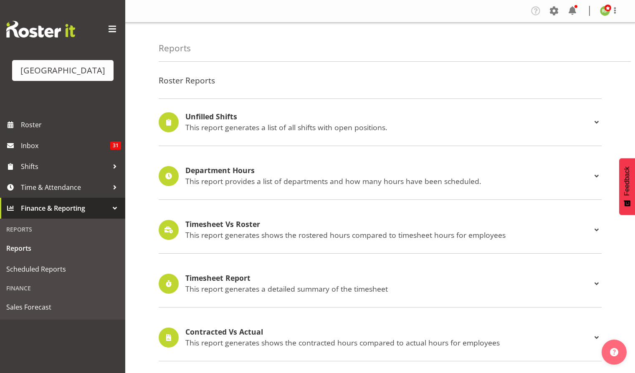
scroll to position [249, 0]
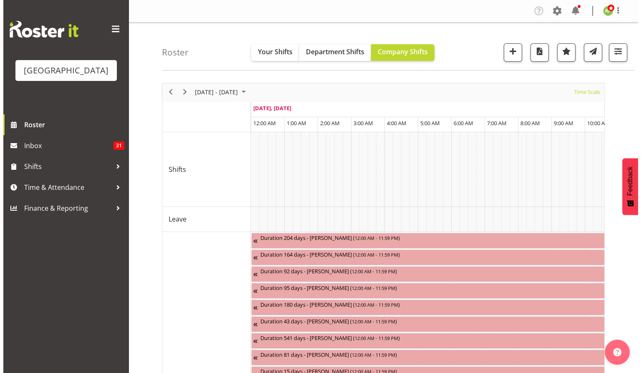
scroll to position [0, 4811]
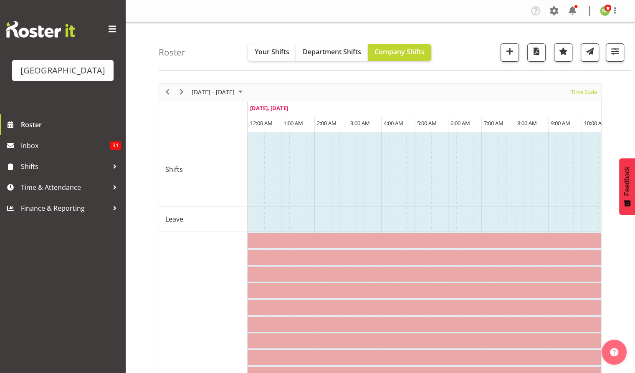
click at [237, 86] on div "August 04 - 10, 2025" at bounding box center [218, 93] width 59 height 18
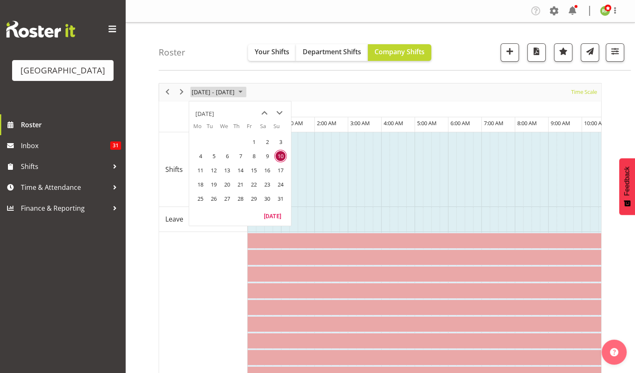
click at [236, 94] on span "August 04 - 10, 2025" at bounding box center [213, 92] width 45 height 10
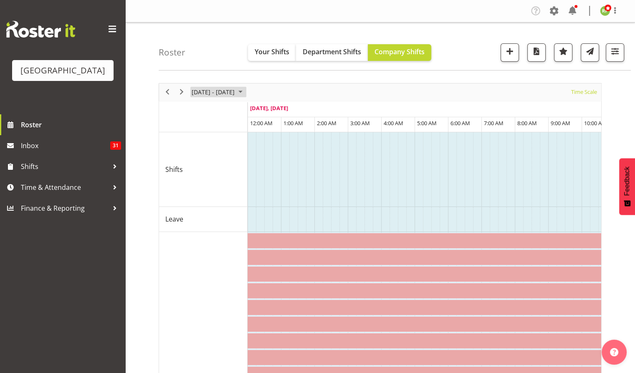
click at [236, 94] on span "August 04 - 10, 2025" at bounding box center [213, 92] width 45 height 10
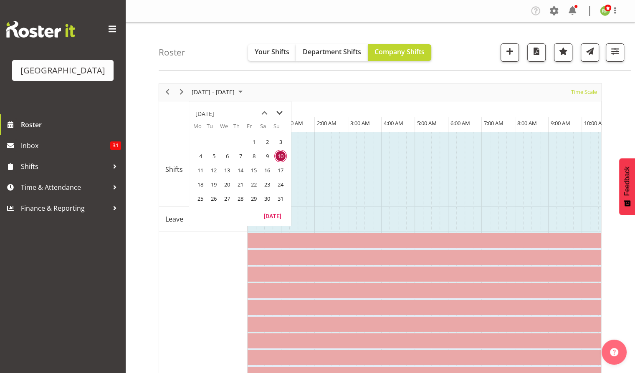
click at [281, 110] on span "next month" at bounding box center [279, 113] width 15 height 15
drag, startPoint x: 200, startPoint y: 185, endPoint x: 479, endPoint y: 128, distance: 284.7
click at [200, 185] on span "22" at bounding box center [200, 184] width 13 height 13
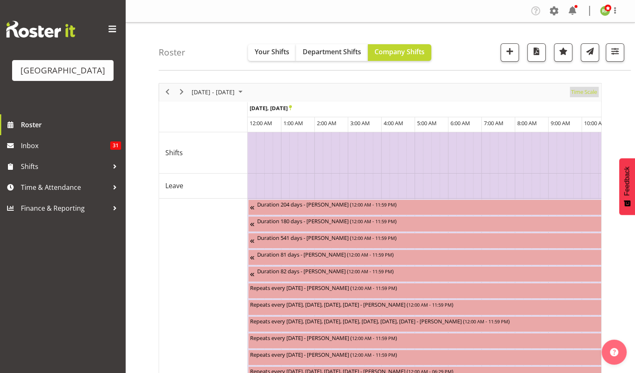
click at [585, 93] on span "Time Scale" at bounding box center [584, 92] width 28 height 10
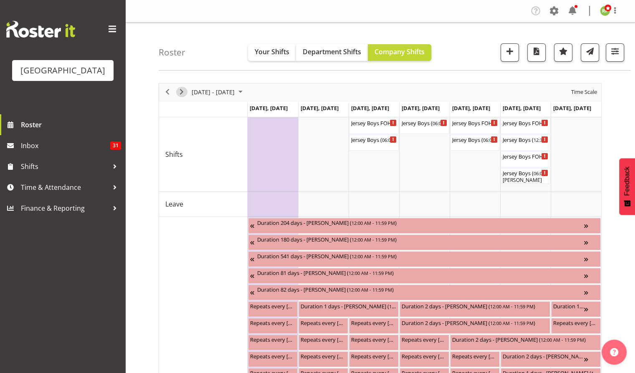
click at [177, 92] on span "Next" at bounding box center [182, 92] width 10 height 10
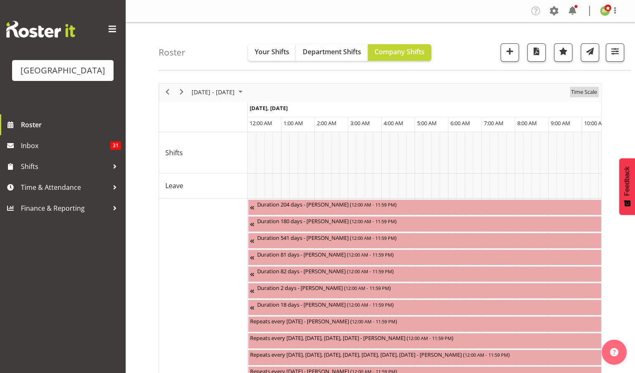
click at [580, 88] on span "Time Scale" at bounding box center [584, 92] width 28 height 10
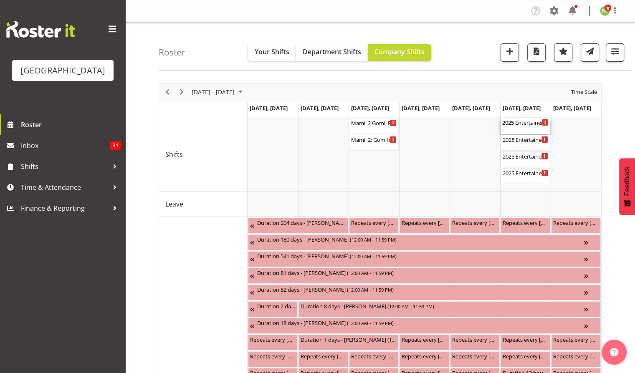
click at [529, 125] on div "2025 Entertainer of the Year FOHM shift - MATINEE ( 11:15 AM - 04:45 PM )" at bounding box center [525, 122] width 46 height 8
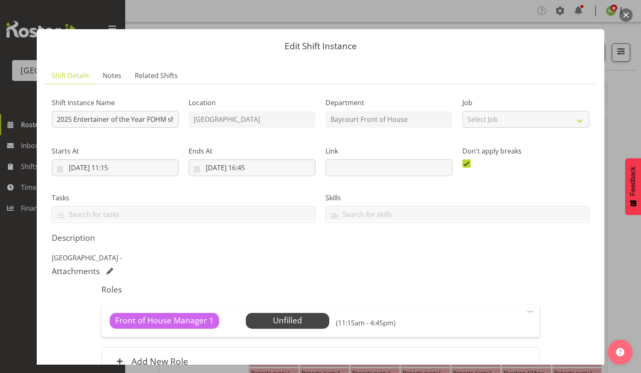
click at [626, 13] on button "button" at bounding box center [626, 14] width 13 height 13
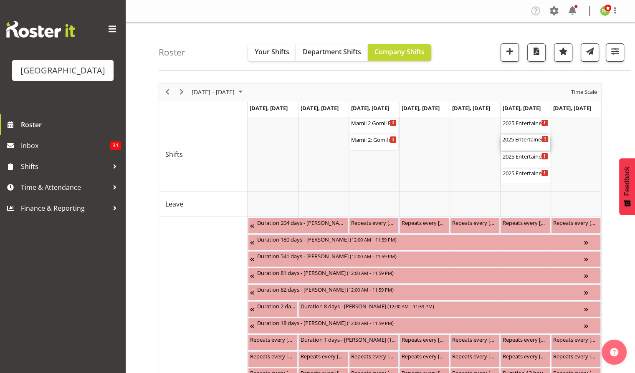
click at [528, 140] on div "2025 Entertainer of the Year - MATINEE ( 12:00 PM - 04:30 PM )" at bounding box center [525, 139] width 46 height 8
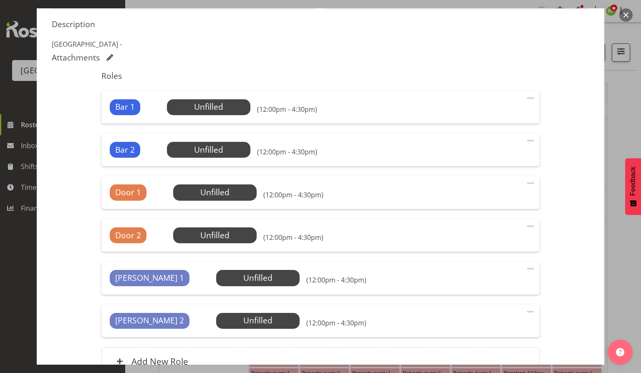
scroll to position [252, 0]
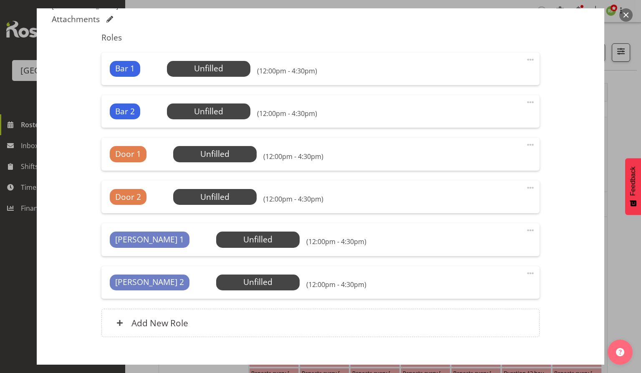
click at [630, 13] on button "button" at bounding box center [626, 14] width 13 height 13
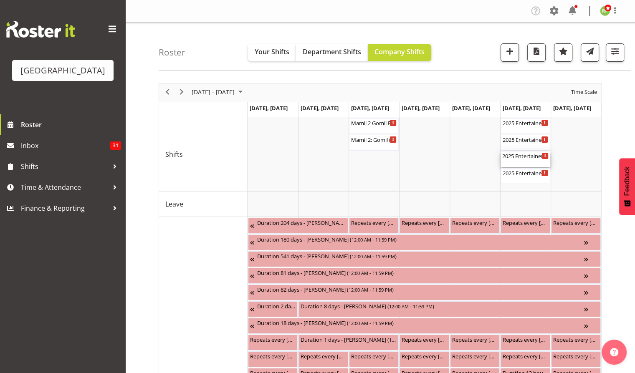
click at [528, 161] on div "2025 Entertainer of the Year FOHM shift - EVENING ( 04:45 PM - 11:45 PM )" at bounding box center [525, 160] width 46 height 16
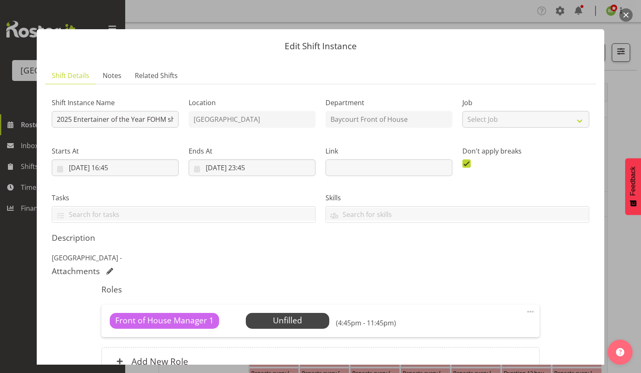
click at [627, 16] on button "button" at bounding box center [626, 14] width 13 height 13
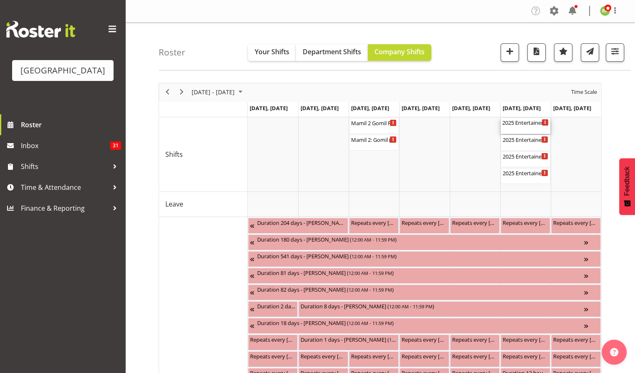
click at [524, 132] on div "2025 Entertainer of the Year FOHM shift - MATINEE ( 11:15 AM - 04:45 PM )" at bounding box center [525, 126] width 46 height 16
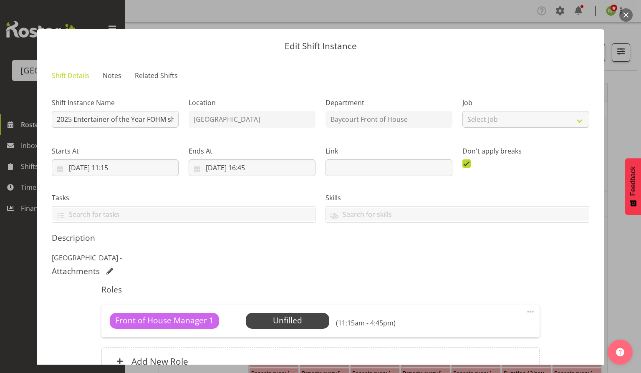
click at [524, 132] on div "Job Select Job Create new job CATS Info Night" at bounding box center [526, 110] width 137 height 48
click at [627, 12] on button "button" at bounding box center [626, 14] width 13 height 13
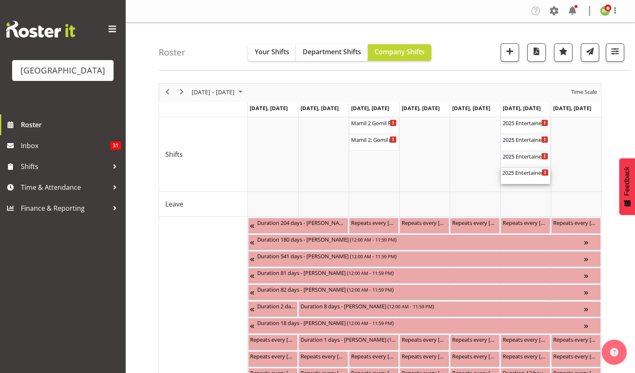
click at [520, 175] on div "2025 Entertainer of the Year - EVENING ( 05:30 PM - 11:30 PM )" at bounding box center [525, 172] width 46 height 8
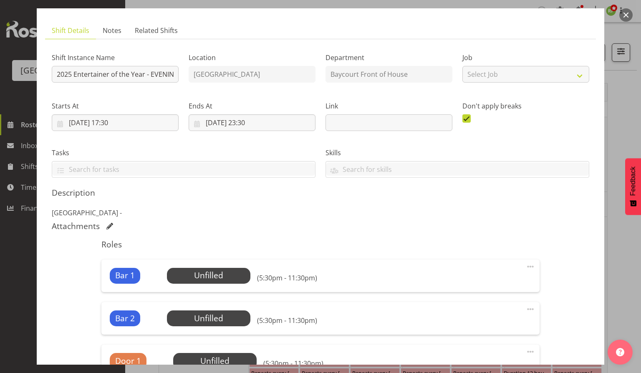
scroll to position [0, 0]
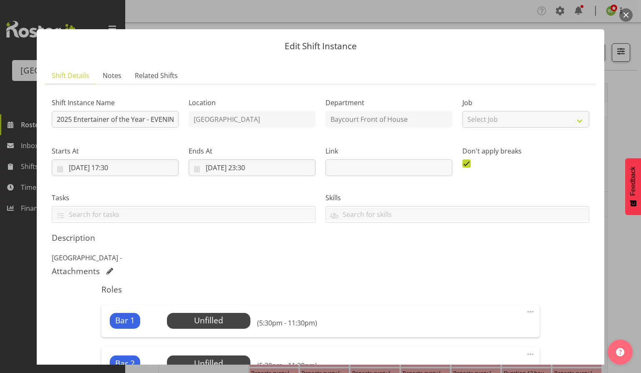
click at [627, 18] on button "button" at bounding box center [626, 14] width 13 height 13
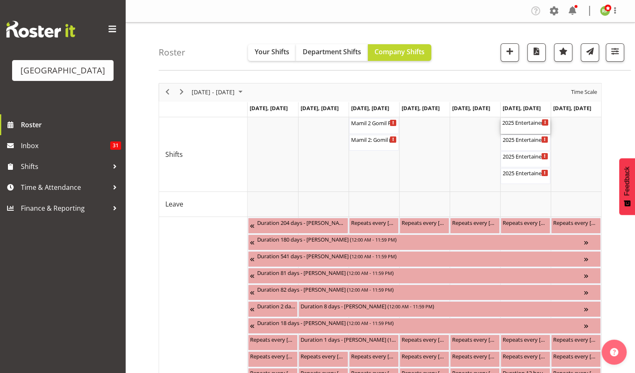
click at [530, 124] on div "2025 Entertainer of the Year FOHM shift - MATINEE ( 11:15 AM - 04:45 PM )" at bounding box center [525, 122] width 46 height 8
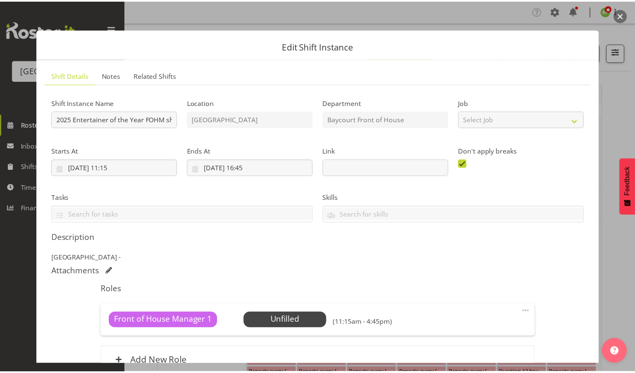
scroll to position [84, 0]
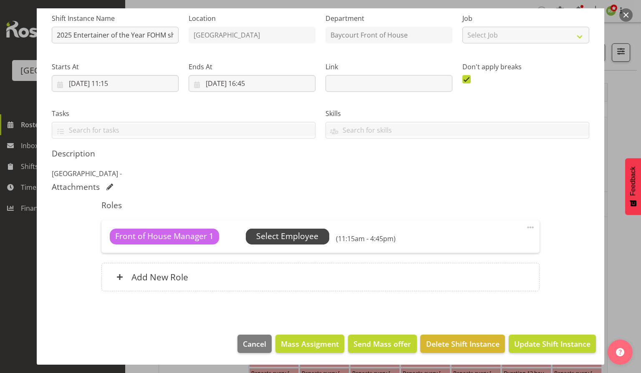
click at [287, 238] on span "Select Employee" at bounding box center [287, 237] width 62 height 12
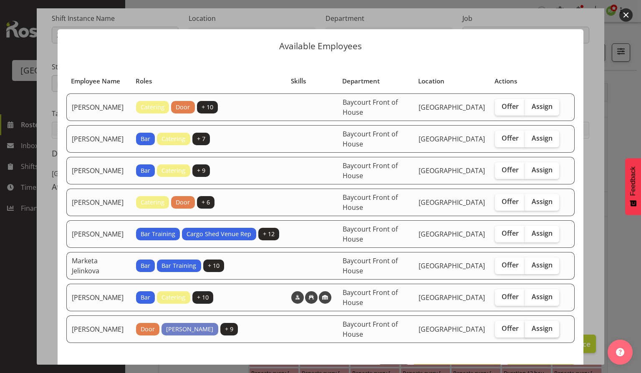
click at [532, 326] on span "Assign" at bounding box center [542, 328] width 21 height 8
click at [531, 326] on input "Assign" at bounding box center [527, 328] width 5 height 5
checkbox input "true"
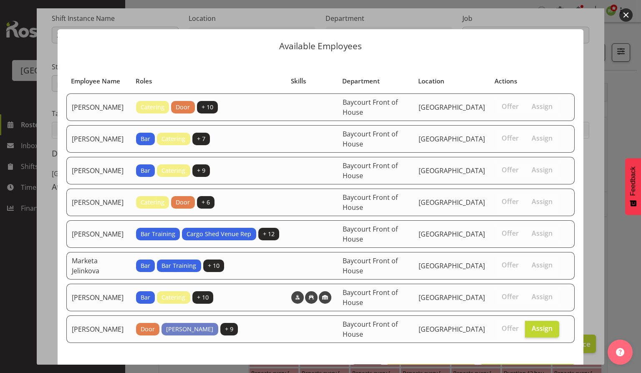
click at [534, 365] on button "Assign Robin Hendriks" at bounding box center [527, 374] width 95 height 18
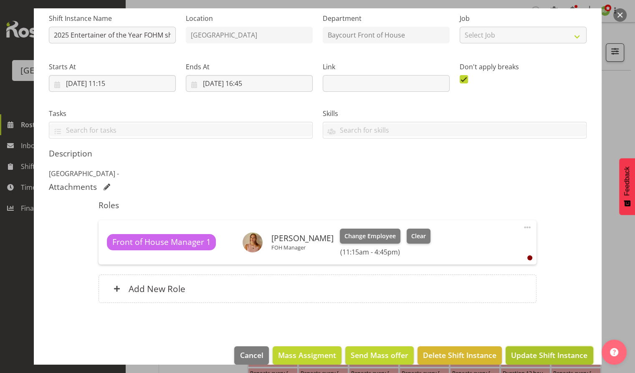
click at [538, 355] on span "Update Shift Instance" at bounding box center [549, 355] width 76 height 11
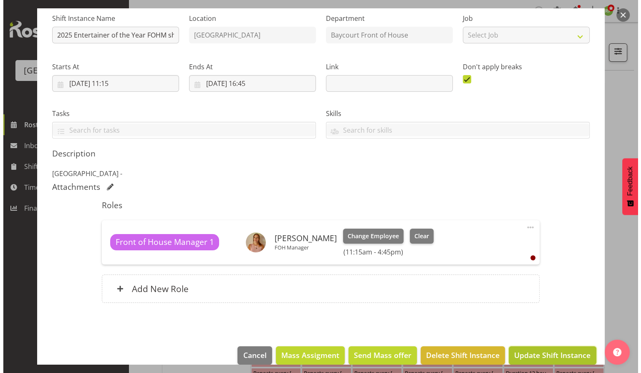
scroll to position [63, 0]
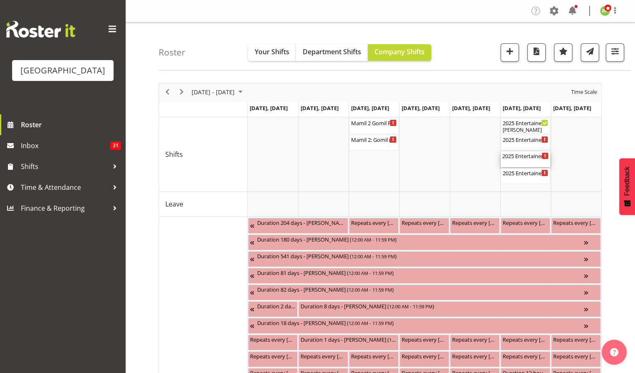
click at [520, 155] on div "2025 Entertainer of the Year FOHM shift - EVENING ( 04:45 PM - 11:45 PM )" at bounding box center [525, 156] width 46 height 8
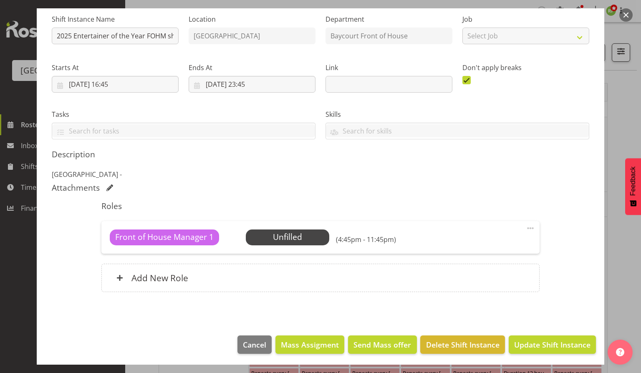
scroll to position [84, 0]
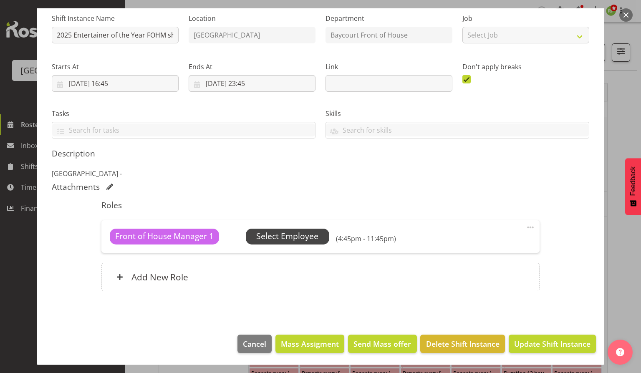
click at [281, 236] on span "Select Employee" at bounding box center [287, 237] width 62 height 12
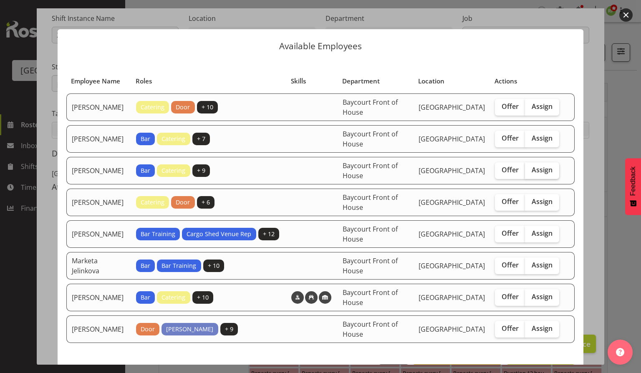
click at [537, 171] on span "Assign" at bounding box center [542, 170] width 21 height 8
click at [531, 171] on input "Assign" at bounding box center [527, 169] width 5 height 5
checkbox input "true"
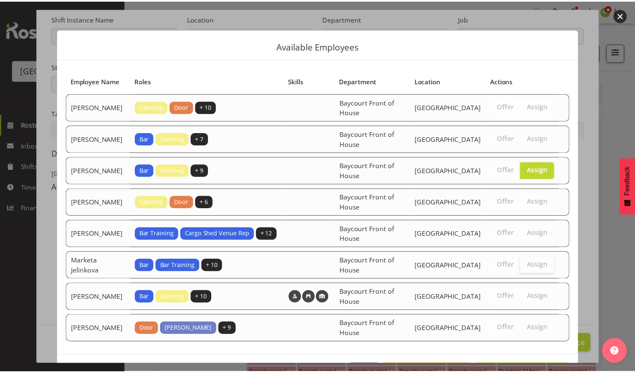
scroll to position [27, 0]
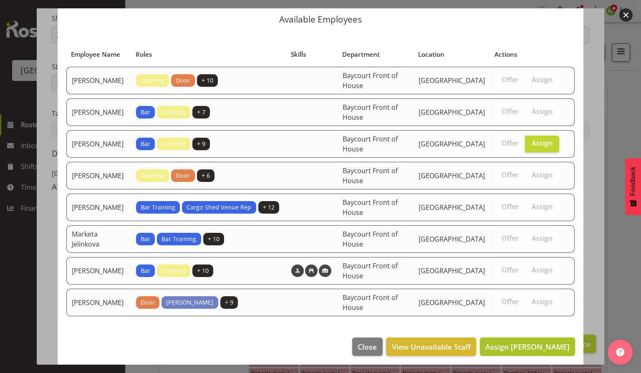
click at [524, 345] on span "Assign Davey Van Gooswilligen" at bounding box center [528, 347] width 84 height 10
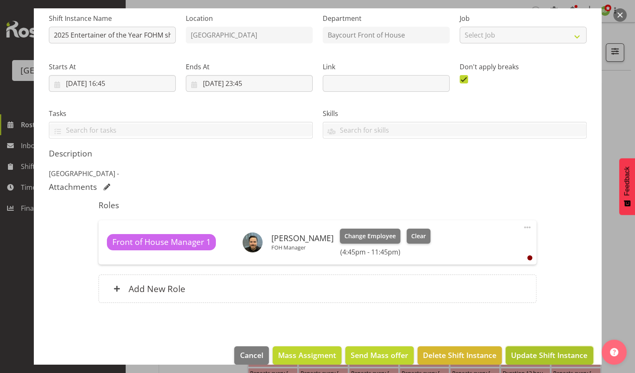
click at [532, 353] on span "Update Shift Instance" at bounding box center [549, 355] width 76 height 11
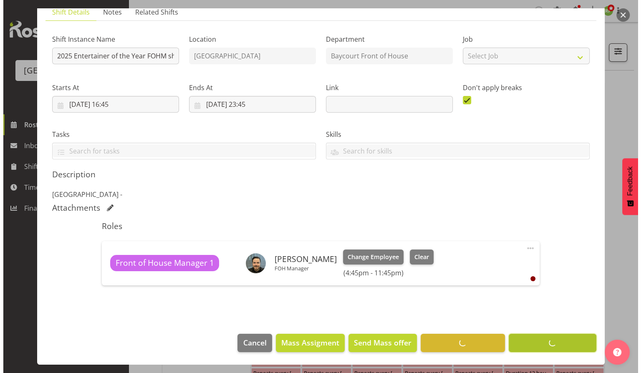
scroll to position [63, 0]
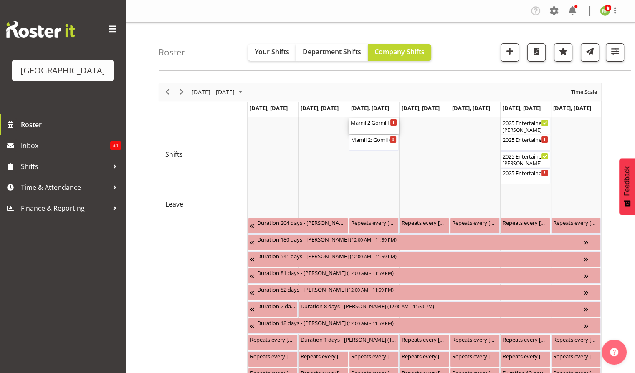
click at [370, 124] on div "Mamil 2 Gomil FOHM shift ( 05:45 PM - 10:00 PM )" at bounding box center [374, 122] width 46 height 8
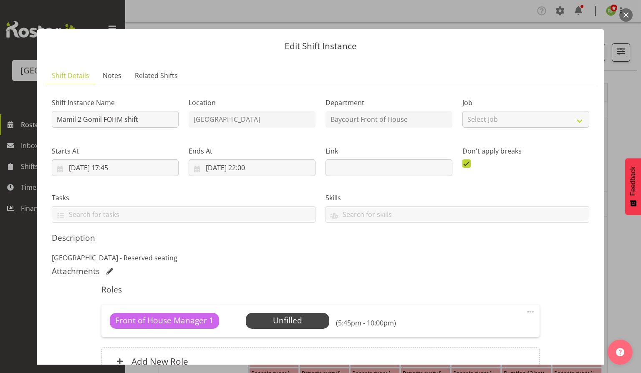
scroll to position [84, 0]
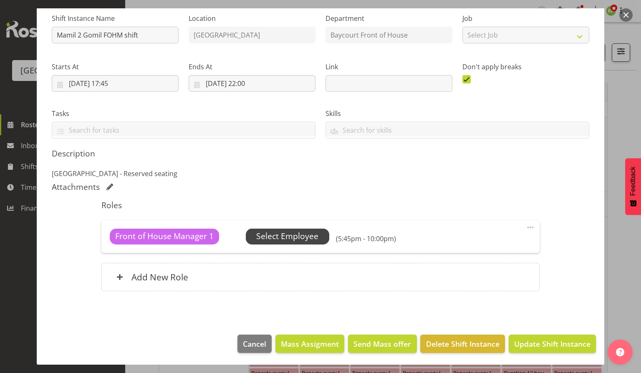
click at [288, 236] on span "Select Employee" at bounding box center [287, 237] width 62 height 12
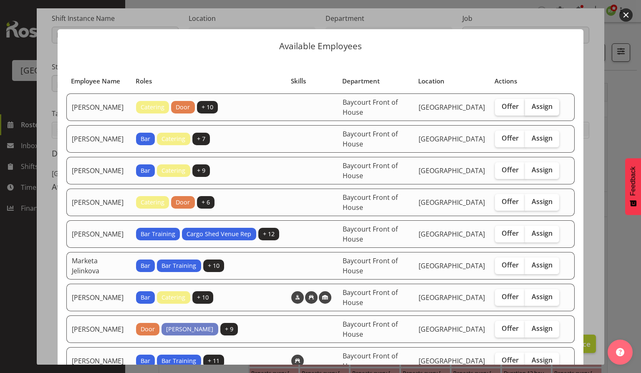
click at [537, 111] on label "Assign" at bounding box center [542, 107] width 34 height 17
click at [531, 109] on input "Assign" at bounding box center [527, 106] width 5 height 5
checkbox input "true"
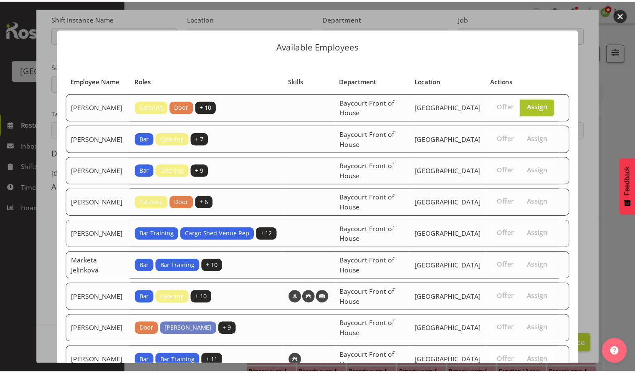
scroll to position [58, 0]
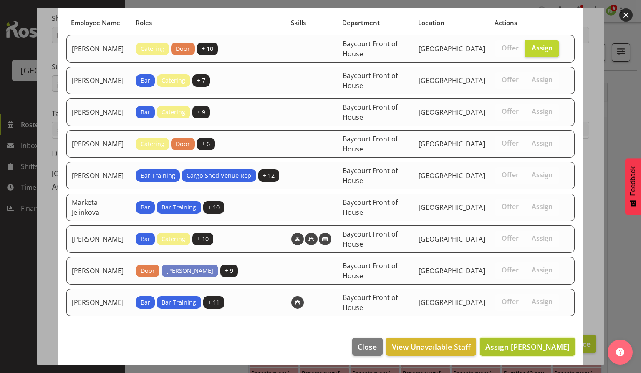
click at [514, 346] on span "Assign Aaron Smart" at bounding box center [528, 347] width 84 height 10
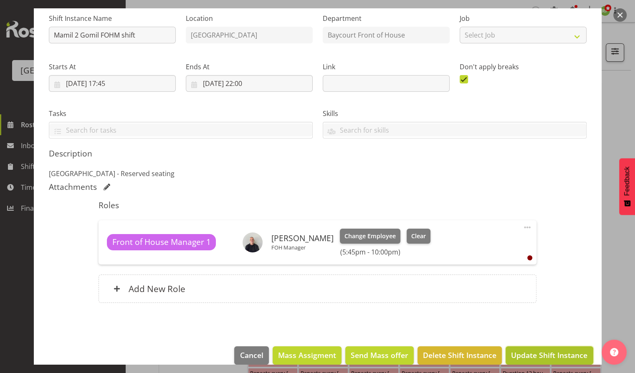
click at [520, 352] on span "Update Shift Instance" at bounding box center [549, 355] width 76 height 11
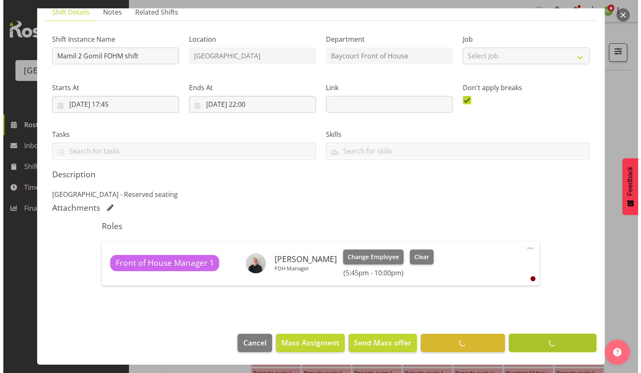
scroll to position [63, 0]
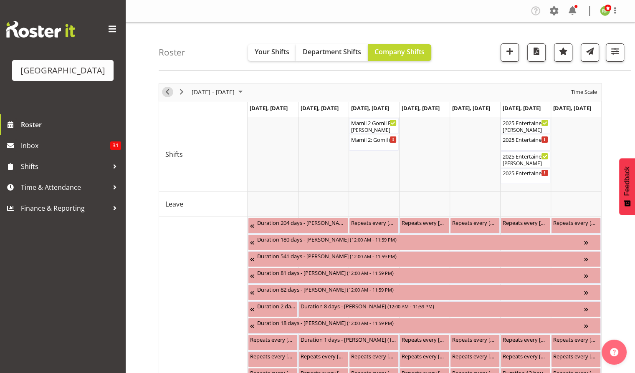
click at [169, 91] on span "Previous" at bounding box center [167, 92] width 10 height 10
click at [0, 0] on div "Timeline Week of September 29, 2025" at bounding box center [0, 0] width 0 height 0
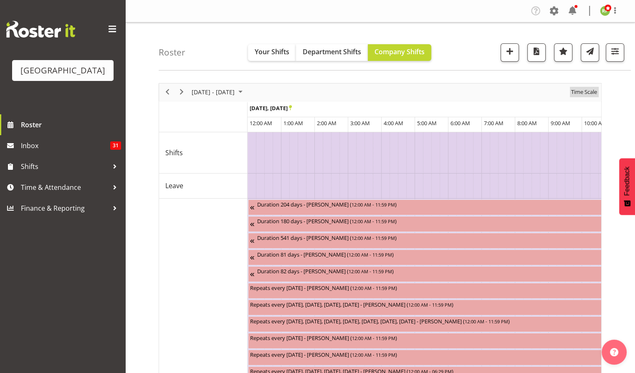
click at [588, 91] on span "Time Scale" at bounding box center [584, 92] width 28 height 10
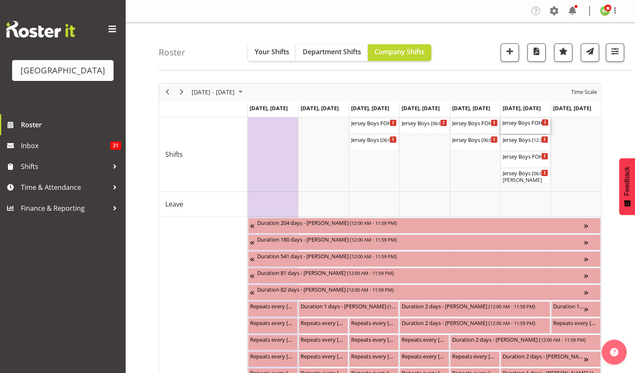
click at [530, 123] on div "Jersey Boys FOHM shift ( 11:45 AM - 04:45 PM )" at bounding box center [525, 122] width 46 height 8
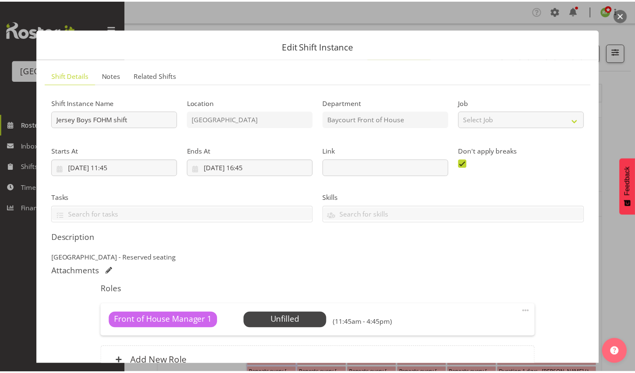
scroll to position [84, 0]
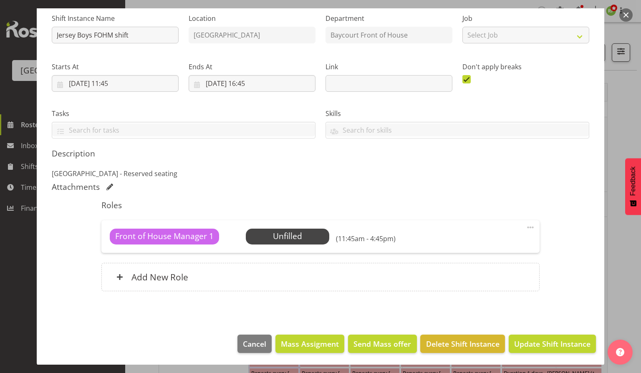
click at [627, 16] on button "button" at bounding box center [626, 14] width 13 height 13
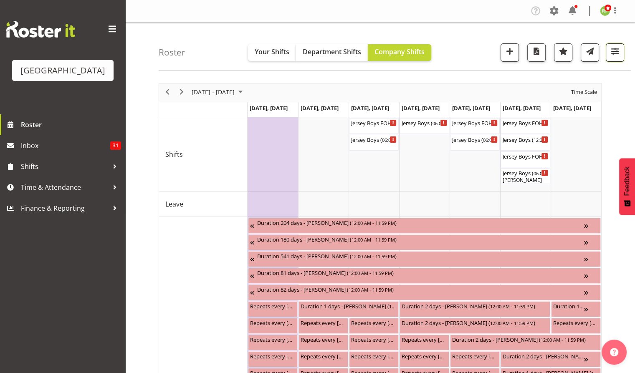
click at [614, 51] on span "button" at bounding box center [615, 51] width 11 height 11
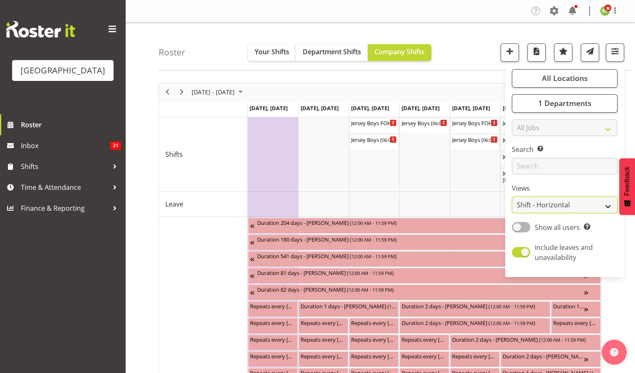
click at [551, 203] on select "Staff Role Shift - Horizontal Shift - Vertical Staff - Location" at bounding box center [565, 205] width 106 height 17
select select "staff"
click at [512, 197] on select "Staff Role Shift - Horizontal Shift - Vertical Staff - Location" at bounding box center [565, 205] width 106 height 17
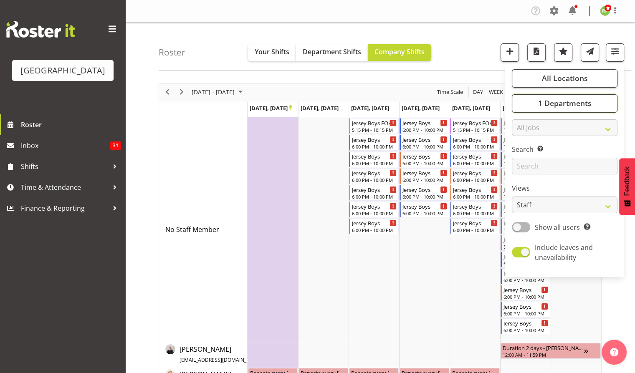
click at [558, 106] on span "1 Departments" at bounding box center [564, 103] width 53 height 10
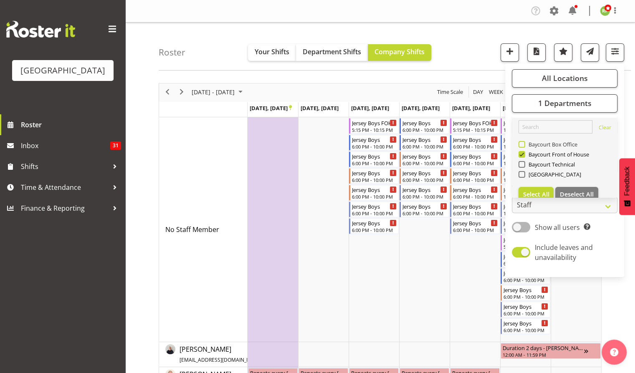
click at [526, 144] on span "Baycourt Box Office" at bounding box center [551, 144] width 53 height 7
click at [524, 144] on input "Baycourt Box Office" at bounding box center [521, 144] width 5 height 5
checkbox input "true"
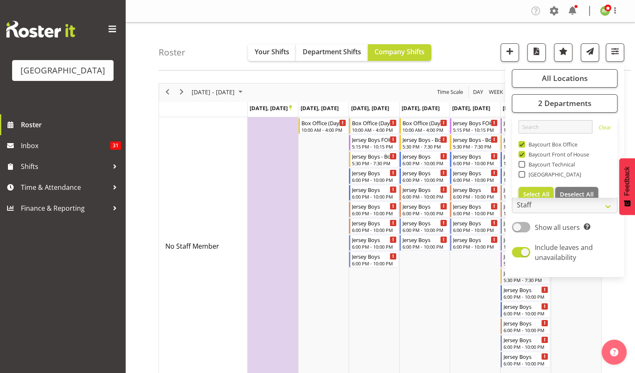
click at [494, 50] on div "Roster Your Shifts Department Shifts Company Shifts All Locations Clear Baycour…" at bounding box center [395, 47] width 472 height 48
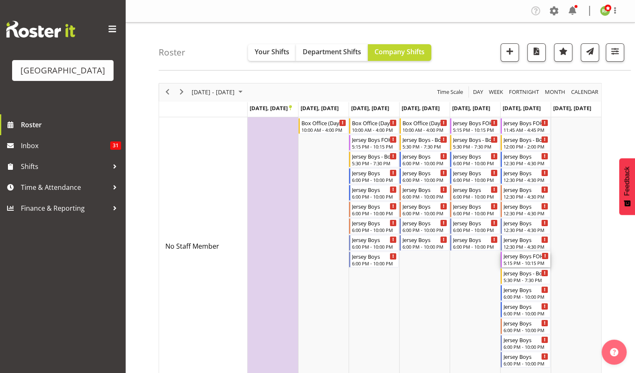
click at [521, 261] on div "5:15 PM - 10:15 PM" at bounding box center [526, 263] width 45 height 7
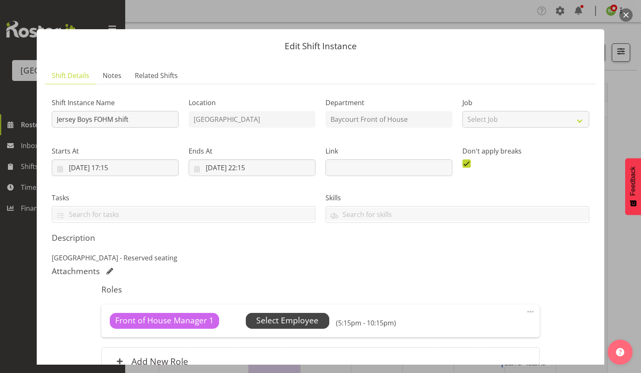
click at [301, 323] on span "Select Employee" at bounding box center [287, 321] width 62 height 12
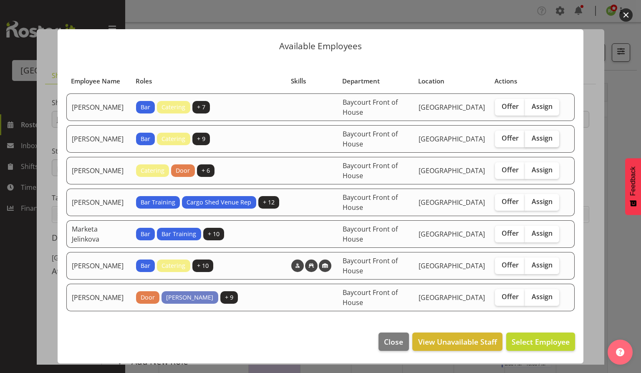
click at [533, 142] on label "Assign" at bounding box center [542, 139] width 34 height 17
click at [531, 141] on input "Assign" at bounding box center [527, 138] width 5 height 5
checkbox input "true"
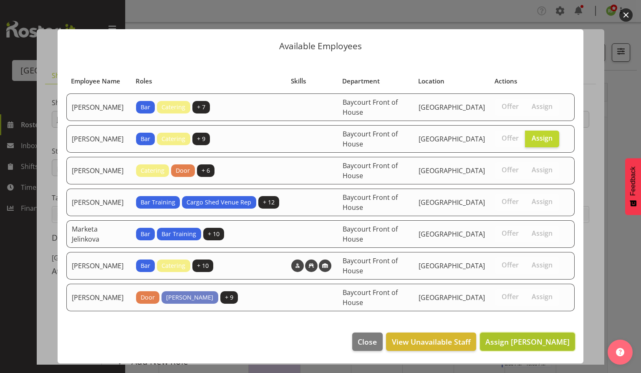
click at [516, 337] on span "Assign Davey Van Gooswilligen" at bounding box center [528, 342] width 84 height 10
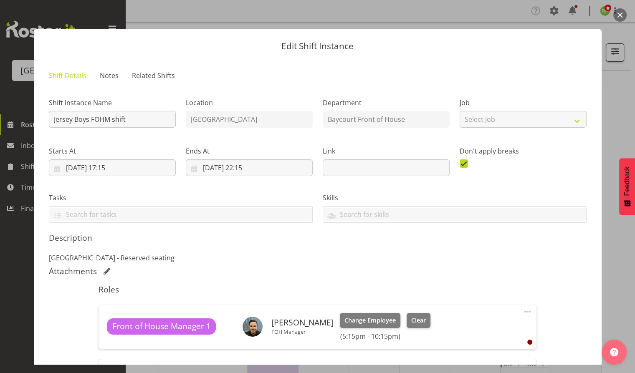
scroll to position [96, 0]
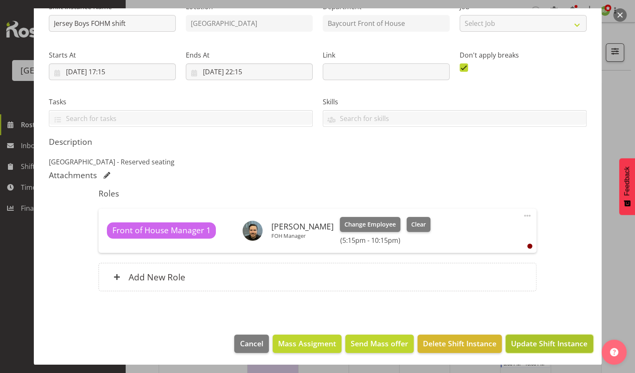
click at [548, 343] on span "Update Shift Instance" at bounding box center [549, 343] width 76 height 11
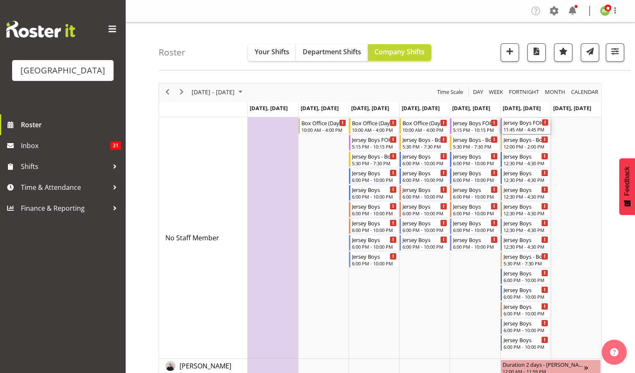
click at [519, 124] on div "Jersey Boys FOHM shift" at bounding box center [526, 122] width 45 height 8
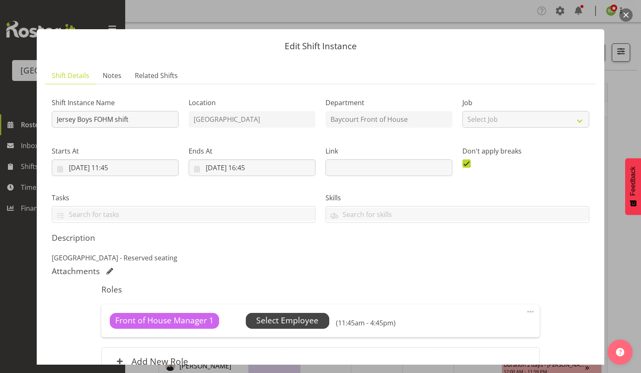
click at [299, 320] on span "Select Employee" at bounding box center [287, 321] width 62 height 12
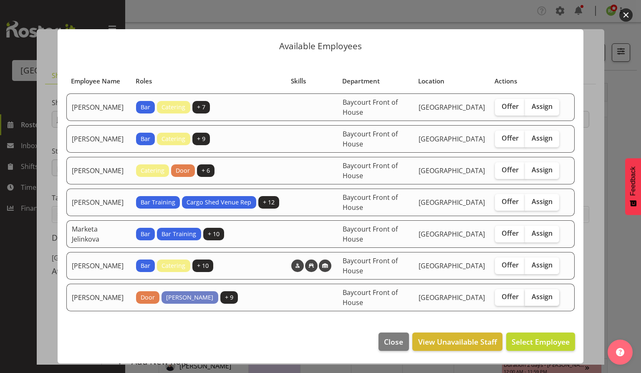
click at [545, 297] on span "Assign" at bounding box center [542, 297] width 21 height 8
click at [531, 297] on input "Assign" at bounding box center [527, 296] width 5 height 5
checkbox input "true"
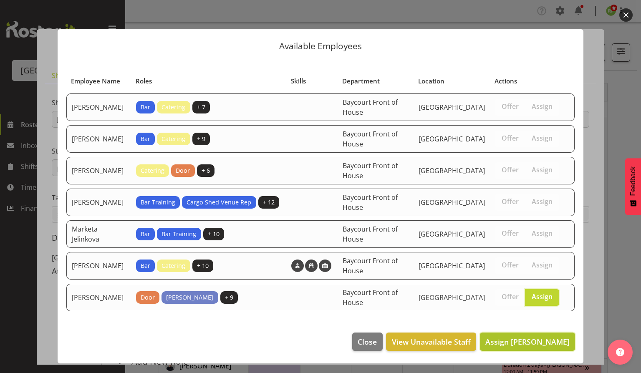
click at [538, 337] on span "Assign Robin Hendriks" at bounding box center [528, 342] width 84 height 10
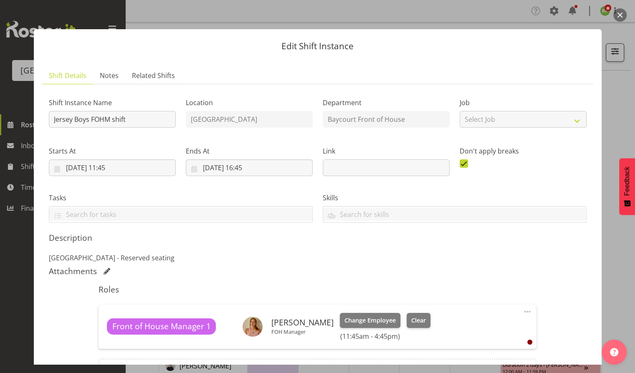
scroll to position [96, 0]
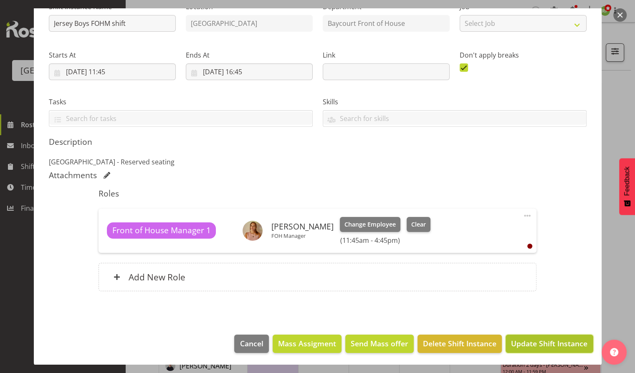
click at [550, 341] on span "Update Shift Instance" at bounding box center [549, 343] width 76 height 11
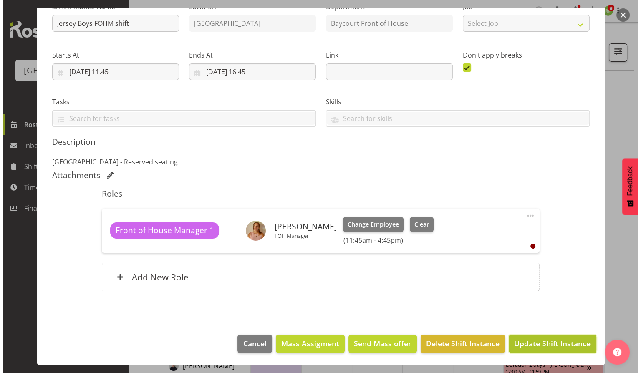
scroll to position [63, 0]
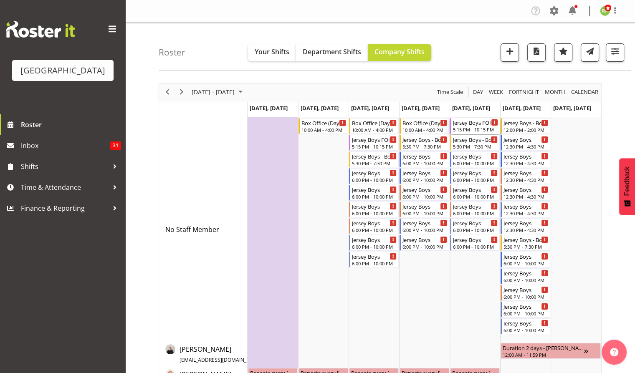
click at [467, 127] on div "5:15 PM - 10:15 PM" at bounding box center [475, 129] width 45 height 7
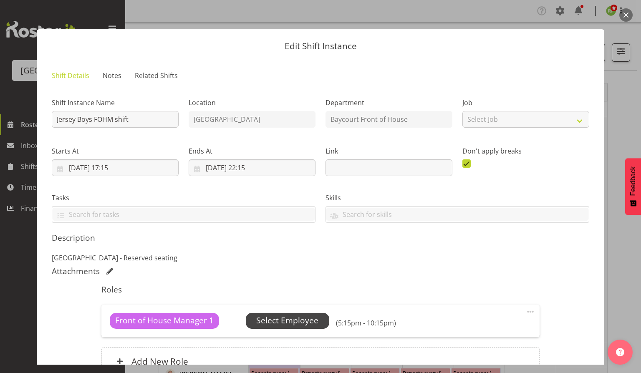
click at [291, 326] on span "Select Employee" at bounding box center [287, 321] width 62 height 12
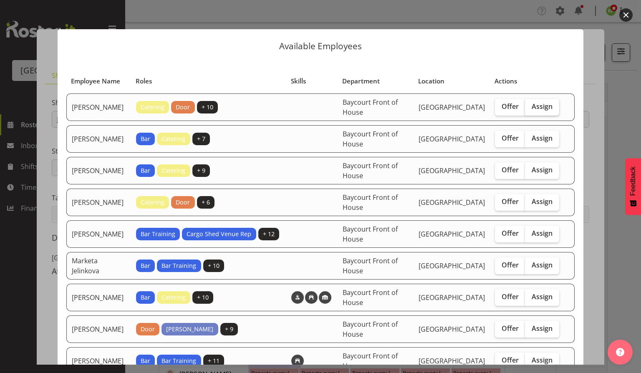
click at [545, 102] on span "Assign" at bounding box center [542, 106] width 21 height 8
click at [531, 104] on input "Assign" at bounding box center [527, 106] width 5 height 5
checkbox input "true"
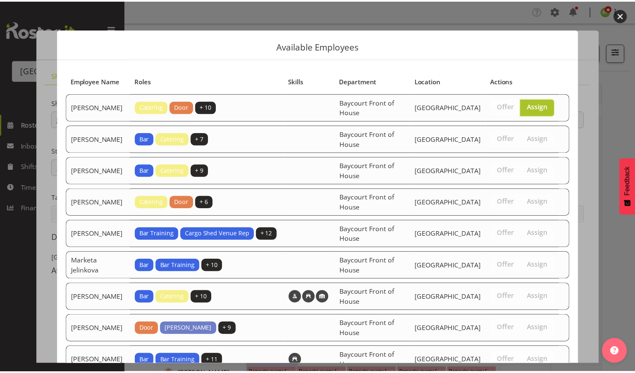
scroll to position [58, 0]
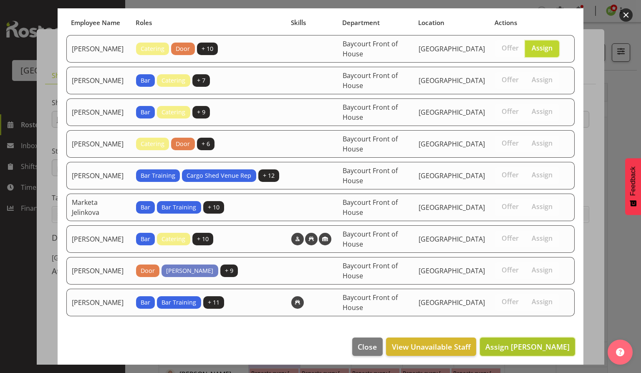
click at [519, 338] on button "Assign Aaron Smart" at bounding box center [527, 347] width 95 height 18
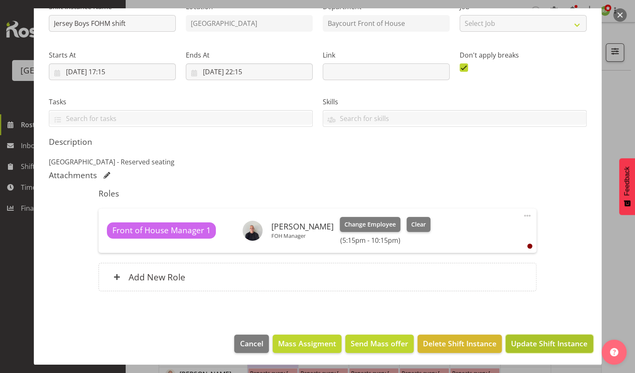
click at [543, 340] on span "Update Shift Instance" at bounding box center [549, 343] width 76 height 11
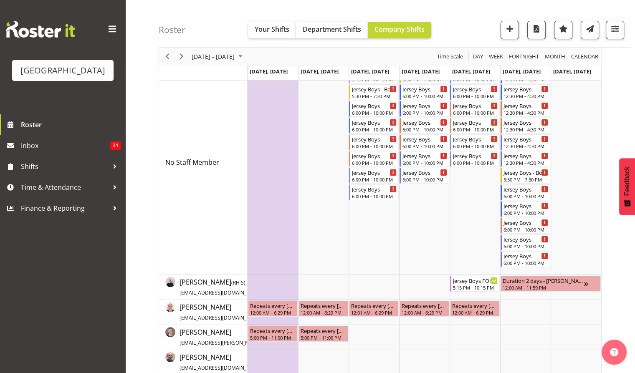
scroll to position [0, 0]
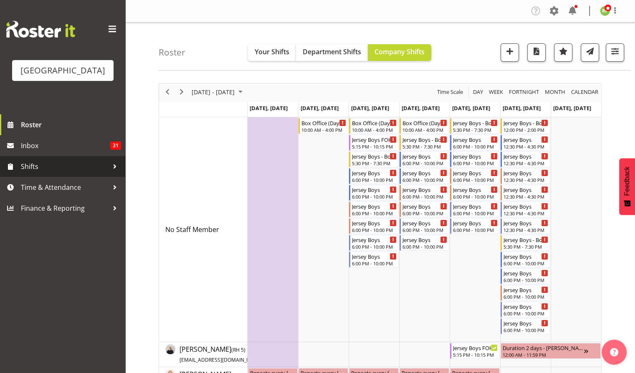
click at [40, 173] on span "Shifts" at bounding box center [65, 166] width 88 height 13
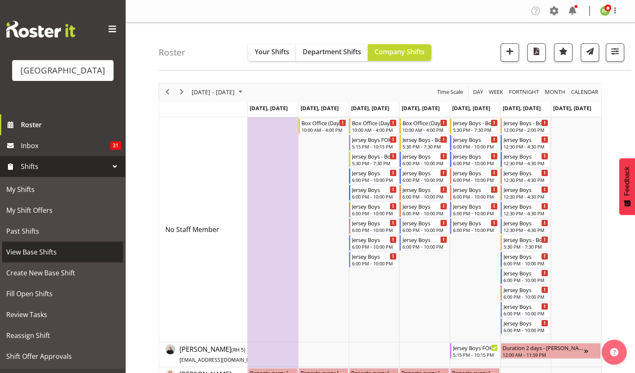
click at [30, 258] on span "View Base Shifts" at bounding box center [62, 252] width 113 height 13
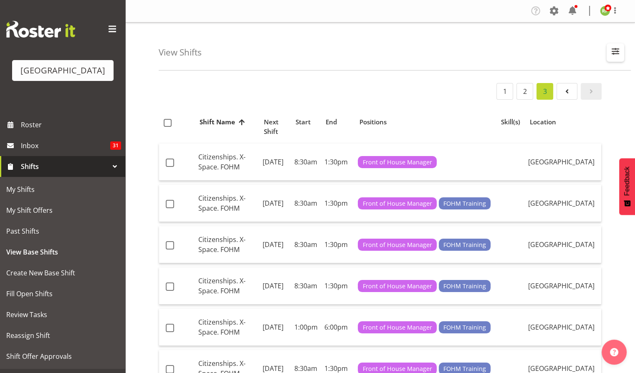
click at [617, 51] on span "button" at bounding box center [615, 51] width 11 height 11
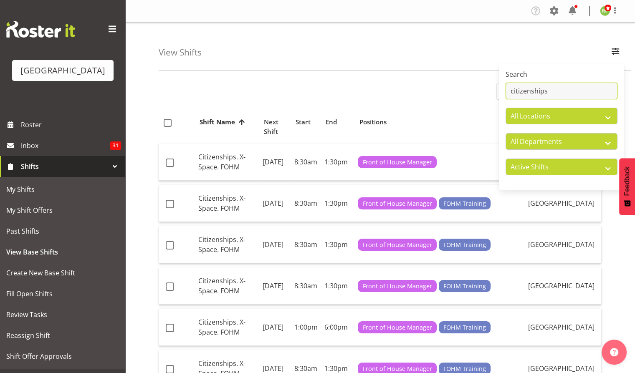
drag, startPoint x: 551, startPoint y: 87, endPoint x: 491, endPoint y: 89, distance: 60.2
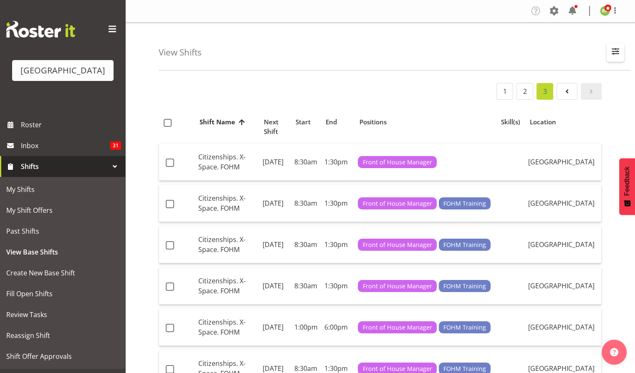
click at [619, 53] on span "button" at bounding box center [615, 51] width 11 height 11
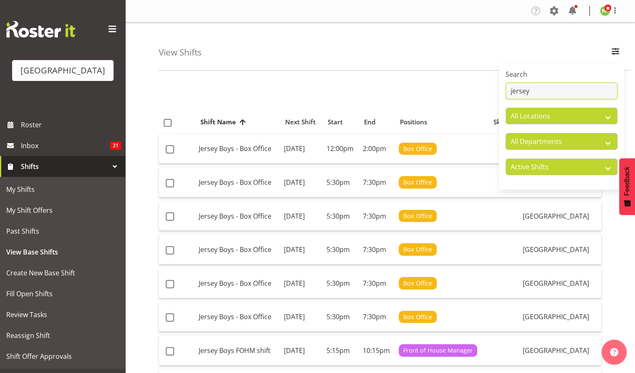
type input "jersey"
click at [563, 141] on select "All Departments Baycourt Box Office Baycourt Front of House Baycourt Technical …" at bounding box center [562, 141] width 112 height 17
select select "791"
click at [506, 133] on select "All Departments Baycourt Box Office Baycourt Front of House Baycourt Technical …" at bounding box center [562, 141] width 112 height 17
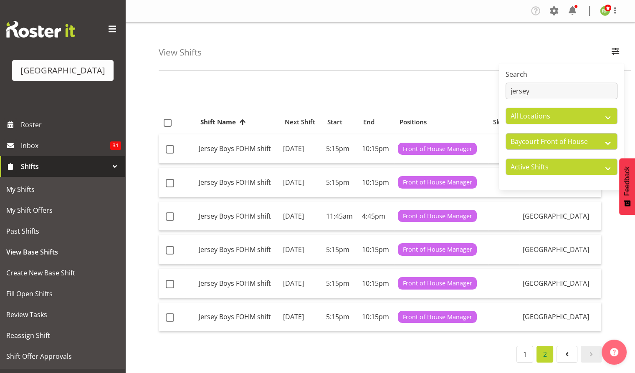
click at [448, 71] on div "View Shifts Search jersey All Locations Baycourt Community and Arts Centre Bayc…" at bounding box center [380, 217] width 510 height 388
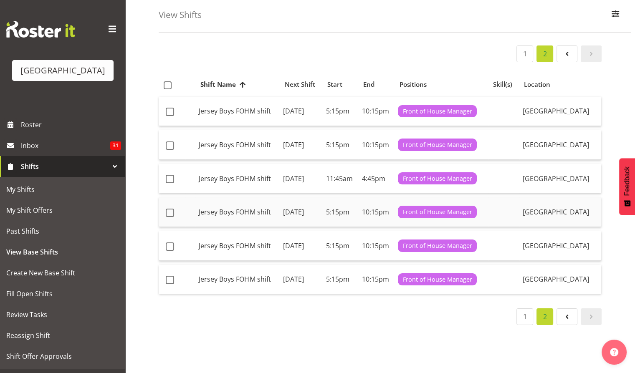
scroll to position [48, 0]
click at [524, 325] on link "1" at bounding box center [525, 317] width 17 height 17
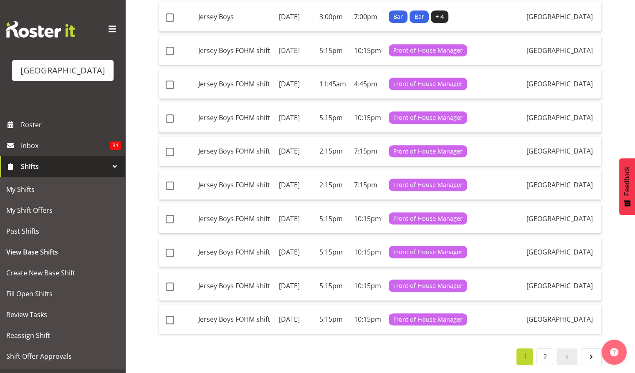
scroll to position [788, 0]
click at [280, 271] on td "Thursday, 25th Sep 2025" at bounding box center [295, 286] width 41 height 30
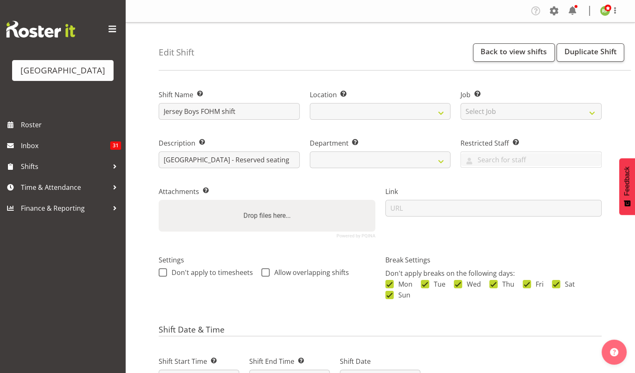
select select "791"
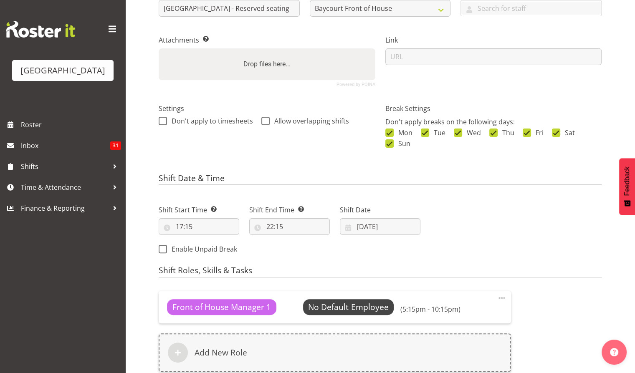
scroll to position [152, 0]
click at [398, 225] on input "25/09/2025" at bounding box center [380, 226] width 81 height 17
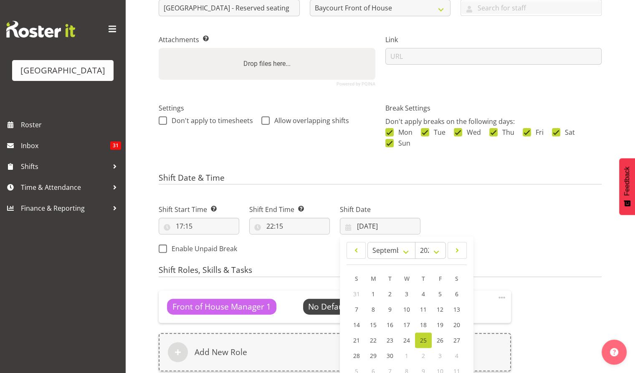
click at [448, 223] on div "Next Shifts" at bounding box center [516, 227] width 181 height 68
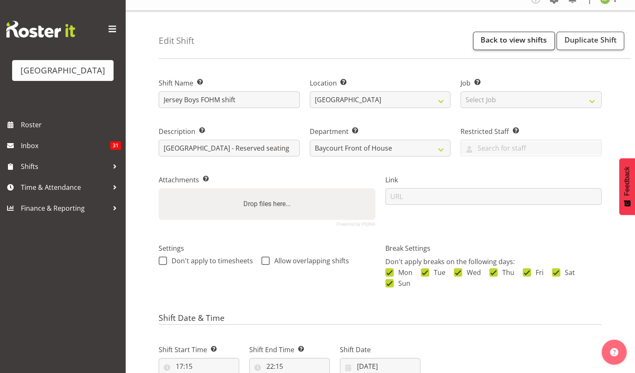
scroll to position [6, 0]
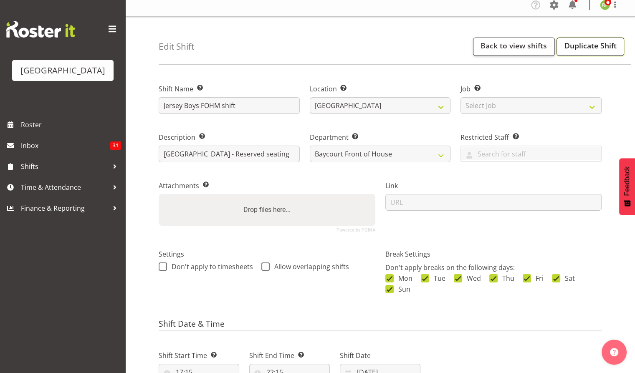
click at [582, 44] on link "Duplicate Shift" at bounding box center [591, 47] width 68 height 18
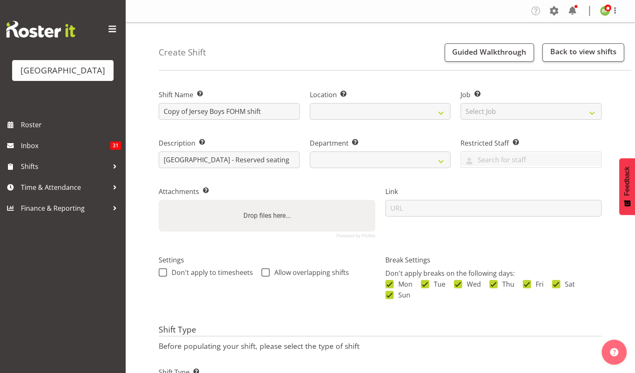
select select
select select "791"
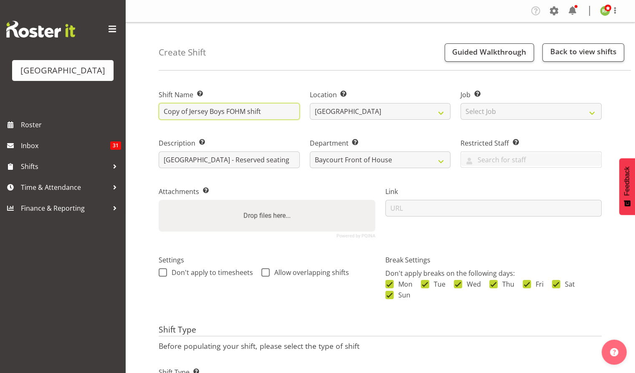
drag, startPoint x: 189, startPoint y: 114, endPoint x: 160, endPoint y: 114, distance: 29.2
click at [160, 114] on input "Copy of Jersey Boys FOHM shift" at bounding box center [229, 111] width 141 height 17
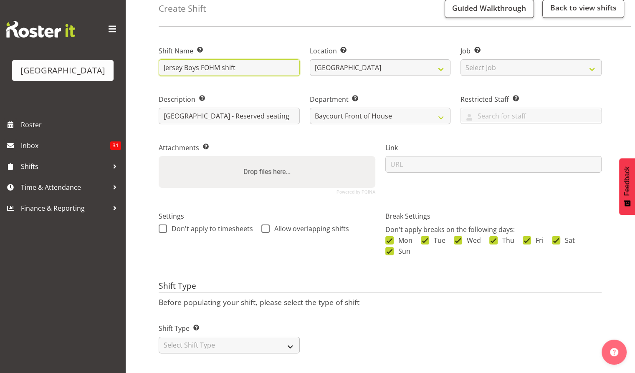
type input "Jersey Boys FOHM shift"
click at [291, 337] on select "Select Shift Type One Off Shift Recurring Shift Rotating Shift" at bounding box center [229, 345] width 141 height 17
select select "one_off"
click at [159, 337] on select "Select Shift Type One Off Shift Recurring Shift Rotating Shift" at bounding box center [229, 345] width 141 height 17
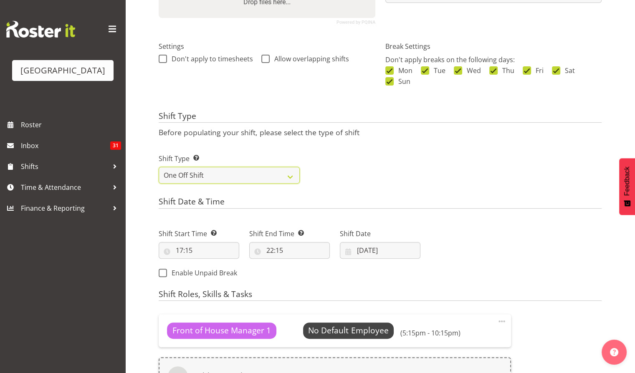
scroll to position [361, 0]
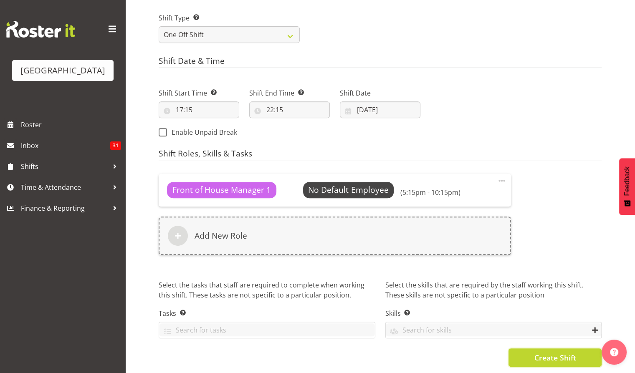
click at [565, 352] on span "Create Shift" at bounding box center [555, 357] width 42 height 11
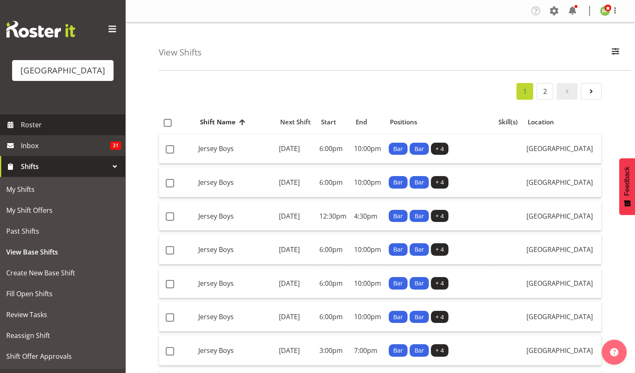
click at [18, 135] on link "Roster" at bounding box center [62, 124] width 125 height 21
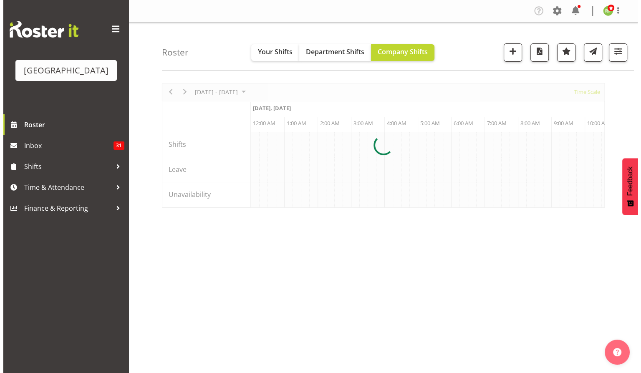
scroll to position [0, 4811]
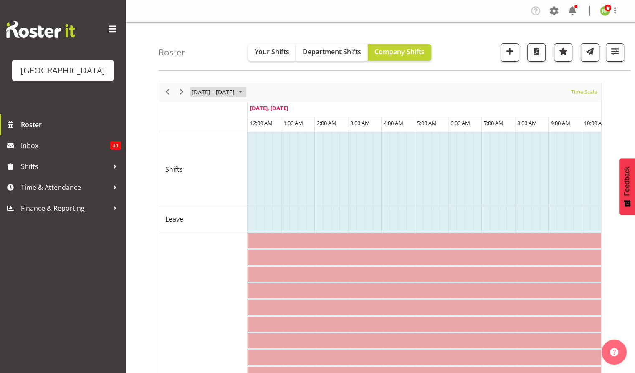
click at [246, 94] on span "August 2025" at bounding box center [241, 92] width 10 height 10
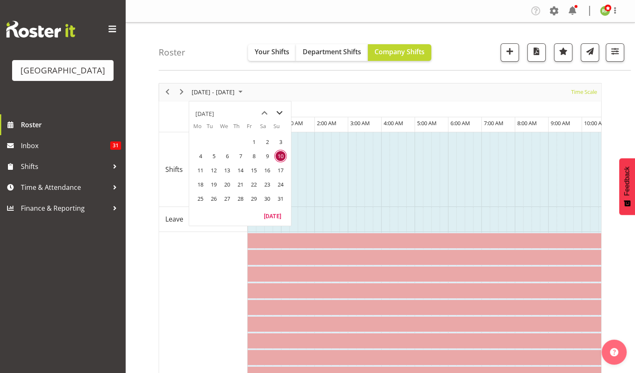
click at [279, 117] on span "next month" at bounding box center [279, 113] width 15 height 15
click at [199, 183] on span "22" at bounding box center [200, 184] width 13 height 13
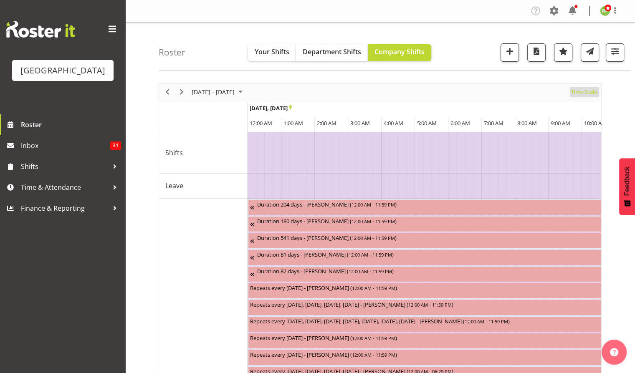
click at [591, 90] on span "Time Scale" at bounding box center [584, 92] width 28 height 10
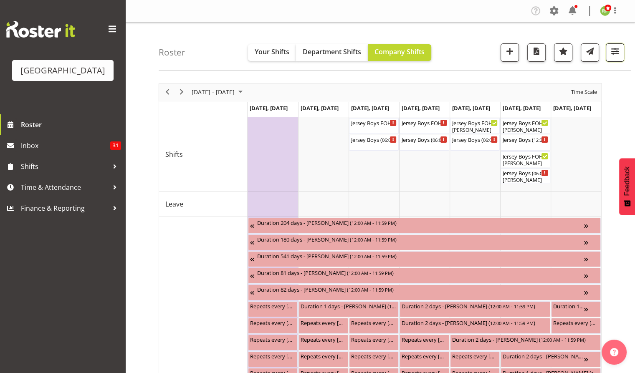
click at [616, 50] on span "button" at bounding box center [615, 51] width 11 height 11
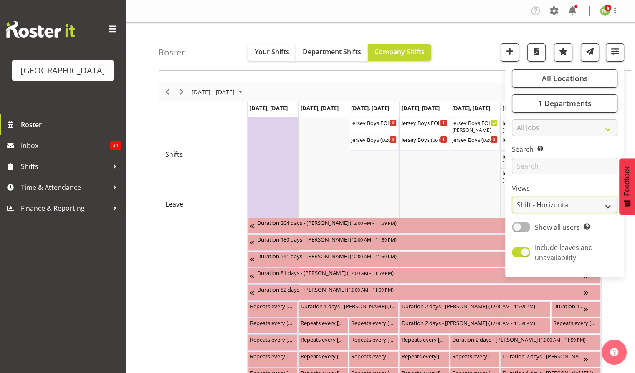
click at [558, 204] on select "Staff Role Shift - Horizontal Shift - Vertical Staff - Location" at bounding box center [565, 205] width 106 height 17
select select "staff"
click at [512, 197] on select "Staff Role Shift - Horizontal Shift - Vertical Staff - Location" at bounding box center [565, 205] width 106 height 17
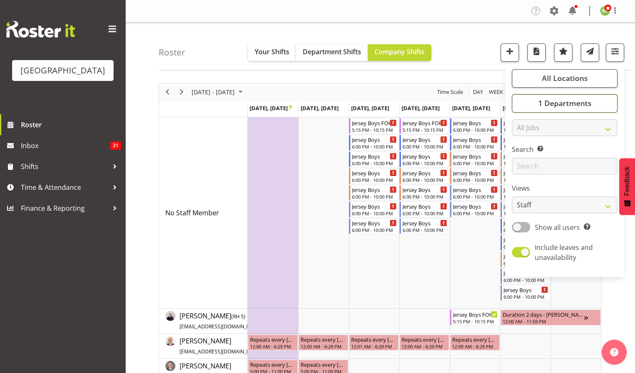
click at [551, 108] on span "1 Departments" at bounding box center [564, 103] width 53 height 10
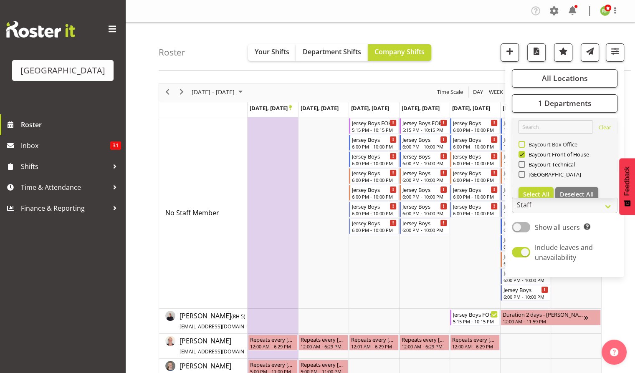
click at [522, 145] on span at bounding box center [522, 144] width 7 height 7
click at [522, 145] on input "Baycourt Box Office" at bounding box center [521, 144] width 5 height 5
checkbox input "true"
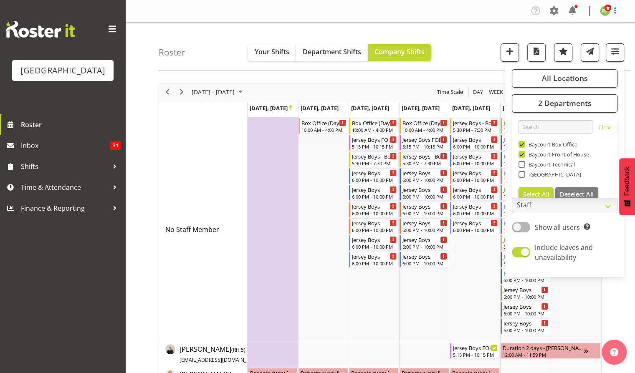
click at [476, 54] on div "Roster Your Shifts Department Shifts Company Shifts All Locations Clear Baycour…" at bounding box center [395, 47] width 472 height 48
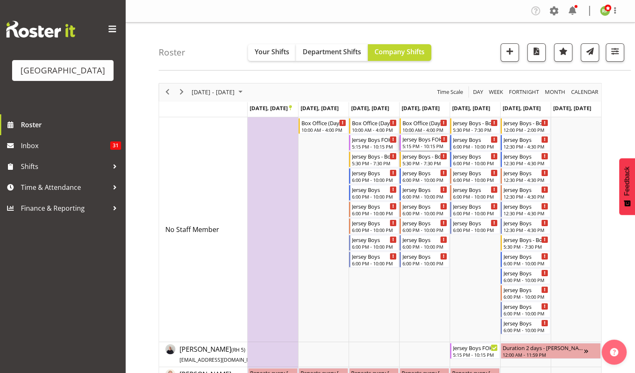
click at [418, 146] on div "5:15 PM - 10:15 PM" at bounding box center [425, 146] width 45 height 7
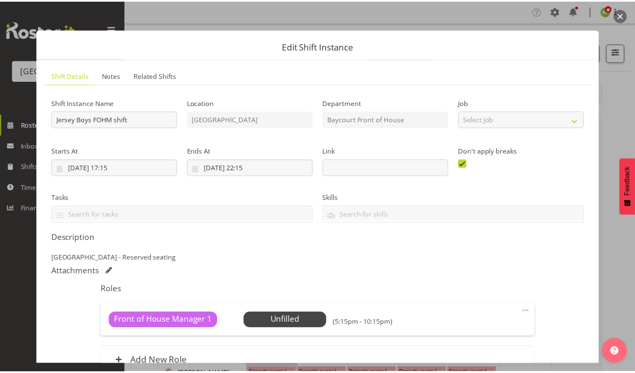
scroll to position [84, 0]
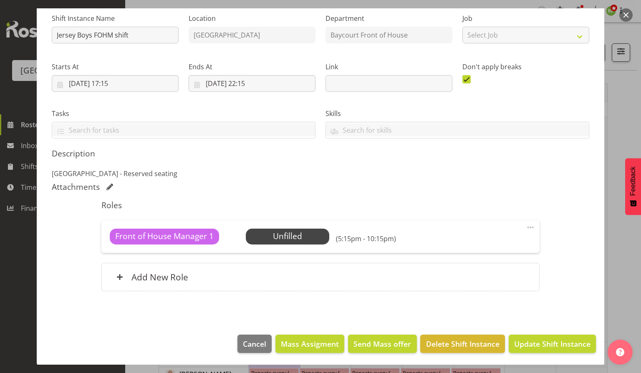
click at [626, 18] on button "button" at bounding box center [626, 14] width 13 height 13
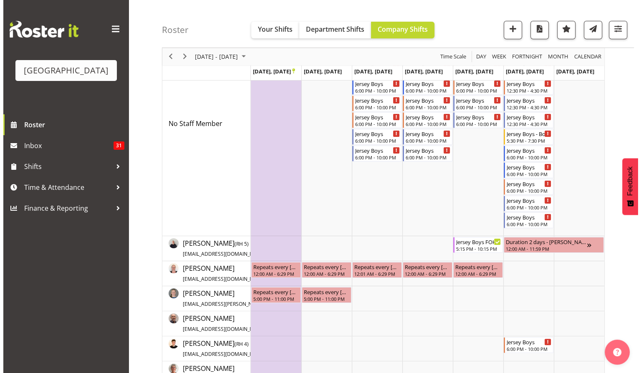
scroll to position [0, 0]
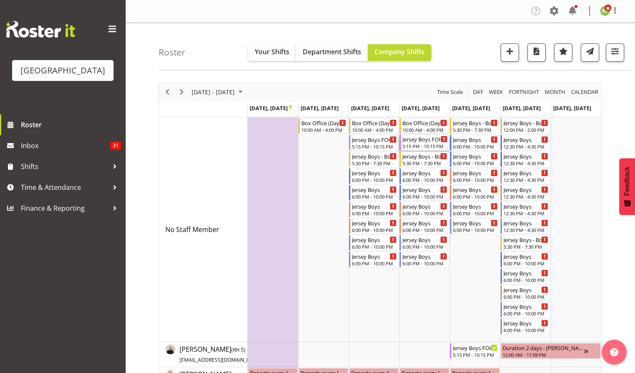
click at [409, 146] on div "5:15 PM - 10:15 PM" at bounding box center [425, 146] width 45 height 7
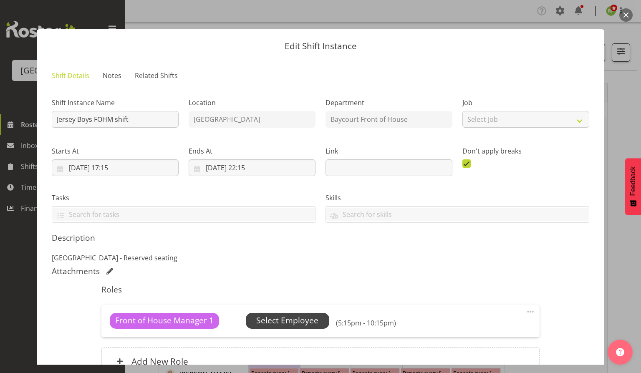
click at [299, 322] on span "Select Employee" at bounding box center [287, 321] width 62 height 12
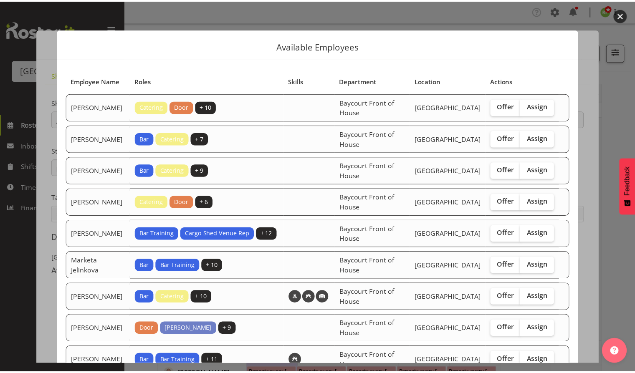
scroll to position [58, 0]
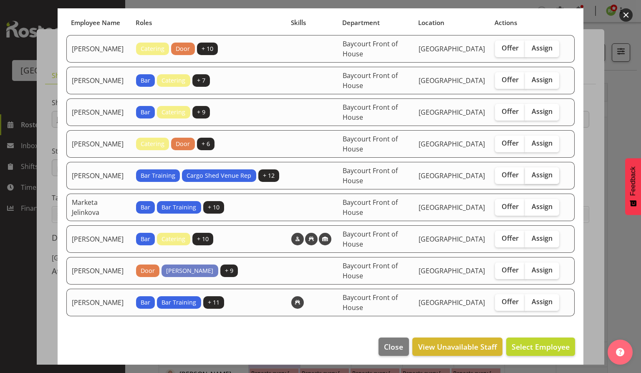
click at [532, 177] on span "Assign" at bounding box center [542, 175] width 21 height 8
click at [530, 177] on input "Assign" at bounding box center [527, 174] width 5 height 5
checkbox input "true"
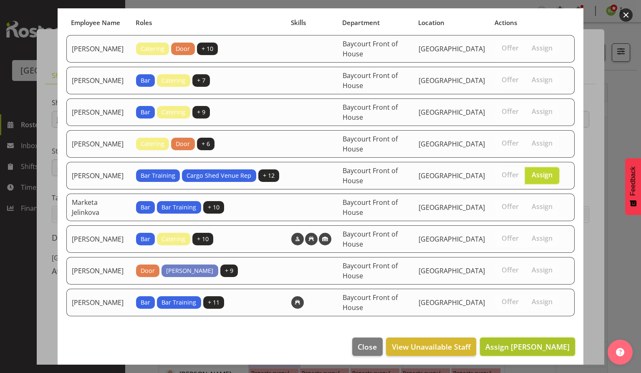
click at [523, 348] on span "Assign Lydia Noble" at bounding box center [528, 347] width 84 height 10
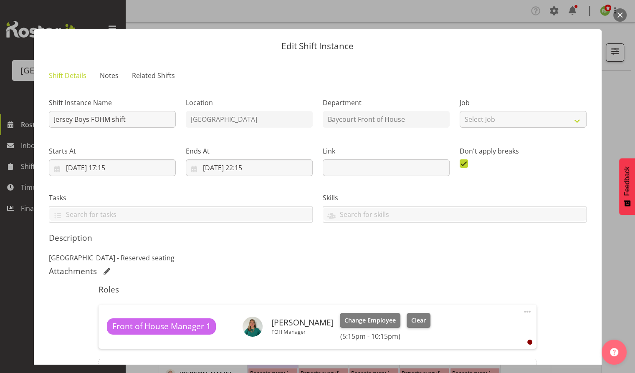
scroll to position [96, 0]
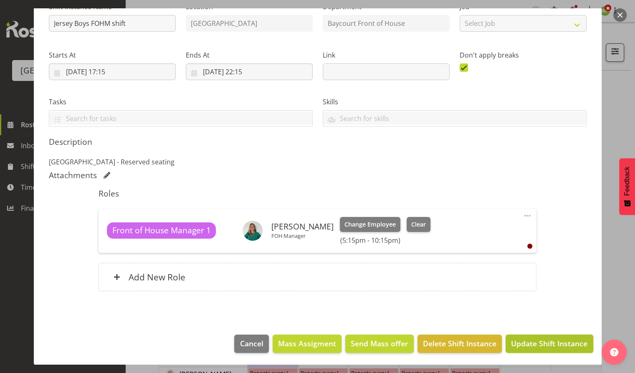
click at [546, 344] on span "Update Shift Instance" at bounding box center [549, 343] width 76 height 11
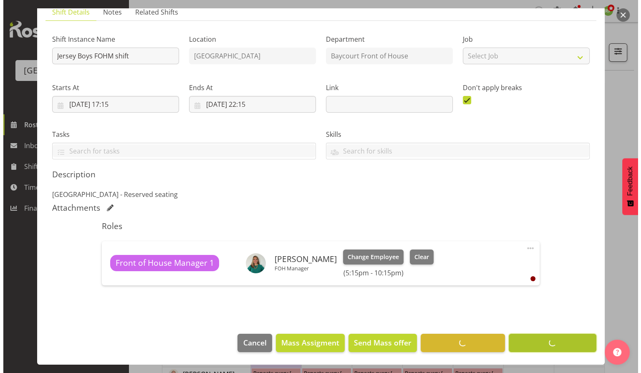
scroll to position [63, 0]
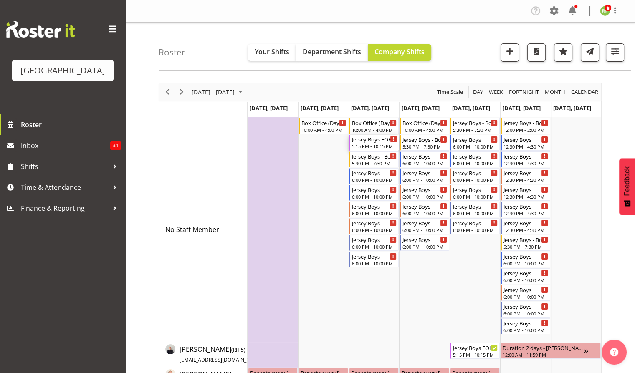
click at [363, 145] on div "5:15 PM - 10:15 PM" at bounding box center [374, 146] width 45 height 7
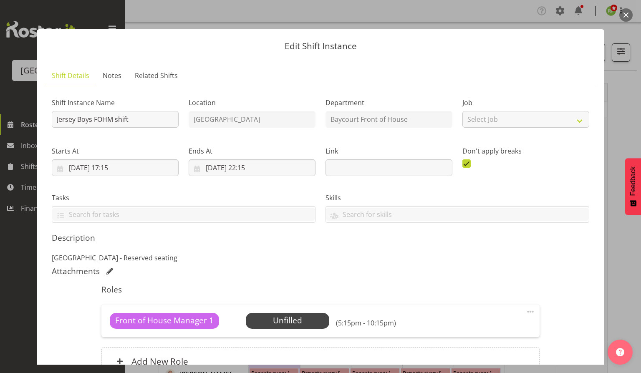
scroll to position [84, 0]
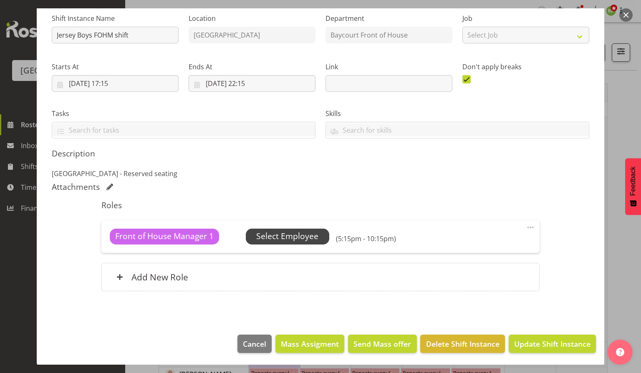
click at [282, 238] on span "Select Employee" at bounding box center [287, 237] width 62 height 12
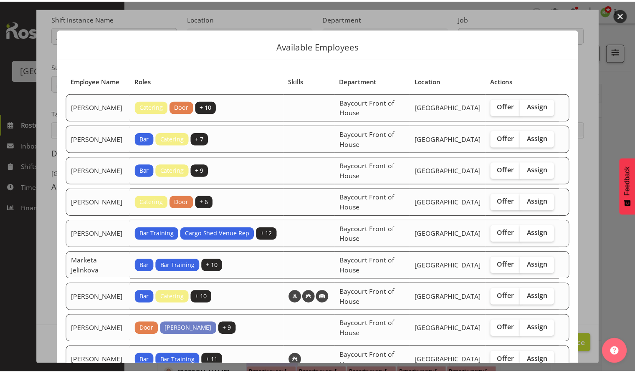
scroll to position [48, 0]
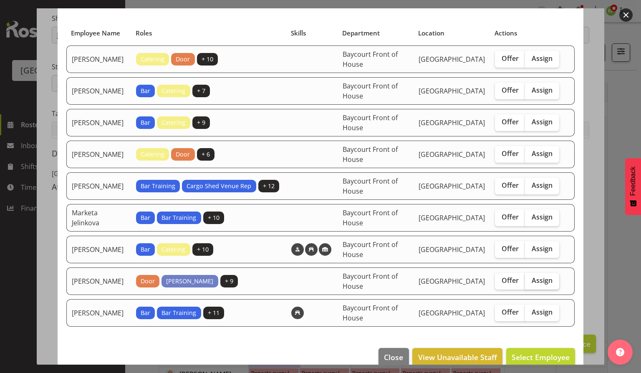
click at [532, 276] on span "Assign" at bounding box center [542, 280] width 21 height 8
click at [531, 278] on input "Assign" at bounding box center [527, 280] width 5 height 5
checkbox input "true"
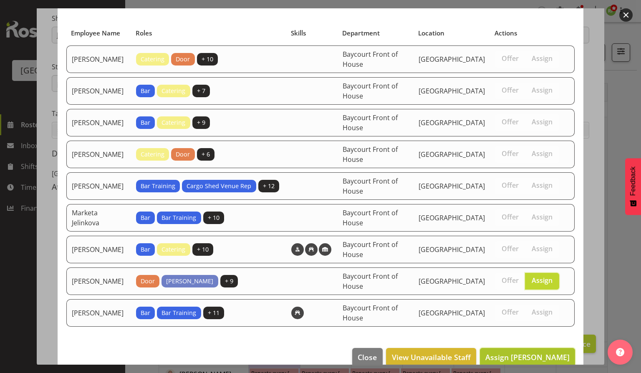
click at [516, 353] on span "Assign Robin Hendriks" at bounding box center [528, 357] width 84 height 10
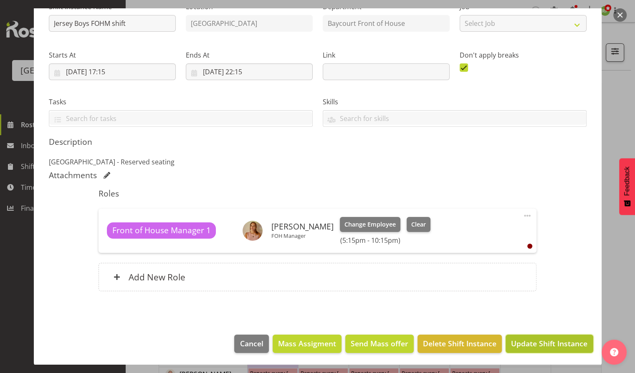
click at [538, 338] on span "Update Shift Instance" at bounding box center [549, 343] width 76 height 11
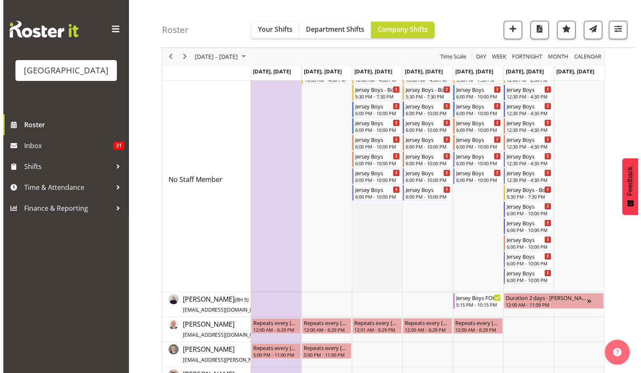
scroll to position [0, 0]
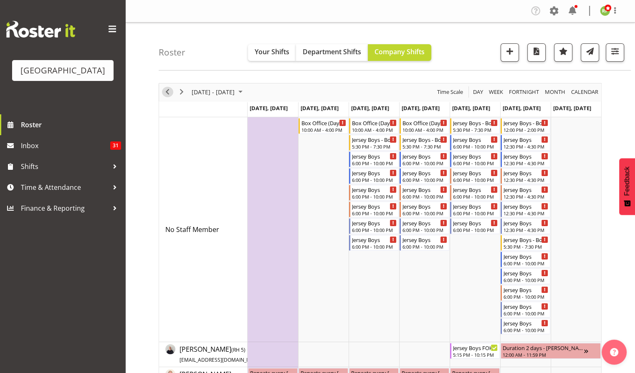
click at [170, 94] on span "Previous" at bounding box center [167, 92] width 10 height 10
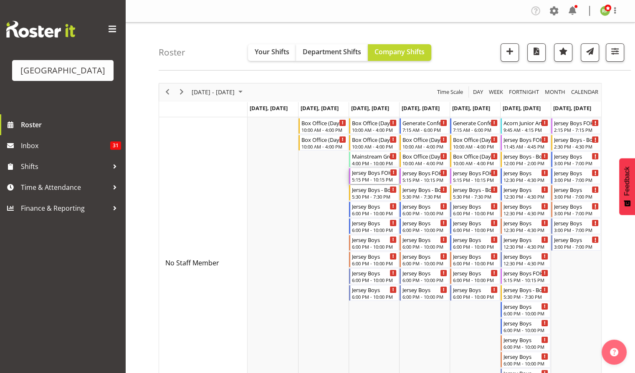
click at [372, 180] on div "5:15 PM - 10:15 PM" at bounding box center [374, 179] width 45 height 7
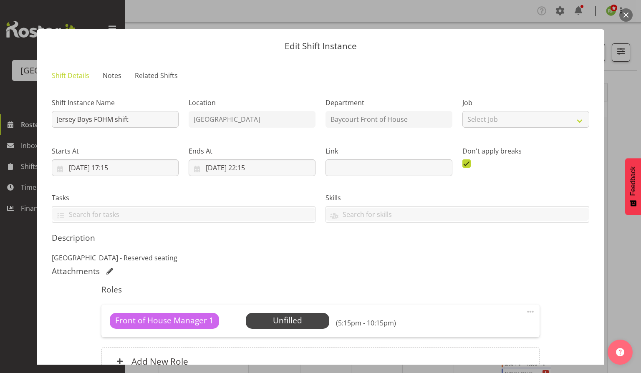
click at [629, 17] on button "button" at bounding box center [626, 14] width 13 height 13
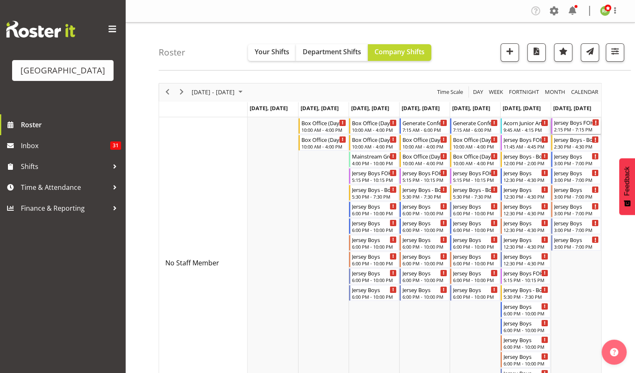
click at [578, 127] on div "2:15 PM - 7:15 PM" at bounding box center [576, 129] width 45 height 7
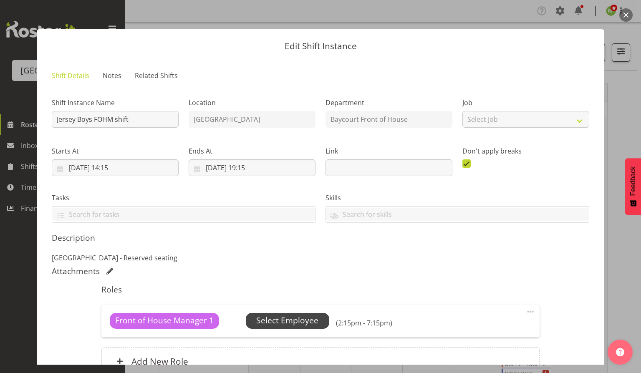
click at [295, 323] on span "Select Employee" at bounding box center [287, 321] width 62 height 12
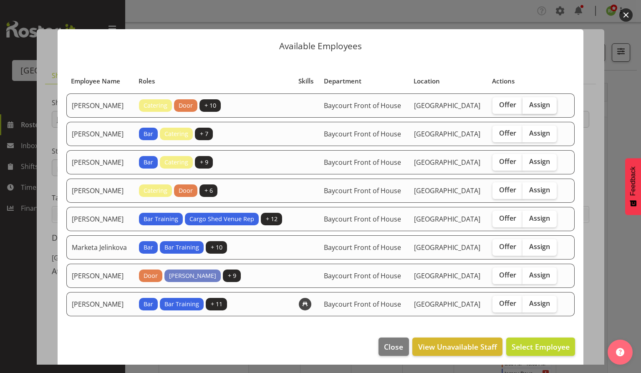
click at [534, 111] on label "Assign" at bounding box center [540, 105] width 34 height 17
click at [528, 108] on input "Assign" at bounding box center [525, 104] width 5 height 5
checkbox input "true"
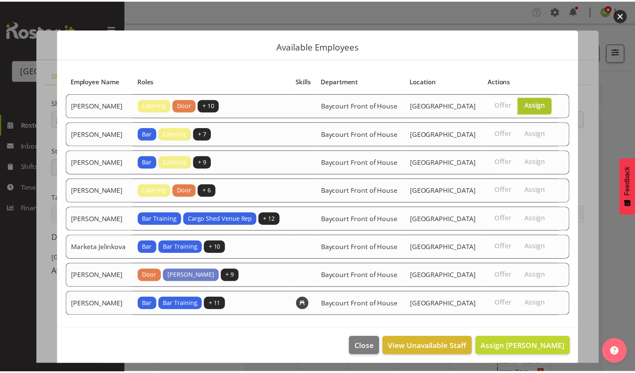
scroll to position [27, 0]
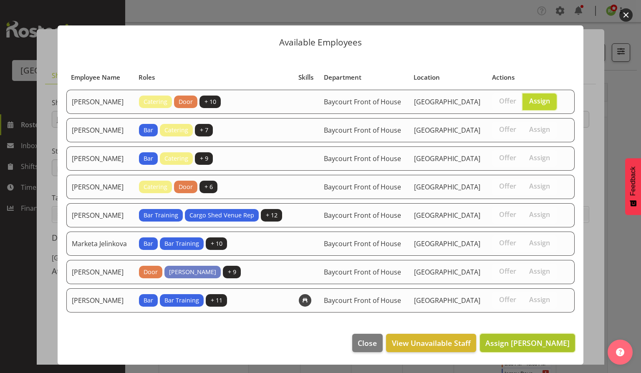
click at [519, 347] on span "Assign Aaron Smart" at bounding box center [528, 343] width 84 height 10
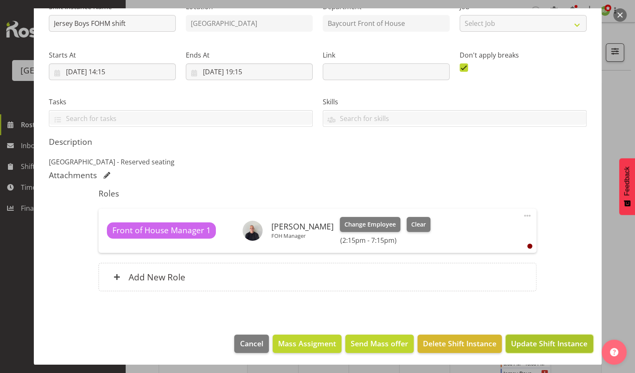
click at [548, 347] on span "Update Shift Instance" at bounding box center [549, 343] width 76 height 11
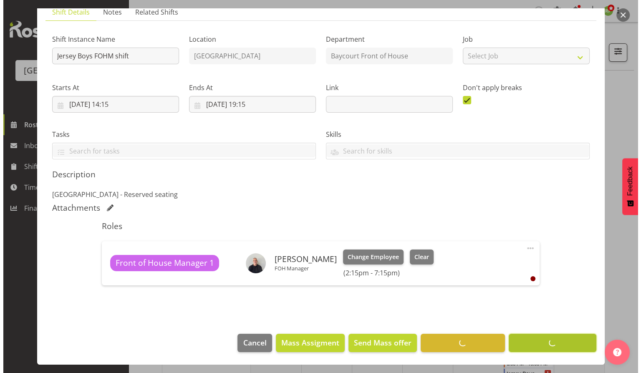
scroll to position [63, 0]
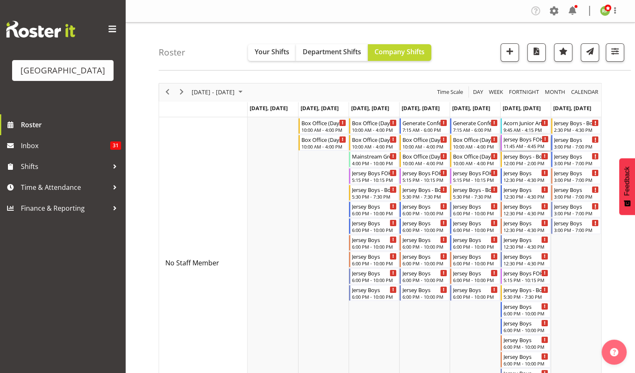
click at [511, 139] on div "Jersey Boys FOHM shift" at bounding box center [526, 139] width 45 height 8
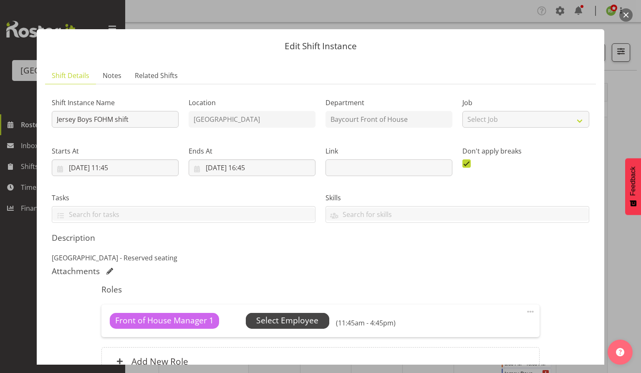
click at [299, 317] on span "Select Employee" at bounding box center [287, 321] width 62 height 12
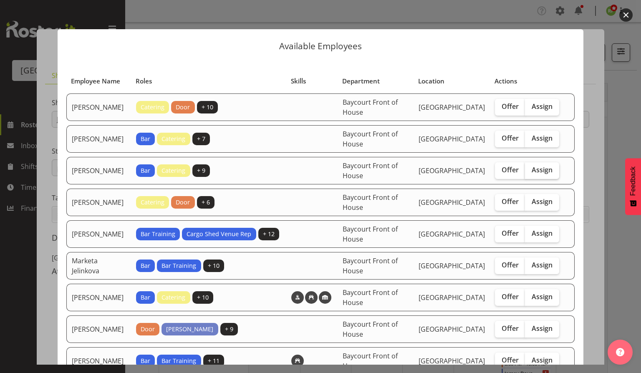
click at [537, 170] on span "Assign" at bounding box center [542, 170] width 21 height 8
click at [531, 170] on input "Assign" at bounding box center [527, 169] width 5 height 5
checkbox input "true"
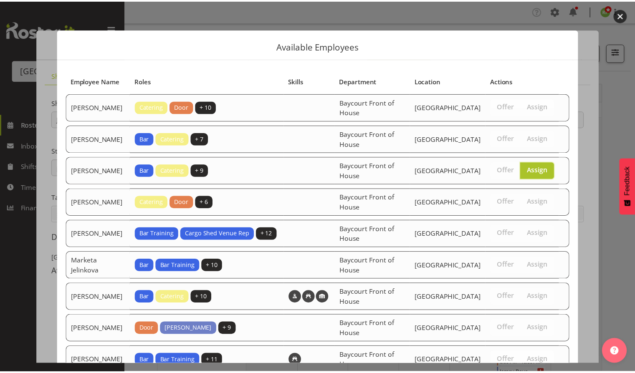
scroll to position [58, 0]
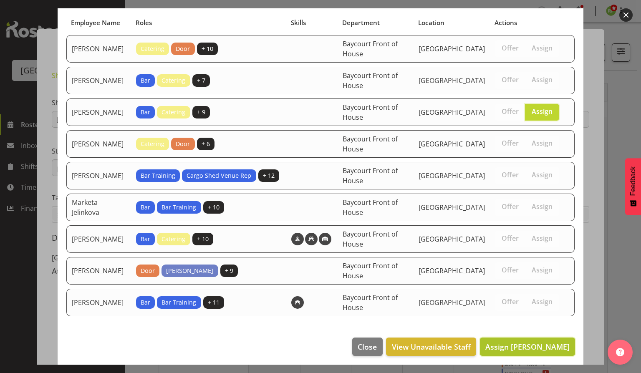
click at [520, 342] on span "Assign Davey Van Gooswilligen" at bounding box center [528, 347] width 84 height 10
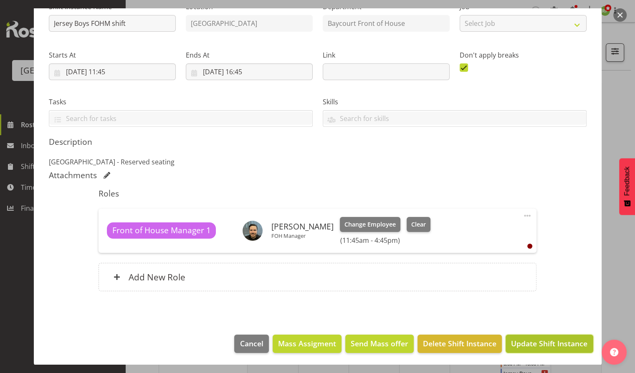
click at [536, 342] on span "Update Shift Instance" at bounding box center [549, 343] width 76 height 11
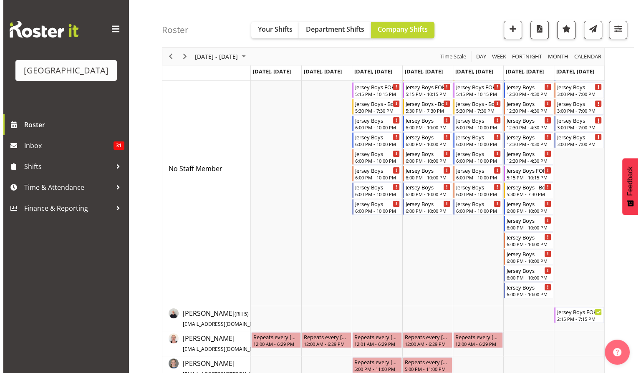
scroll to position [88, 0]
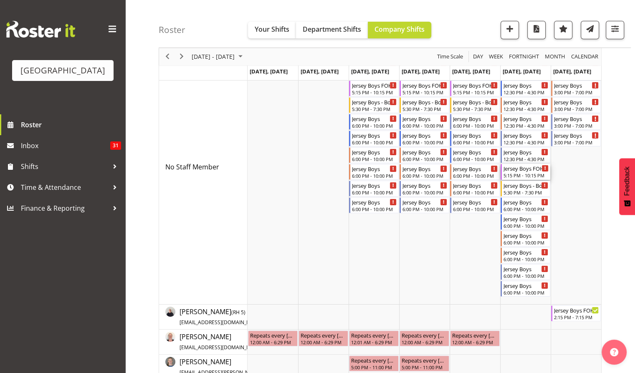
click at [517, 174] on div "5:15 PM - 10:15 PM" at bounding box center [526, 175] width 45 height 7
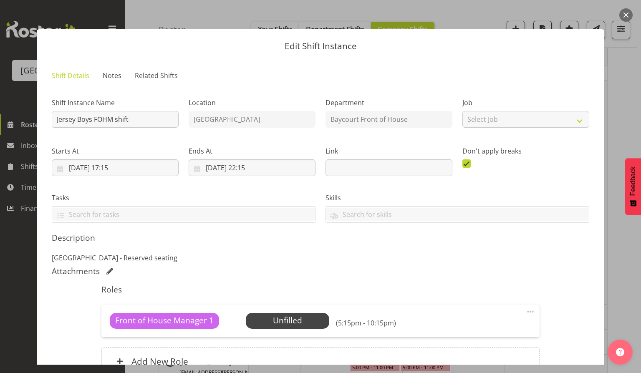
scroll to position [84, 0]
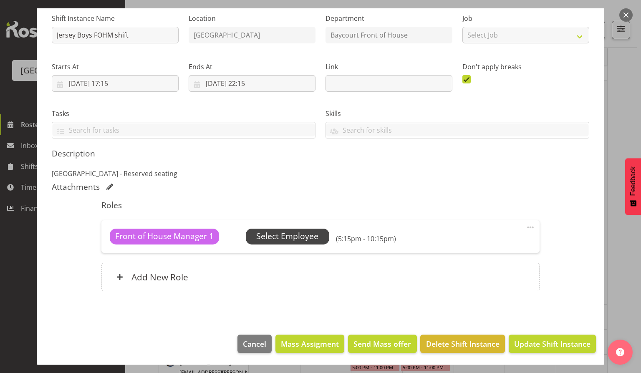
click at [314, 232] on span "Select Employee" at bounding box center [287, 237] width 62 height 12
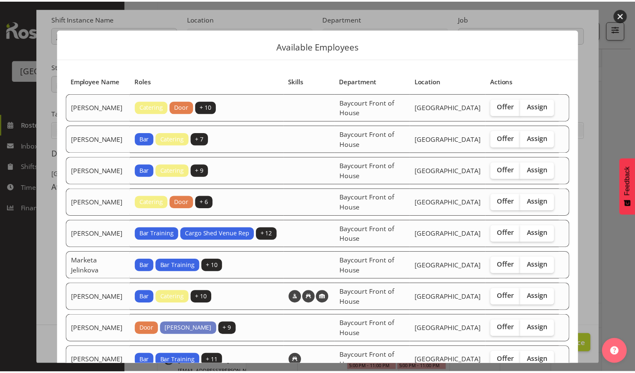
scroll to position [58, 0]
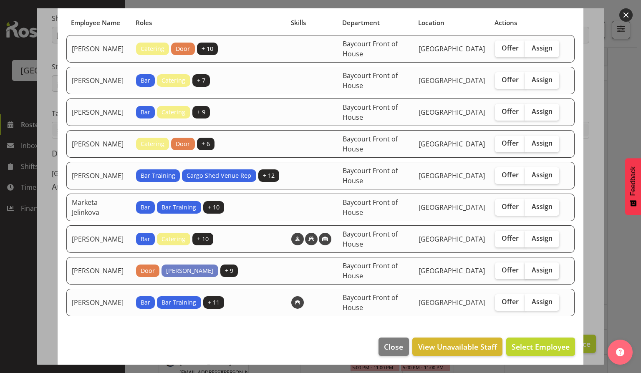
click at [536, 267] on span "Assign" at bounding box center [542, 270] width 21 height 8
click at [531, 268] on input "Assign" at bounding box center [527, 270] width 5 height 5
checkbox input "true"
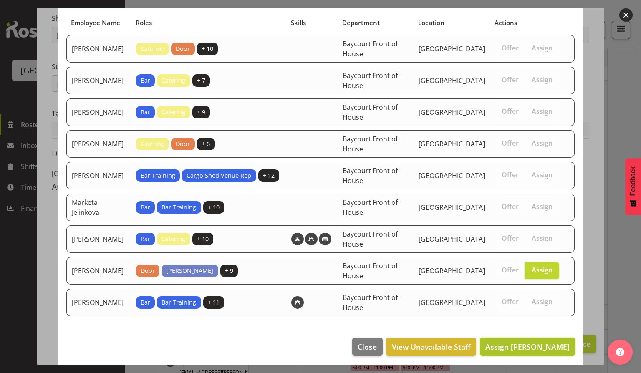
click at [526, 342] on span "Assign Robin Hendriks" at bounding box center [528, 347] width 84 height 10
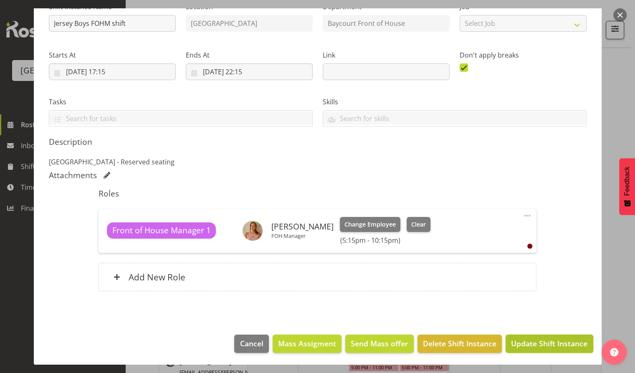
click at [541, 338] on span "Update Shift Instance" at bounding box center [549, 343] width 76 height 11
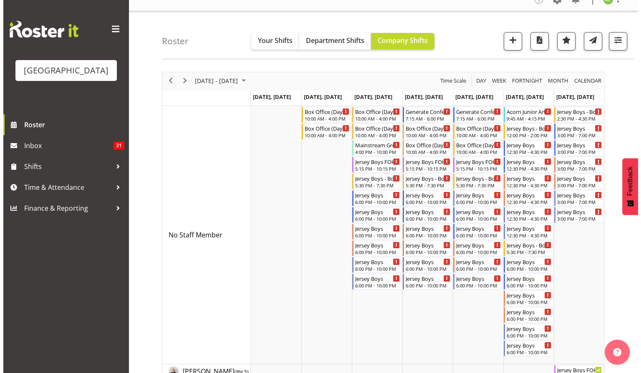
scroll to position [3, 0]
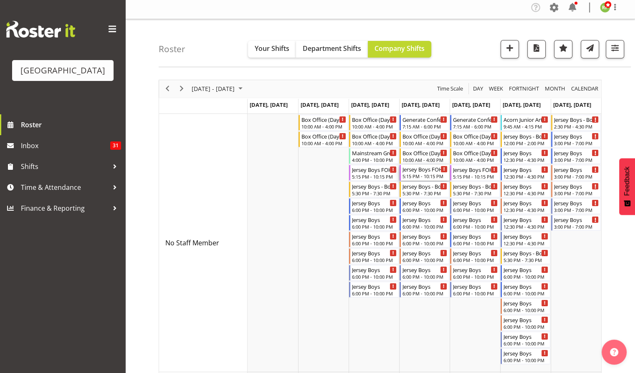
click at [425, 175] on div "5:15 PM - 10:15 PM" at bounding box center [425, 176] width 45 height 7
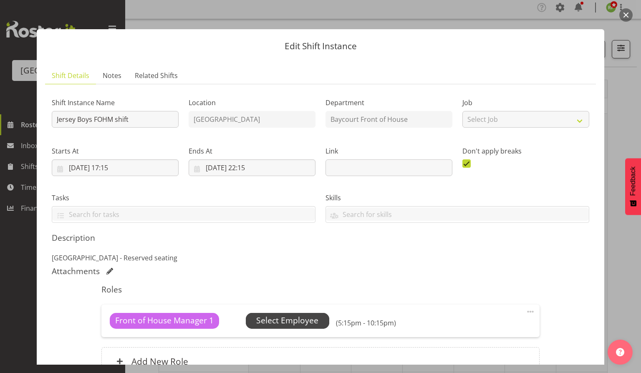
click at [295, 323] on span "Select Employee" at bounding box center [287, 321] width 62 height 12
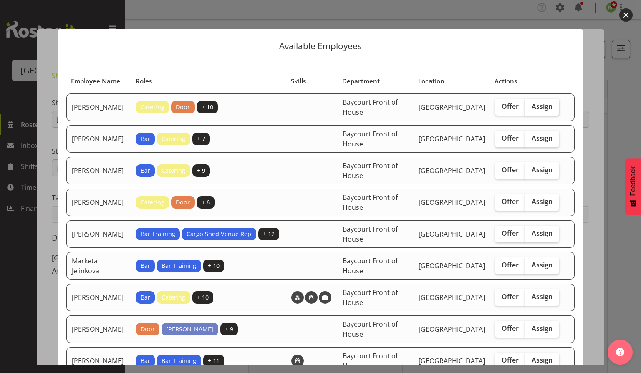
click at [532, 110] on span "Assign" at bounding box center [542, 106] width 21 height 8
click at [531, 109] on input "Assign" at bounding box center [527, 106] width 5 height 5
checkbox input "true"
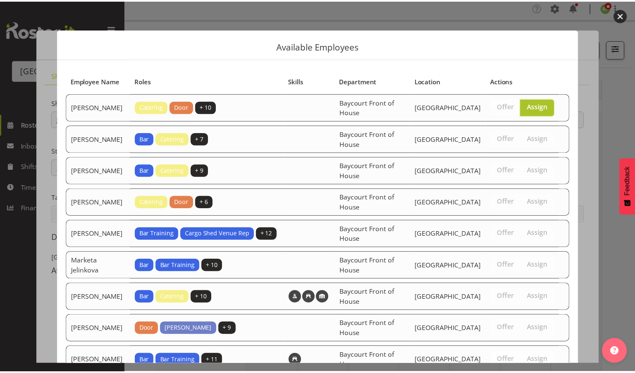
scroll to position [58, 0]
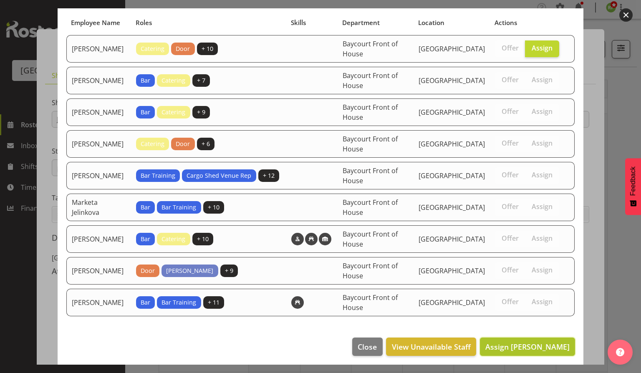
click at [511, 343] on span "Assign Aaron Smart" at bounding box center [528, 347] width 84 height 10
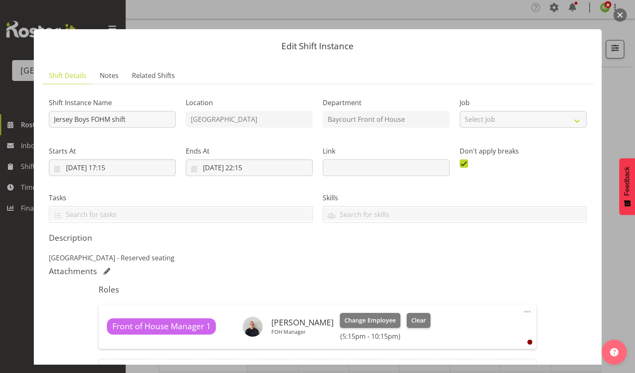
scroll to position [96, 0]
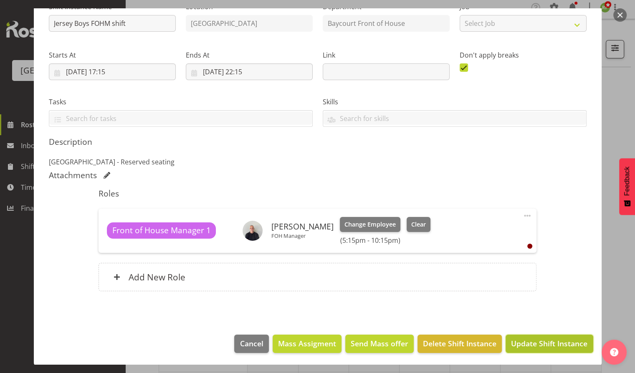
click at [542, 342] on span "Update Shift Instance" at bounding box center [549, 343] width 76 height 11
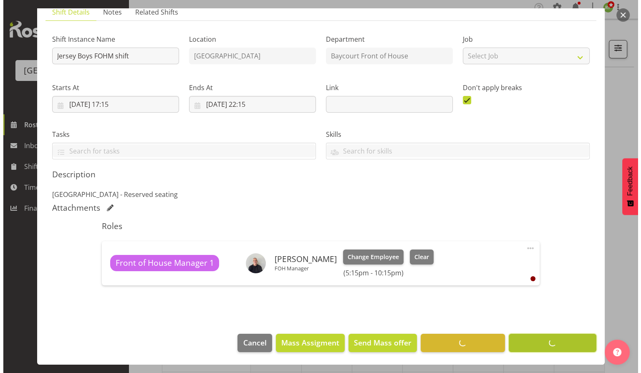
scroll to position [63, 0]
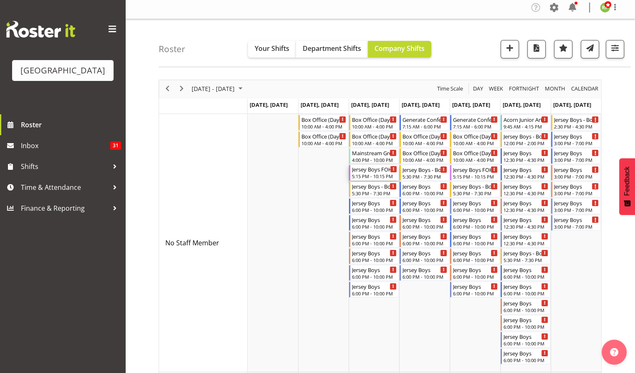
click at [363, 174] on div "5:15 PM - 10:15 PM" at bounding box center [374, 176] width 45 height 7
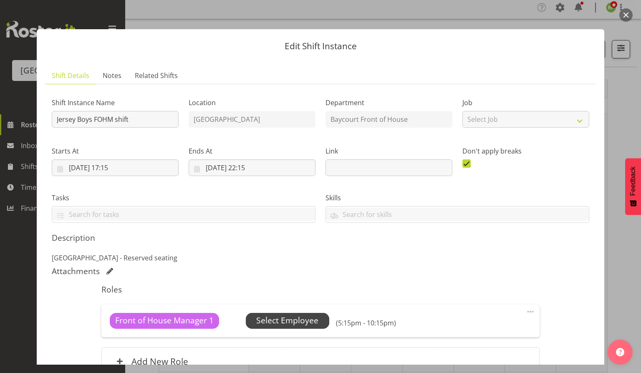
click at [286, 314] on span "Select Employee" at bounding box center [288, 321] width 84 height 16
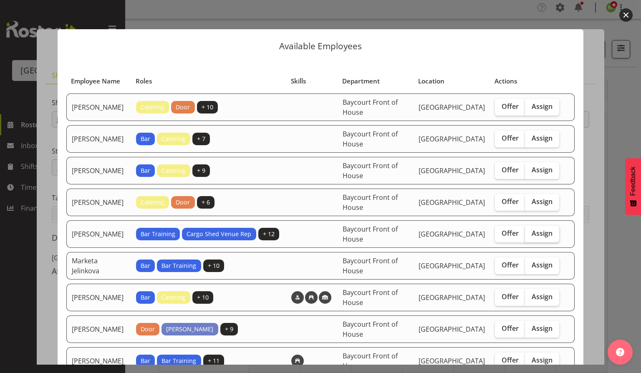
click at [537, 229] on span "Assign" at bounding box center [542, 233] width 21 height 8
click at [531, 231] on input "Assign" at bounding box center [527, 233] width 5 height 5
checkbox input "true"
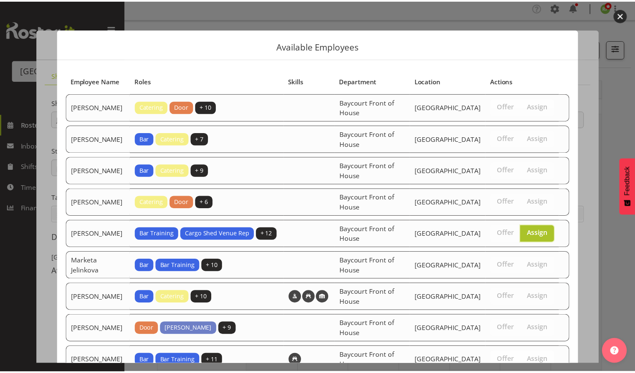
scroll to position [58, 0]
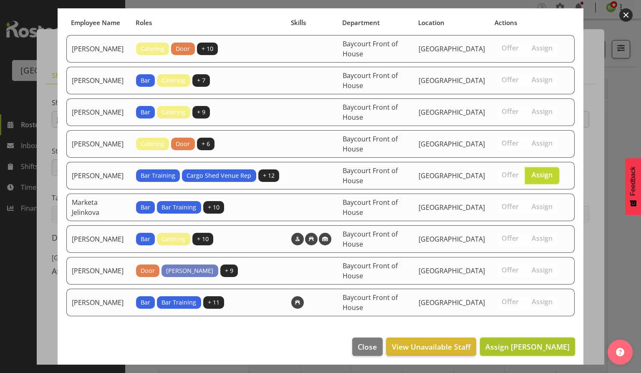
click at [527, 343] on span "Assign Lydia Noble" at bounding box center [528, 347] width 84 height 10
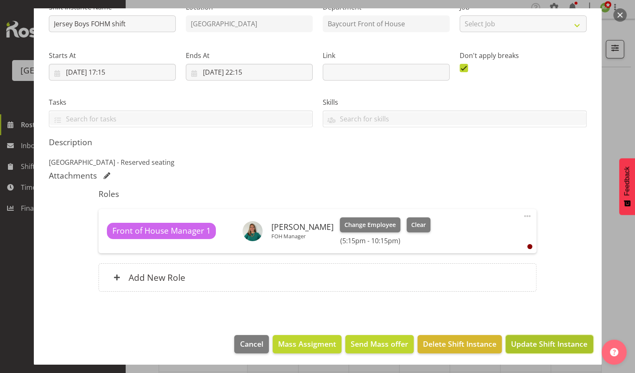
click at [541, 347] on span "Update Shift Instance" at bounding box center [549, 344] width 76 height 11
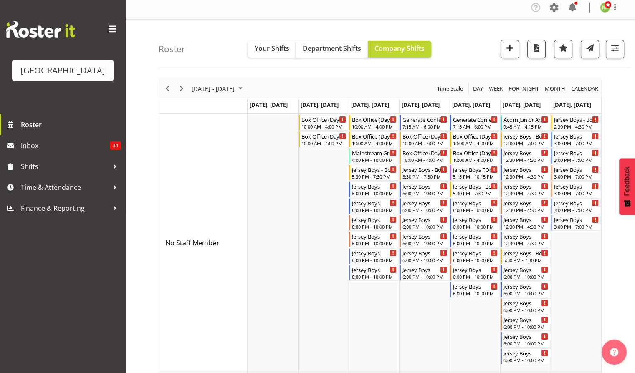
scroll to position [0, 0]
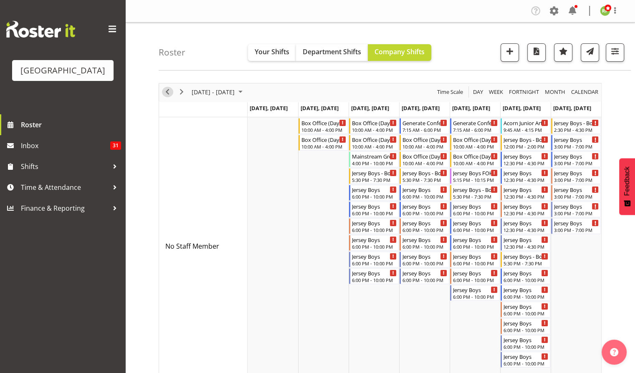
click at [167, 89] on span "Previous" at bounding box center [167, 92] width 10 height 10
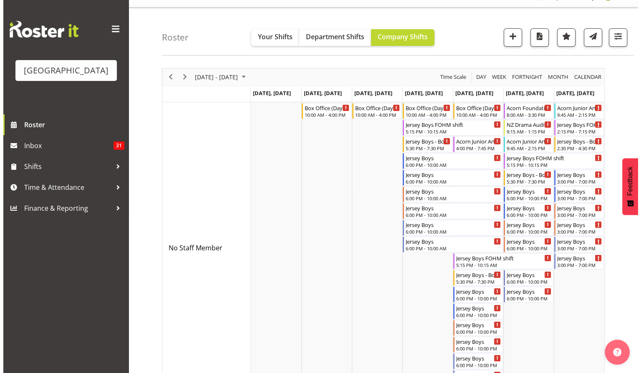
scroll to position [20, 0]
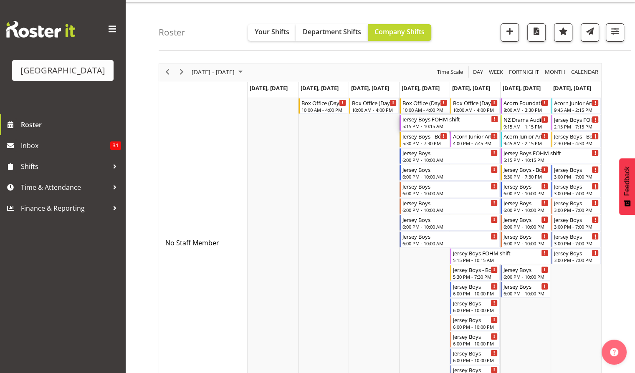
click at [416, 120] on div "Jersey Boys FOHM shift" at bounding box center [451, 119] width 96 height 8
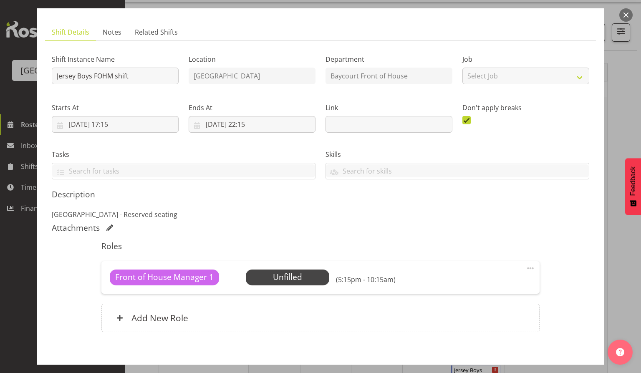
scroll to position [84, 0]
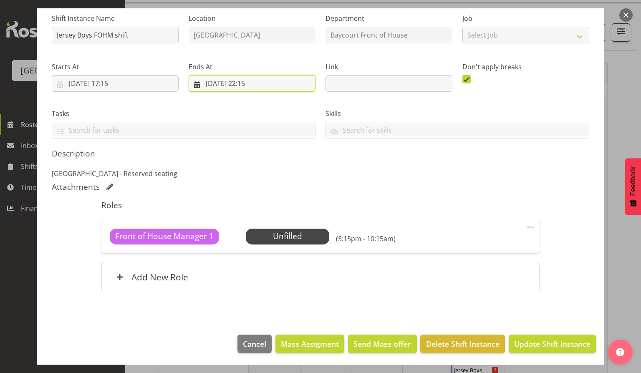
click at [266, 82] on input "11/09/2025, 22:15" at bounding box center [252, 83] width 127 height 17
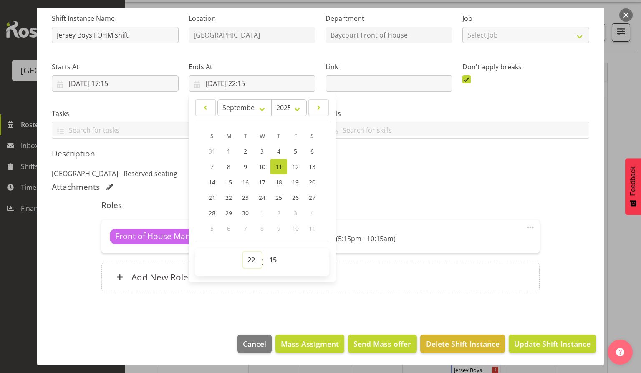
click at [248, 263] on select "00 01 02 03 04 05 06 07 08 09 10 11 12 13 14 15 16 17 18 19 20 21 22 23" at bounding box center [252, 260] width 19 height 17
select select "21"
click at [243, 252] on select "00 01 02 03 04 05 06 07 08 09 10 11 12 13 14 15 16 17 18 19 20 21 22 23" at bounding box center [252, 260] width 19 height 17
type input "11/09/2025, 21:15"
click at [251, 261] on select "00 01 02 03 04 05 06 07 08 09 10 11 12 13 14 15 16 17 18 19 20 21 22 23" at bounding box center [252, 260] width 19 height 17
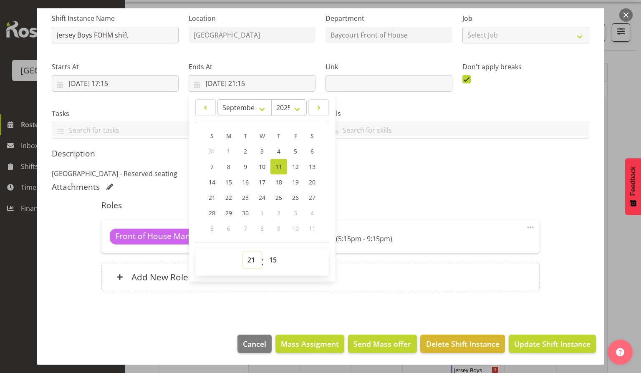
select select "23"
click at [243, 252] on select "00 01 02 03 04 05 06 07 08 09 10 11 12 13 14 15 16 17 18 19 20 21 22 23" at bounding box center [252, 260] width 19 height 17
type input "11/09/2025, 23:15"
click at [249, 256] on select "00 01 02 03 04 05 06 07 08 09 10 11 12 13 14 15 16 17 18 19 20 21 22 23" at bounding box center [252, 260] width 19 height 17
select select "22"
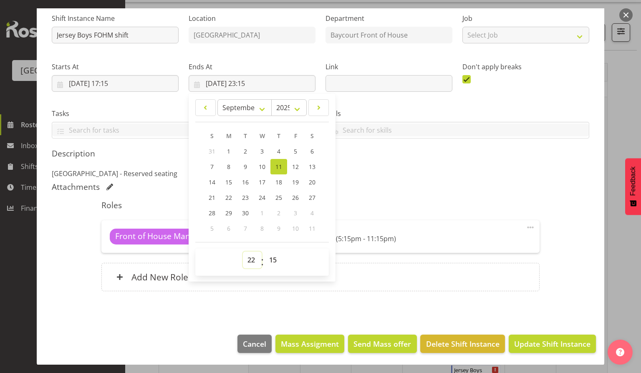
click at [243, 252] on select "00 01 02 03 04 05 06 07 08 09 10 11 12 13 14 15 16 17 18 19 20 21 22 23" at bounding box center [252, 260] width 19 height 17
type input "11/09/2025, 22:15"
click at [366, 309] on section "Shift Details Notes Related Shifts Shift Instance Name Jersey Boys FOHM shift L…" at bounding box center [321, 151] width 568 height 352
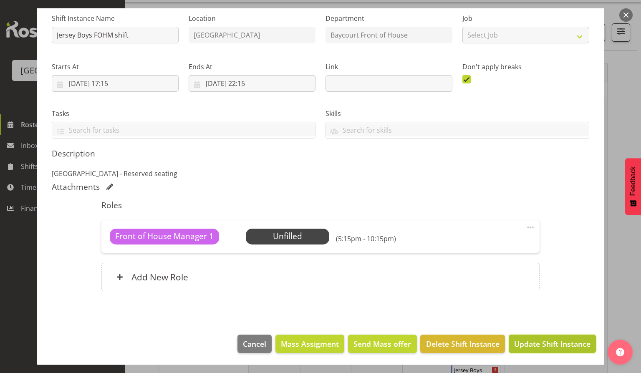
click at [547, 342] on span "Update Shift Instance" at bounding box center [552, 344] width 76 height 11
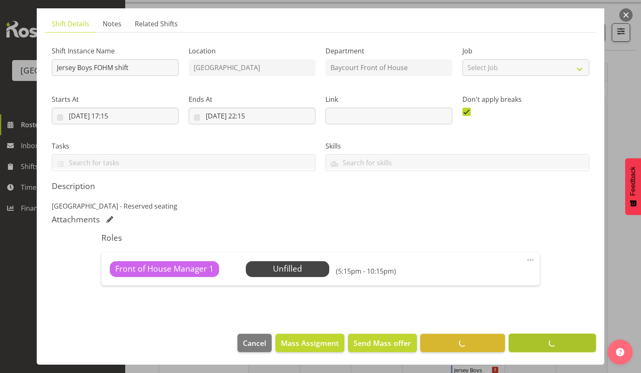
scroll to position [51, 0]
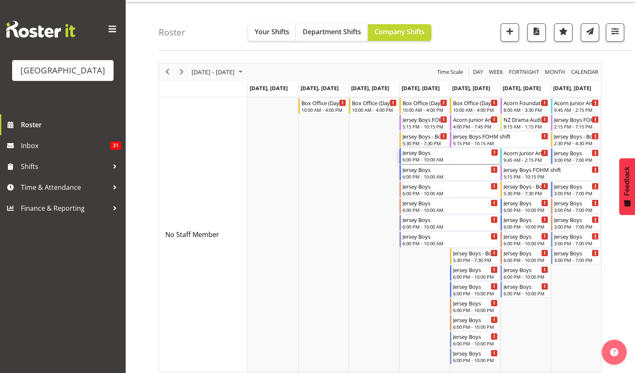
click at [428, 156] on div "Jersey Boys" at bounding box center [451, 152] width 96 height 8
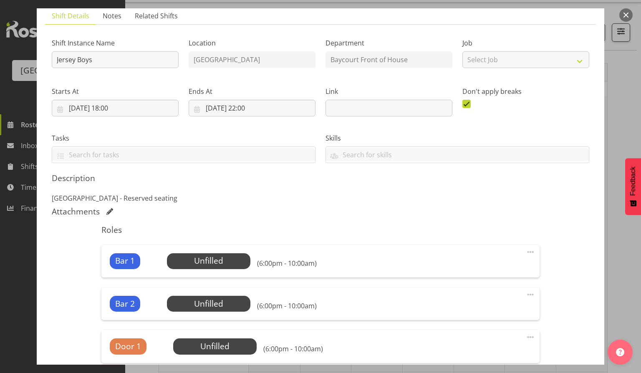
scroll to position [55, 0]
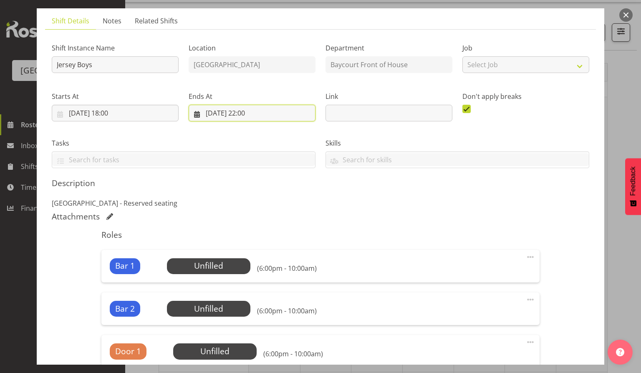
click at [250, 111] on input "11/09/2025, 22:00" at bounding box center [252, 113] width 127 height 17
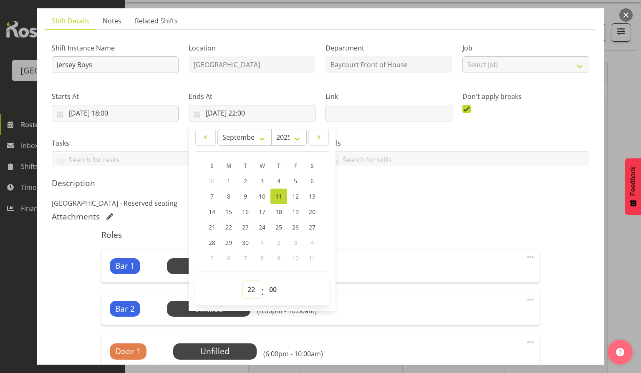
click at [247, 286] on select "00 01 02 03 04 05 06 07 08 09 10 11 12 13 14 15 16 17 18 19 20 21 22 23" at bounding box center [252, 289] width 19 height 17
select select "21"
click at [243, 281] on select "00 01 02 03 04 05 06 07 08 09 10 11 12 13 14 15 16 17 18 19 20 21 22 23" at bounding box center [252, 289] width 19 height 17
type input "11/09/2025, 21:00"
click at [250, 289] on select "00 01 02 03 04 05 06 07 08 09 10 11 12 13 14 15 16 17 18 19 20 21 22 23" at bounding box center [252, 289] width 19 height 17
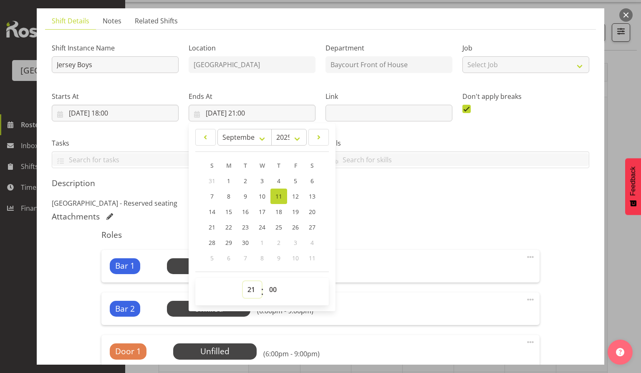
select select "22"
click at [243, 281] on select "00 01 02 03 04 05 06 07 08 09 10 11 12 13 14 15 16 17 18 19 20 21 22 23" at bounding box center [252, 289] width 19 height 17
type input "11/09/2025, 22:00"
click at [415, 201] on p "Addison theatre - Reserved seating" at bounding box center [321, 203] width 538 height 10
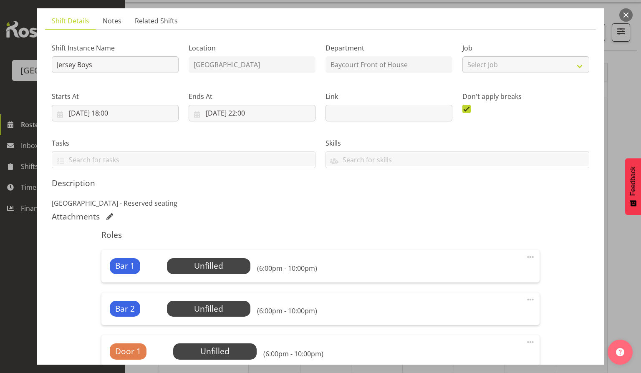
scroll to position [298, 0]
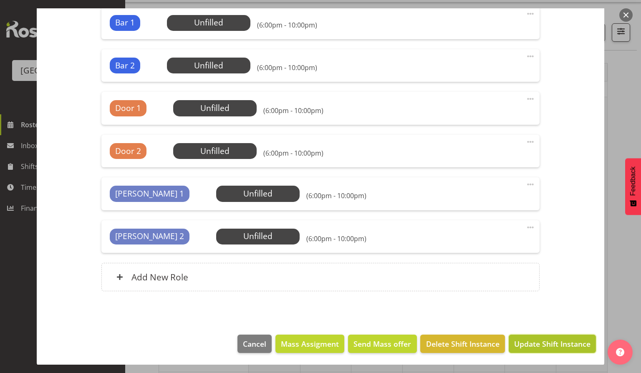
click at [531, 345] on span "Update Shift Instance" at bounding box center [552, 344] width 76 height 11
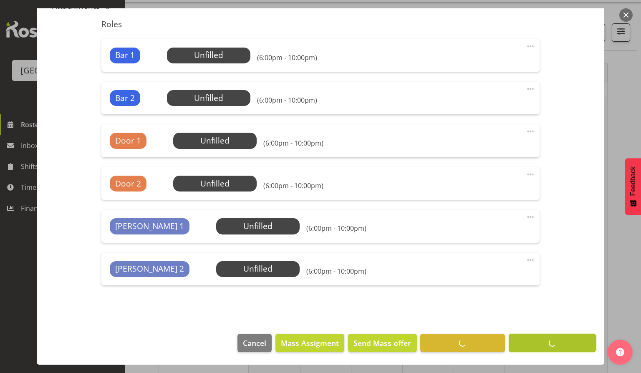
scroll to position [265, 0]
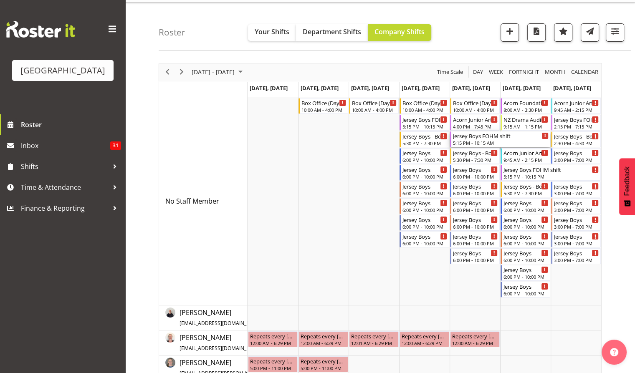
click at [473, 133] on div "Jersey Boys FOHM shift" at bounding box center [501, 136] width 96 height 8
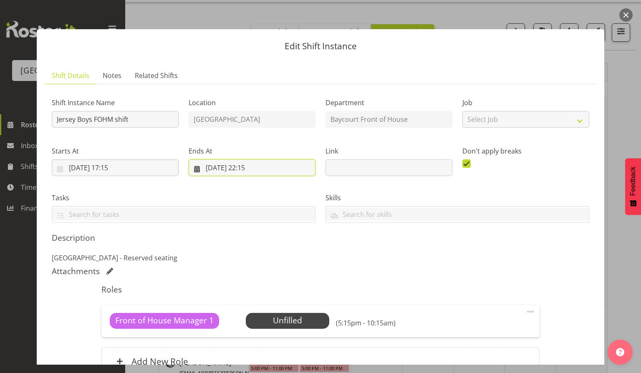
click at [246, 169] on input "12/09/2025, 22:15" at bounding box center [252, 168] width 127 height 17
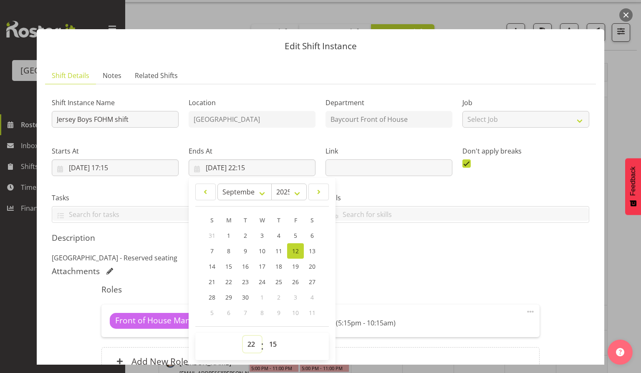
click at [248, 350] on select "00 01 02 03 04 05 06 07 08 09 10 11 12 13 14 15 16 17 18 19 20 21 22 23" at bounding box center [252, 344] width 19 height 17
click at [243, 336] on select "00 01 02 03 04 05 06 07 08 09 10 11 12 13 14 15 16 17 18 19 20 21 22 23" at bounding box center [252, 344] width 19 height 17
click at [247, 340] on select "00 01 02 03 04 05 06 07 08 09 10 11 12 13 14 15 16 17 18 19 20 21 22 23" at bounding box center [252, 344] width 19 height 17
select select "20"
click at [243, 336] on select "00 01 02 03 04 05 06 07 08 09 10 11 12 13 14 15 16 17 18 19 20 21 22 23" at bounding box center [252, 344] width 19 height 17
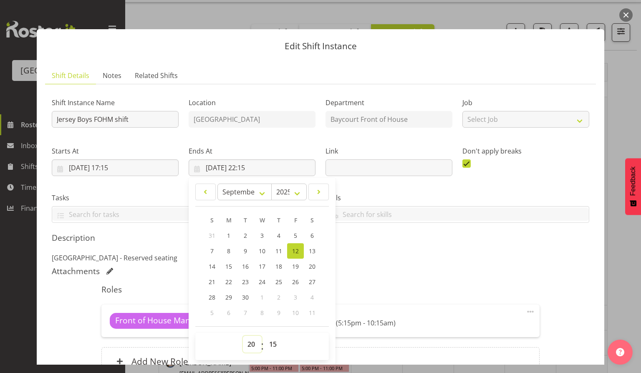
type input "12/09/2025, 20:15"
click at [252, 348] on select "00 01 02 03 04 05 06 07 08 09 10 11 12 13 14 15 16 17 18 19 20 21 22 23" at bounding box center [252, 344] width 19 height 17
click at [257, 336] on select "00 01 02 03 04 05 06 07 08 09 10 11 12 13 14 15 16 17 18 19 20 21 22 23" at bounding box center [252, 344] width 19 height 17
click at [255, 342] on select "00 01 02 03 04 05 06 07 08 09 10 11 12 13 14 15 16 17 18 19 20 21 22 23" at bounding box center [252, 344] width 19 height 17
select select "22"
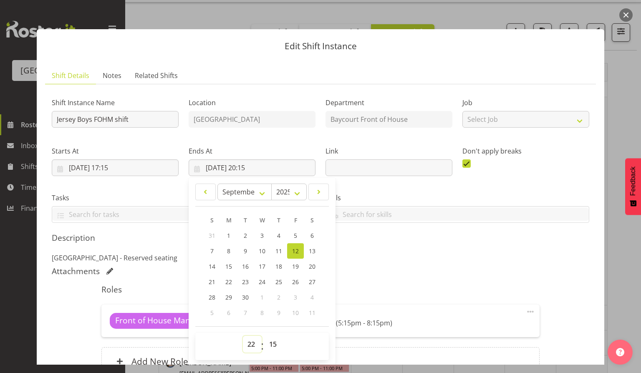
click at [243, 336] on select "00 01 02 03 04 05 06 07 08 09 10 11 12 13 14 15 16 17 18 19 20 21 22 23" at bounding box center [252, 344] width 19 height 17
type input "12/09/2025, 22:15"
click at [384, 291] on h5 "Roles" at bounding box center [320, 290] width 438 height 10
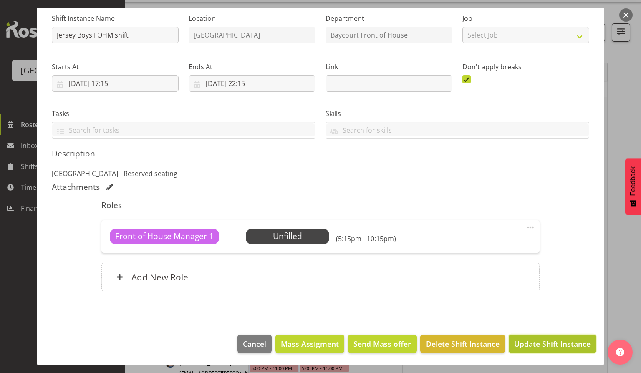
click at [541, 344] on span "Update Shift Instance" at bounding box center [552, 344] width 76 height 11
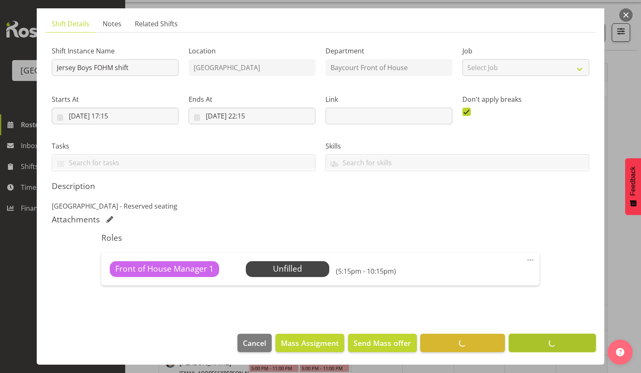
scroll to position [51, 0]
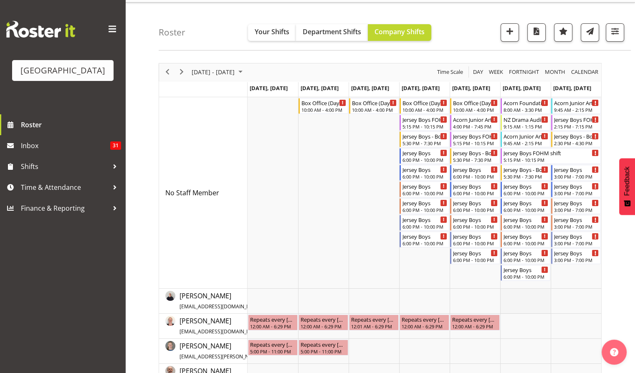
drag, startPoint x: 541, startPoint y: 344, endPoint x: 530, endPoint y: 299, distance: 46.0
click at [531, 161] on div "5:15 PM - 10:15 PM" at bounding box center [552, 159] width 96 height 7
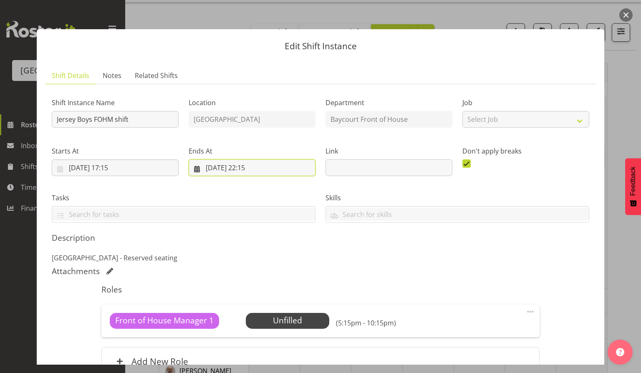
click at [253, 169] on input "13/09/2025, 22:15" at bounding box center [252, 168] width 127 height 17
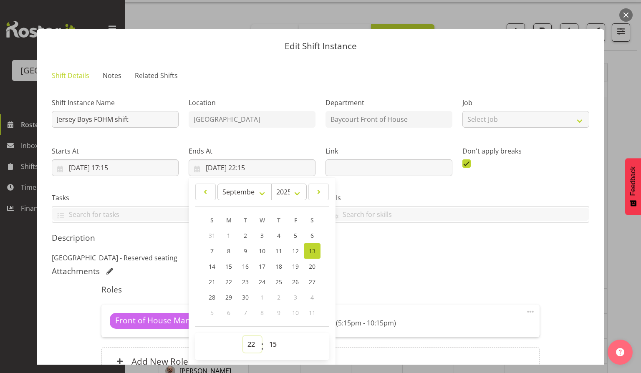
click at [247, 343] on select "00 01 02 03 04 05 06 07 08 09 10 11 12 13 14 15 16 17 18 19 20 21 22 23" at bounding box center [252, 344] width 19 height 17
click at [243, 336] on select "00 01 02 03 04 05 06 07 08 09 10 11 12 13 14 15 16 17 18 19 20 21 22 23" at bounding box center [252, 344] width 19 height 17
click at [252, 341] on select "00 01 02 03 04 05 06 07 08 09 10 11 12 13 14 15 16 17 18 19 20 21 22 23" at bounding box center [252, 344] width 19 height 17
select select "21"
click at [243, 336] on select "00 01 02 03 04 05 06 07 08 09 10 11 12 13 14 15 16 17 18 19 20 21 22 23" at bounding box center [252, 344] width 19 height 17
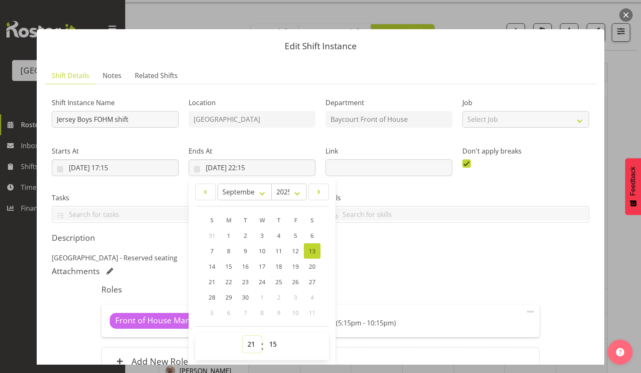
type input "13/09/2025, 21:15"
click at [247, 343] on select "00 01 02 03 04 05 06 07 08 09 10 11 12 13 14 15 16 17 18 19 20 21 22 23" at bounding box center [252, 344] width 19 height 17
select select "23"
click at [243, 336] on select "00 01 02 03 04 05 06 07 08 09 10 11 12 13 14 15 16 17 18 19 20 21 22 23" at bounding box center [252, 344] width 19 height 17
type input "13/09/2025, 23:15"
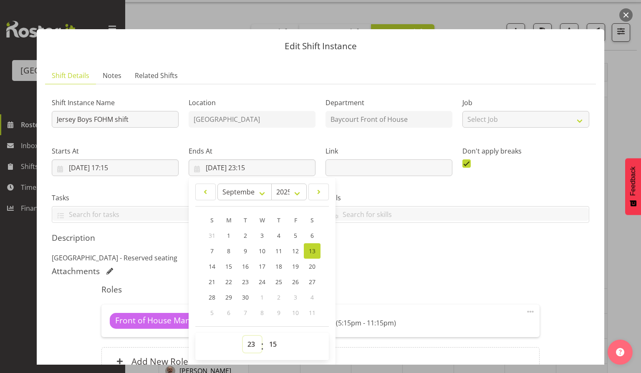
click at [252, 349] on select "00 01 02 03 04 05 06 07 08 09 10 11 12 13 14 15 16 17 18 19 20 21 22 23" at bounding box center [252, 344] width 19 height 17
select select "22"
click at [243, 336] on select "00 01 02 03 04 05 06 07 08 09 10 11 12 13 14 15 16 17 18 19 20 21 22 23" at bounding box center [252, 344] width 19 height 17
type input "13/09/2025, 22:15"
click at [352, 281] on div "Roles Front of House Manager 1 Unfilled Select Employee (5:15pm - 10:15pm) Edit…" at bounding box center [320, 333] width 448 height 106
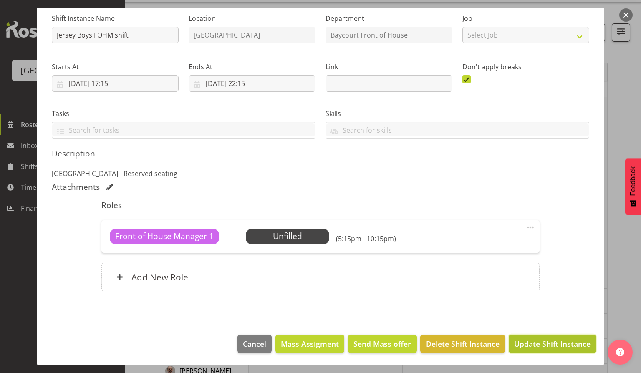
click at [550, 345] on span "Update Shift Instance" at bounding box center [552, 344] width 76 height 11
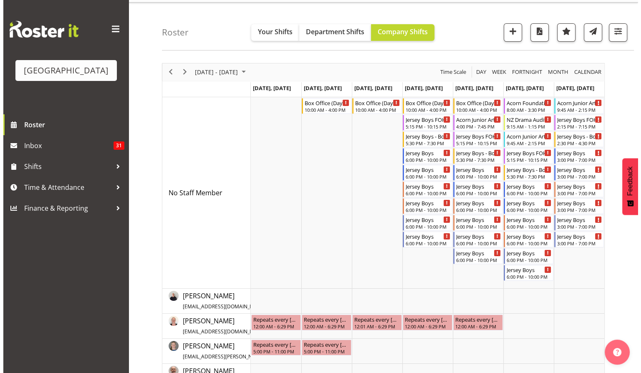
scroll to position [0, 0]
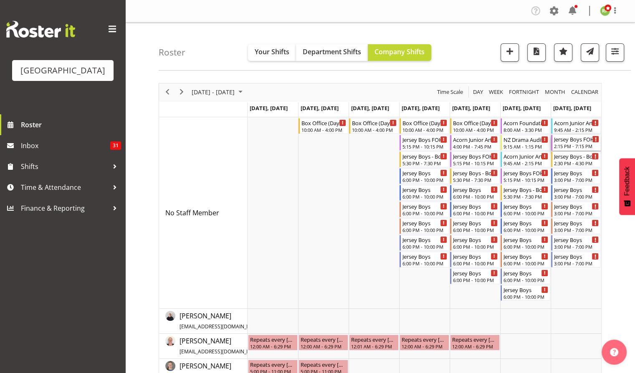
click at [567, 139] on div "Jersey Boys FOHM shift" at bounding box center [576, 139] width 45 height 8
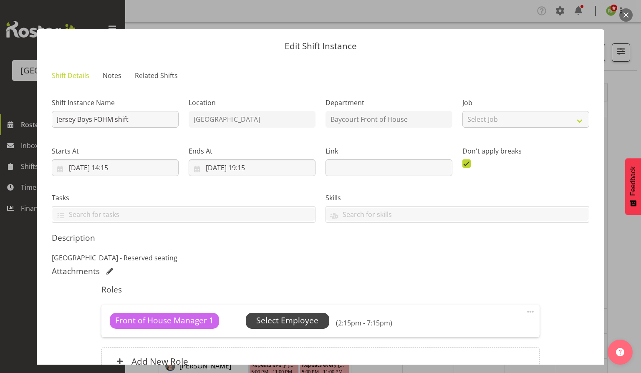
click at [284, 320] on span "Select Employee" at bounding box center [287, 321] width 62 height 12
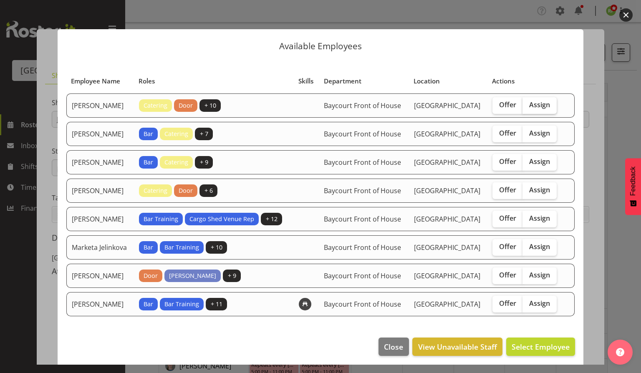
click at [539, 106] on span "Assign" at bounding box center [540, 105] width 21 height 8
click at [528, 106] on input "Assign" at bounding box center [525, 104] width 5 height 5
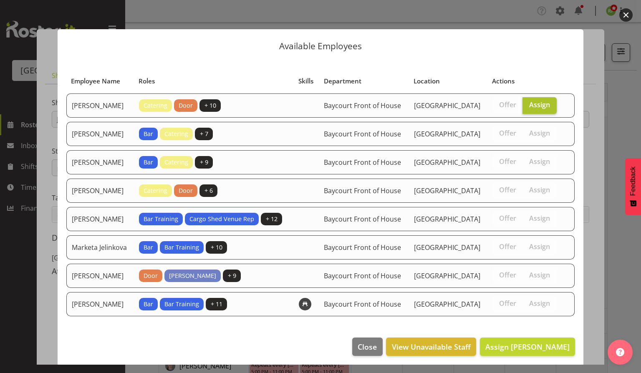
click at [539, 106] on span "Assign" at bounding box center [540, 105] width 21 height 8
click at [528, 106] on input "Assign" at bounding box center [525, 104] width 5 height 5
checkbox input "false"
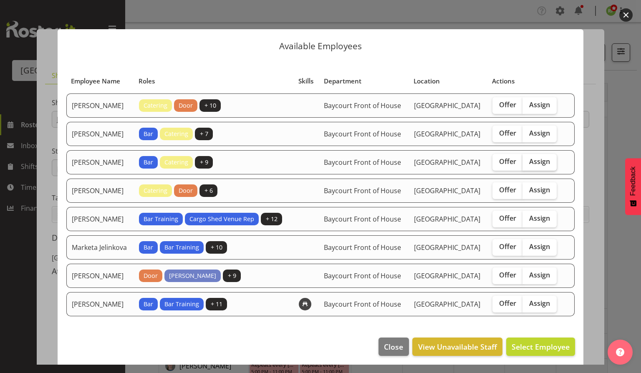
click at [537, 166] on span "Assign" at bounding box center [540, 161] width 21 height 8
click at [528, 165] on input "Assign" at bounding box center [525, 161] width 5 height 5
checkbox input "true"
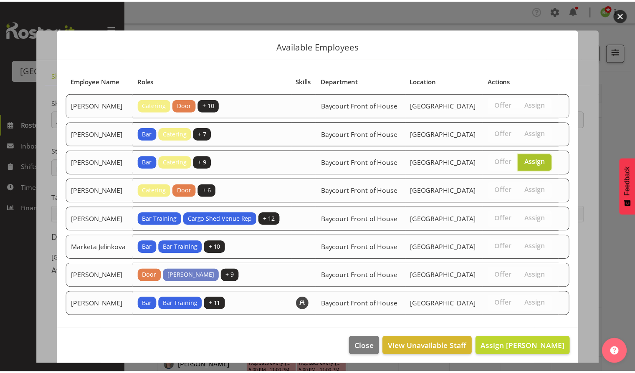
scroll to position [27, 0]
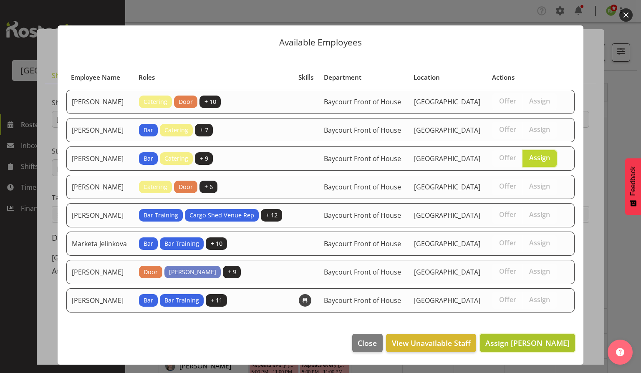
click at [512, 345] on span "Assign Davey Van Gooswilligen" at bounding box center [528, 343] width 84 height 10
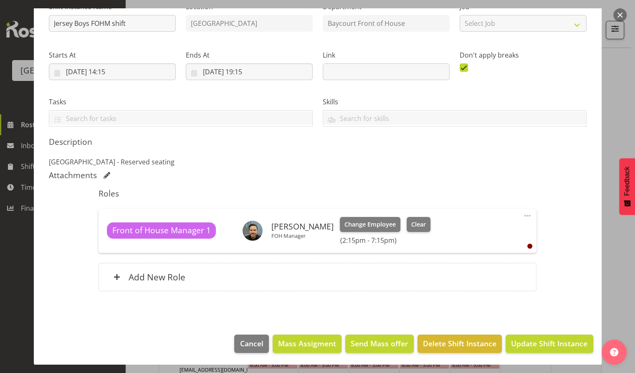
scroll to position [118, 0]
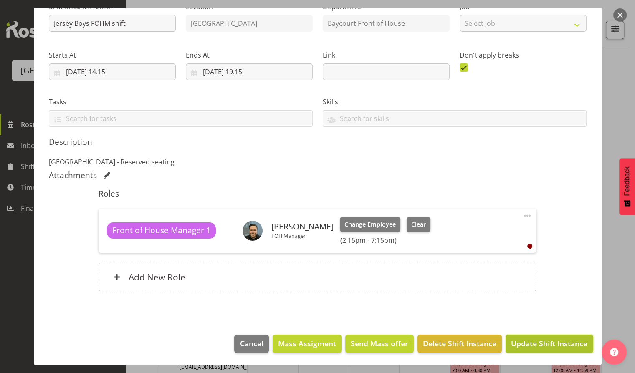
click at [537, 340] on span "Update Shift Instance" at bounding box center [549, 343] width 76 height 11
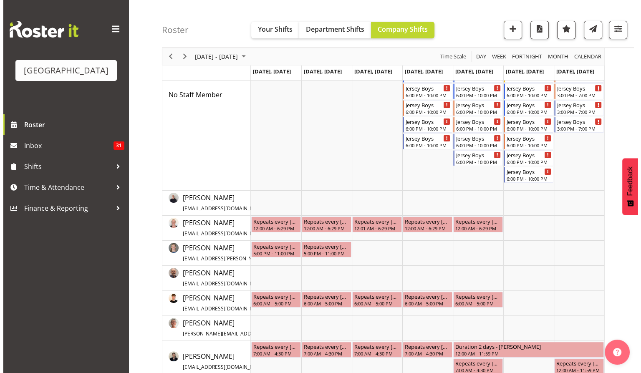
scroll to position [0, 0]
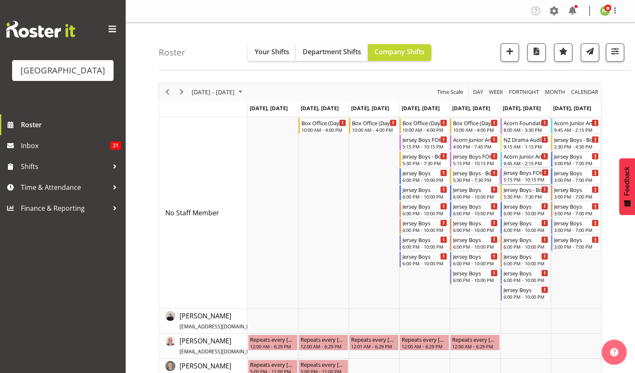
click at [519, 178] on div "5:15 PM - 10:15 PM" at bounding box center [526, 179] width 45 height 7
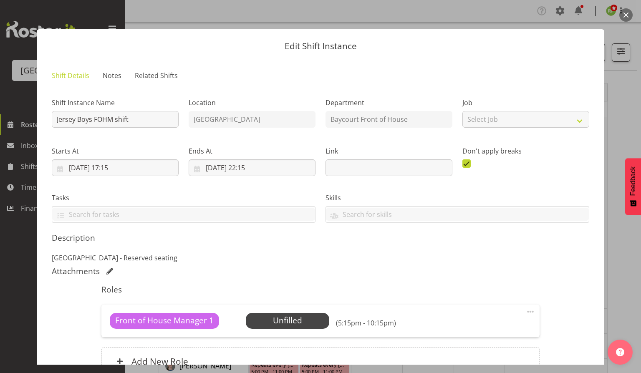
scroll to position [84, 0]
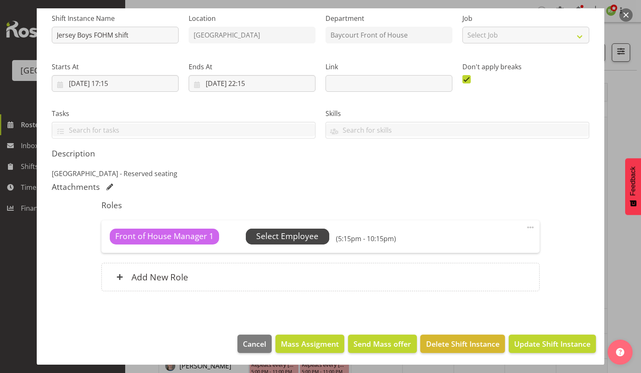
click at [299, 235] on span "Select Employee" at bounding box center [287, 237] width 62 height 12
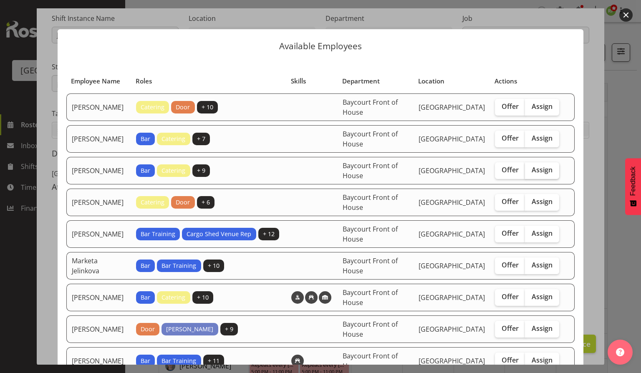
click at [541, 167] on span "Assign" at bounding box center [542, 170] width 21 height 8
click at [531, 167] on input "Assign" at bounding box center [527, 169] width 5 height 5
checkbox input "true"
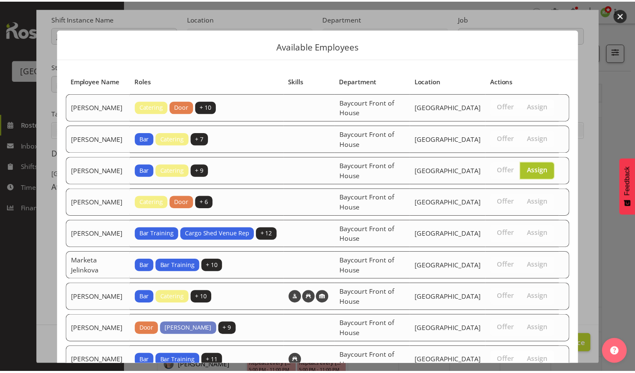
scroll to position [58, 0]
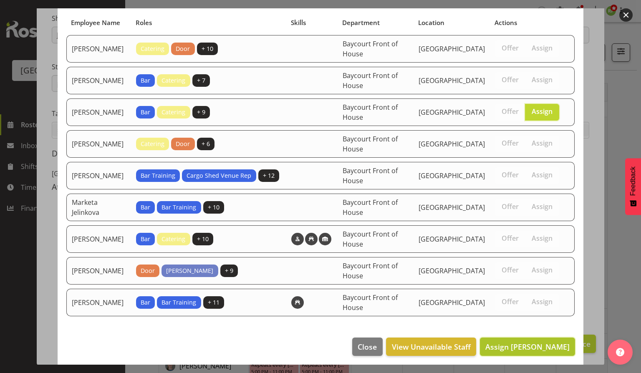
click at [514, 347] on span "Assign Davey Van Gooswilligen" at bounding box center [528, 347] width 84 height 10
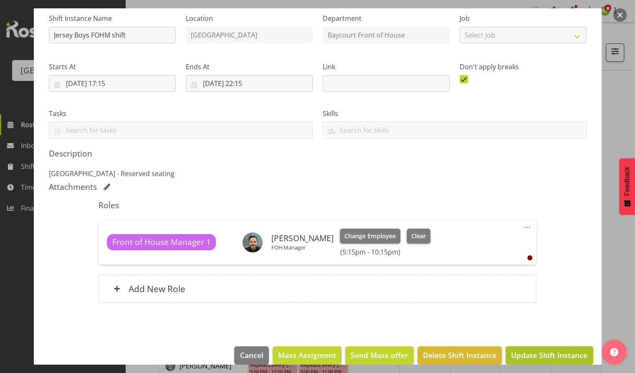
click at [526, 357] on span "Update Shift Instance" at bounding box center [549, 355] width 76 height 11
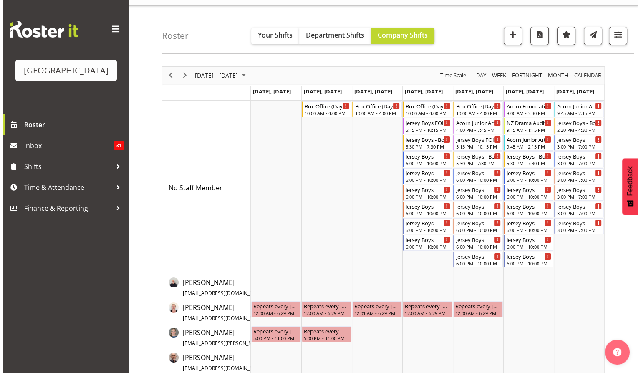
scroll to position [0, 0]
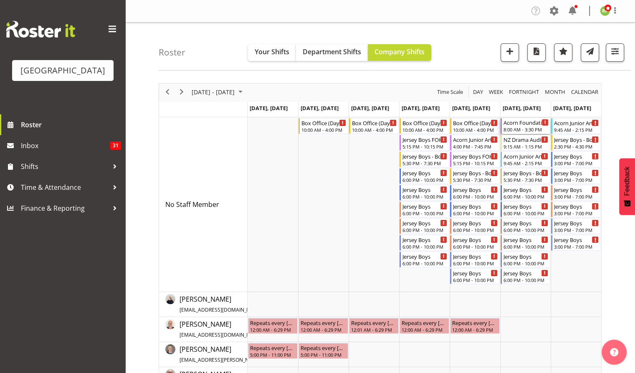
click at [523, 124] on div "Acorn Foundation Tauranga Distributions Morning Tea Cargo Shed" at bounding box center [526, 122] width 45 height 8
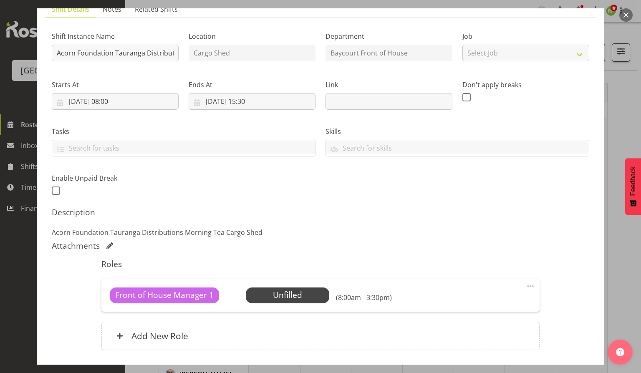
scroll to position [67, 0]
click at [306, 292] on span "Select Employee" at bounding box center [287, 295] width 62 height 12
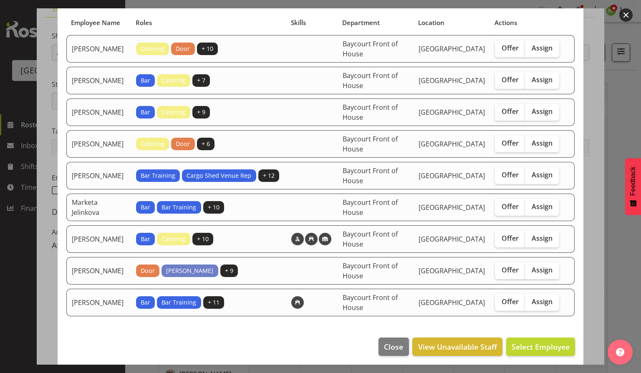
scroll to position [58, 0]
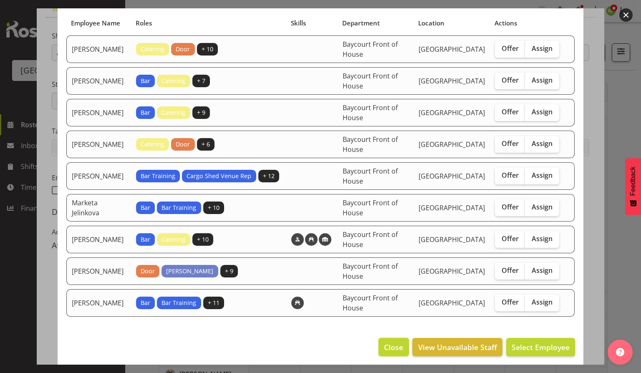
click at [379, 338] on button "Close" at bounding box center [394, 347] width 30 height 18
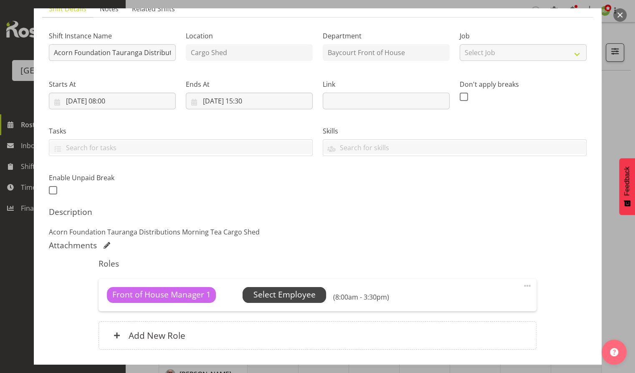
click at [294, 291] on span "Select Employee" at bounding box center [284, 295] width 62 height 12
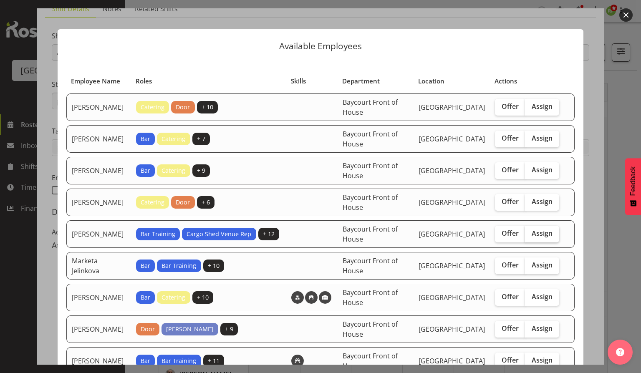
click at [536, 230] on span "Assign" at bounding box center [542, 233] width 21 height 8
click at [531, 231] on input "Assign" at bounding box center [527, 233] width 5 height 5
checkbox input "true"
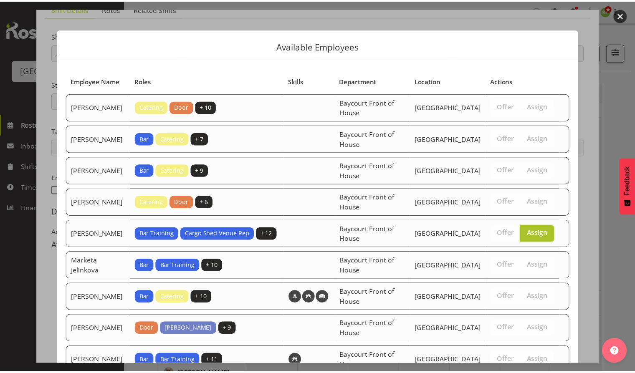
scroll to position [58, 0]
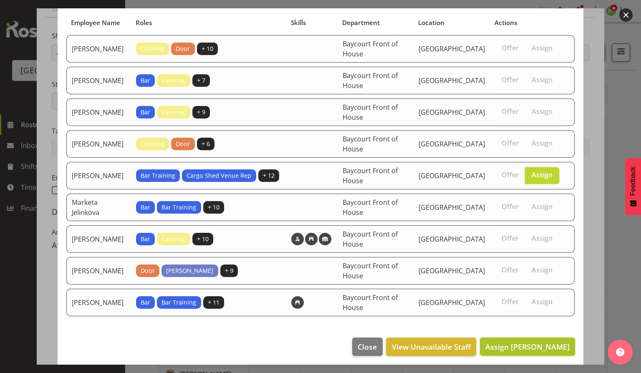
click at [518, 342] on span "Assign Lydia Noble" at bounding box center [528, 347] width 84 height 10
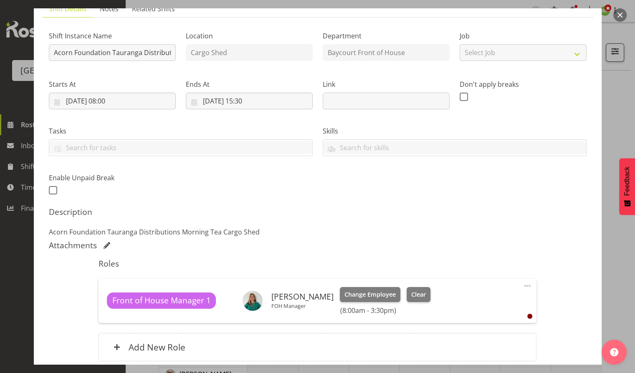
scroll to position [137, 0]
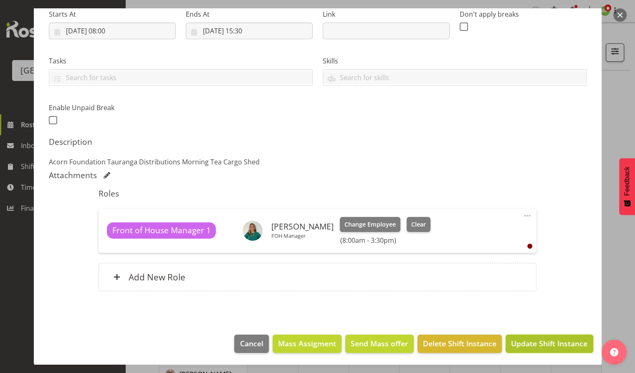
click at [541, 345] on span "Update Shift Instance" at bounding box center [549, 343] width 76 height 11
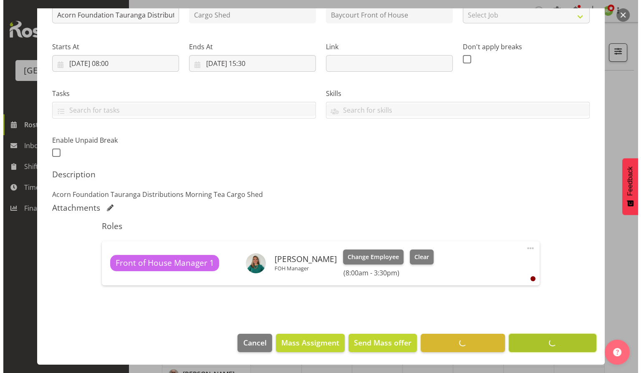
scroll to position [104, 0]
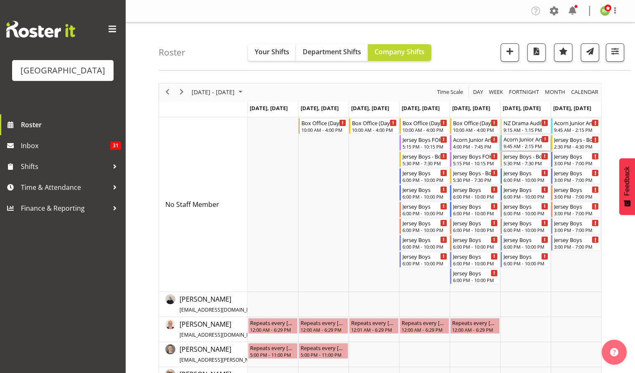
click at [522, 145] on div "9:45 AM - 2:15 PM" at bounding box center [526, 146] width 45 height 7
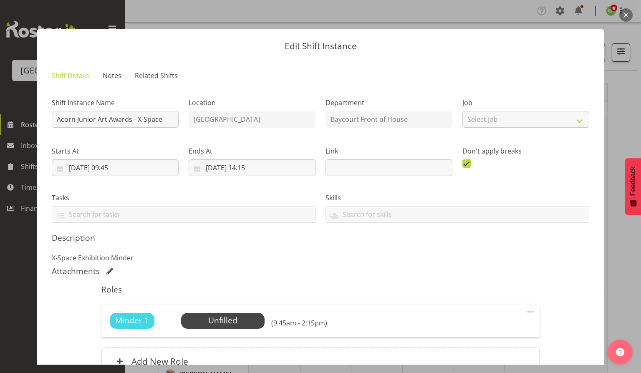
click at [628, 14] on button "button" at bounding box center [626, 14] width 13 height 13
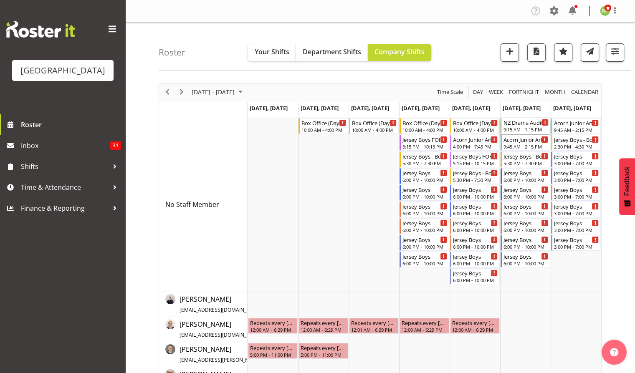
click at [526, 122] on div "NZ Drama Auditions" at bounding box center [526, 122] width 45 height 8
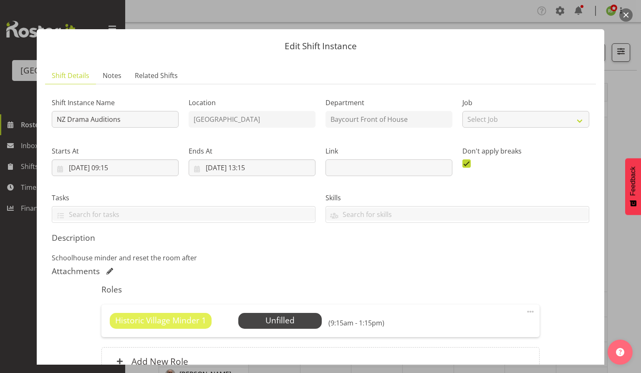
click at [627, 18] on button "button" at bounding box center [626, 14] width 13 height 13
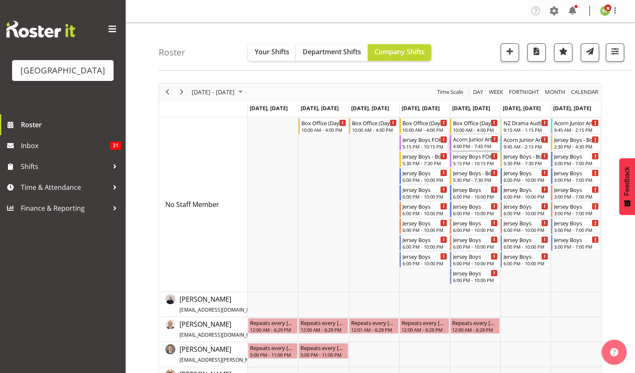
click at [478, 147] on div "4:00 PM - 7:45 PM" at bounding box center [475, 146] width 45 height 7
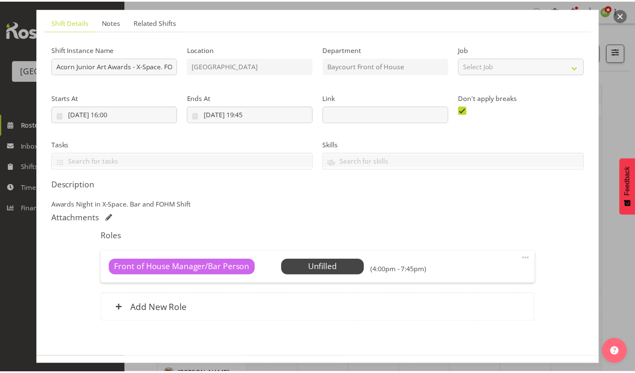
scroll to position [58, 0]
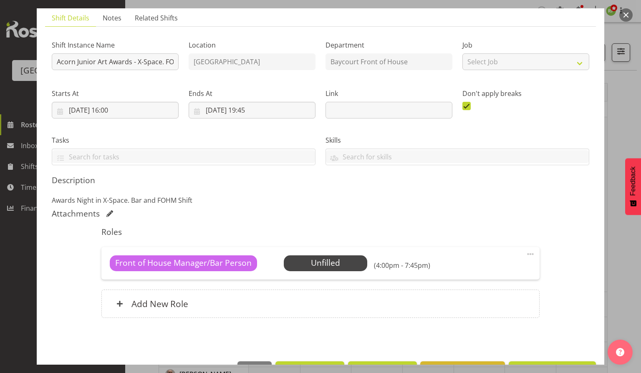
click at [629, 15] on button "button" at bounding box center [626, 14] width 13 height 13
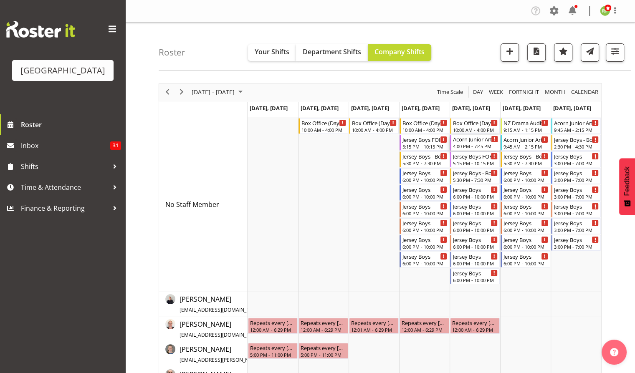
click at [467, 143] on div "Acorn Junior Art Awards - X-Space. FOHM/Bar Shift 4:00 PM - 7:45 PM" at bounding box center [475, 143] width 45 height 16
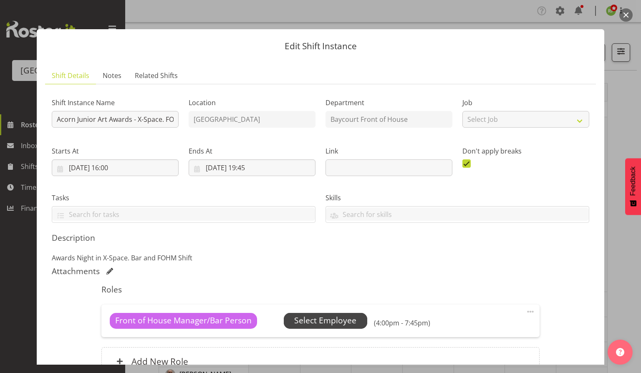
click at [331, 315] on span "Select Employee" at bounding box center [325, 321] width 62 height 12
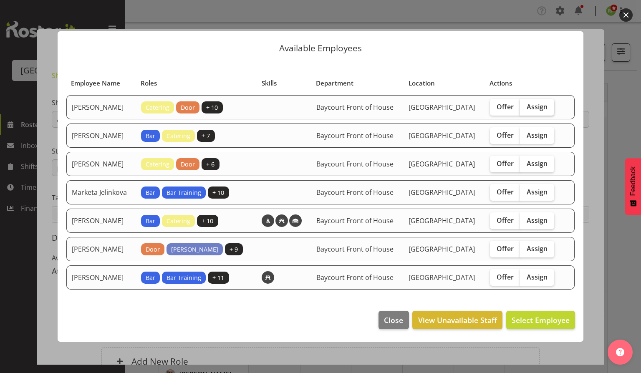
click at [540, 114] on label "Assign" at bounding box center [537, 107] width 34 height 17
click at [526, 109] on input "Assign" at bounding box center [522, 106] width 5 height 5
checkbox input "true"
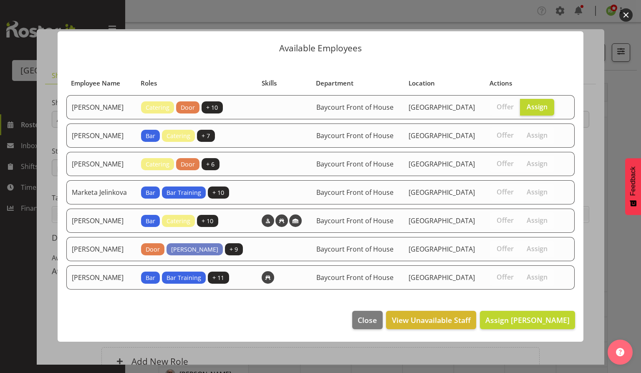
click at [522, 326] on footer "Close View Unavailable Staff Assign Aaron Smart" at bounding box center [321, 322] width 526 height 39
click at [521, 325] on span "Assign Aaron Smart" at bounding box center [528, 320] width 84 height 10
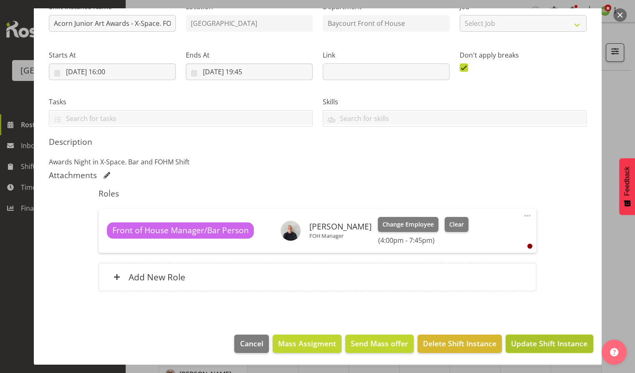
click at [565, 345] on span "Update Shift Instance" at bounding box center [549, 343] width 76 height 11
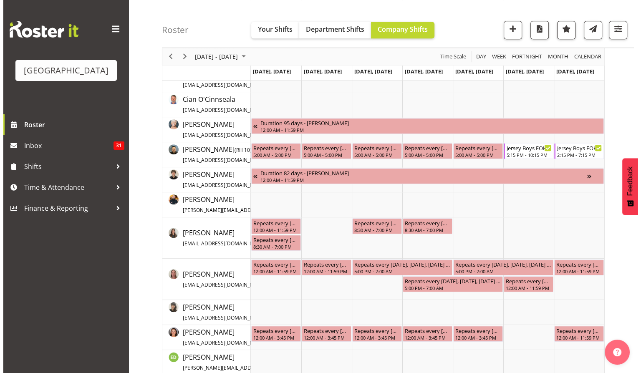
scroll to position [524, 0]
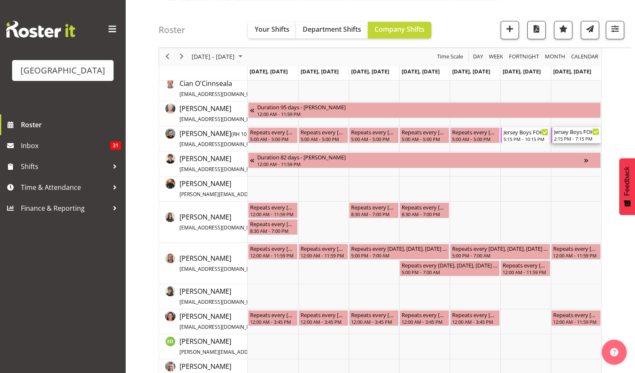
click at [565, 134] on div "Jersey Boys FOHM shift" at bounding box center [576, 131] width 45 height 8
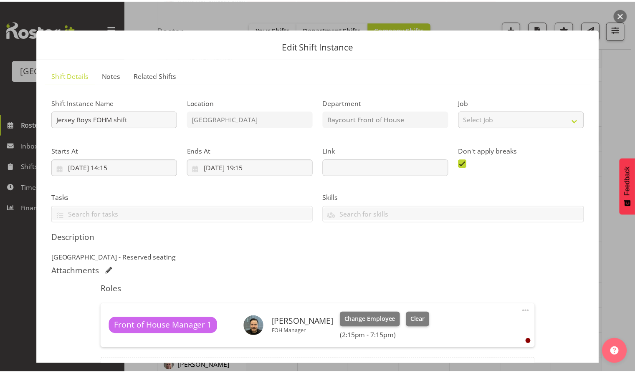
scroll to position [96, 0]
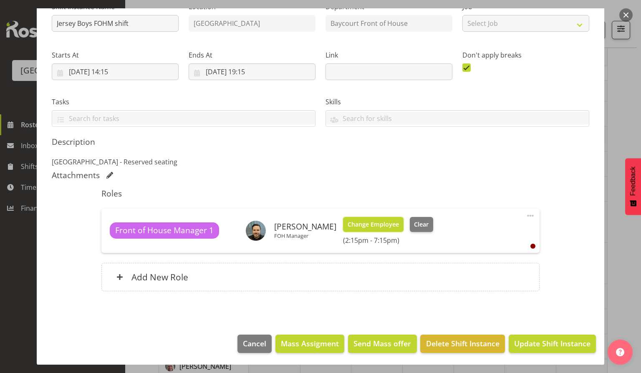
click at [395, 228] on span "Change Employee" at bounding box center [373, 224] width 51 height 9
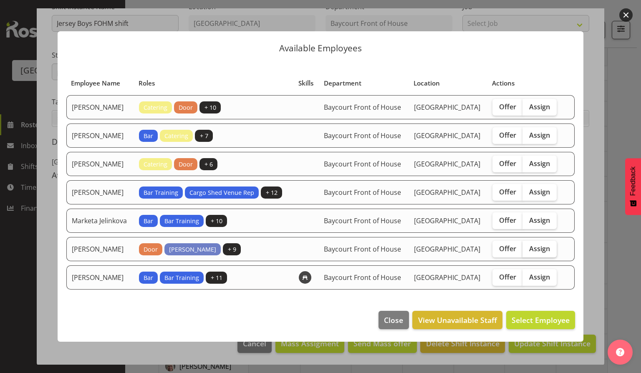
click at [536, 253] on span "Assign" at bounding box center [540, 249] width 21 height 8
click at [528, 251] on input "Assign" at bounding box center [525, 248] width 5 height 5
checkbox input "true"
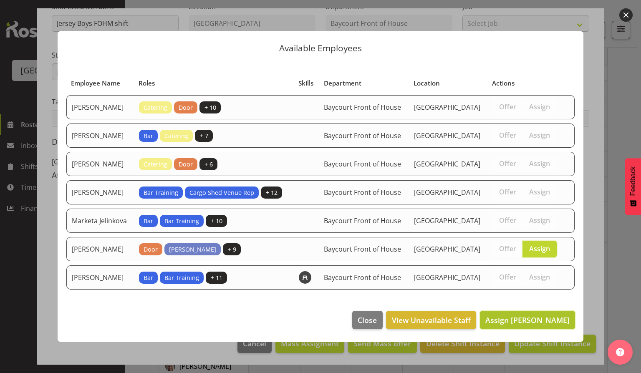
click at [529, 325] on span "Assign Robin Hendriks" at bounding box center [528, 320] width 84 height 10
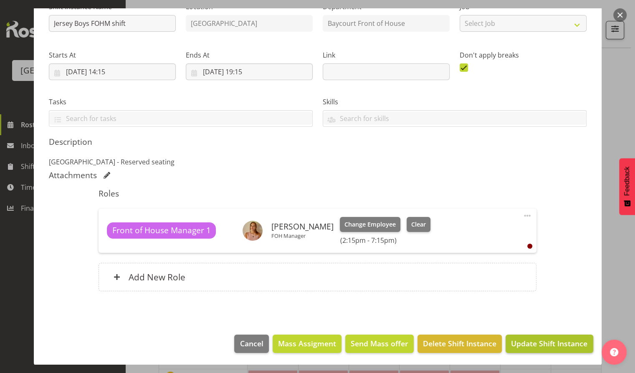
scroll to position [703, 0]
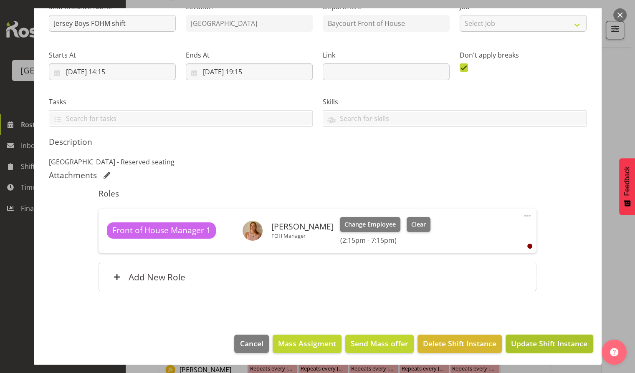
click at [536, 343] on span "Update Shift Instance" at bounding box center [549, 343] width 76 height 11
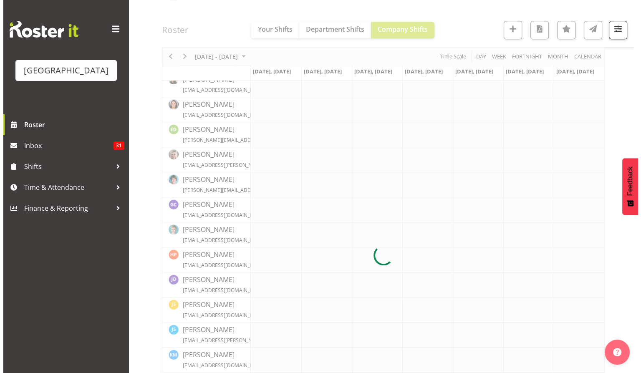
scroll to position [0, 0]
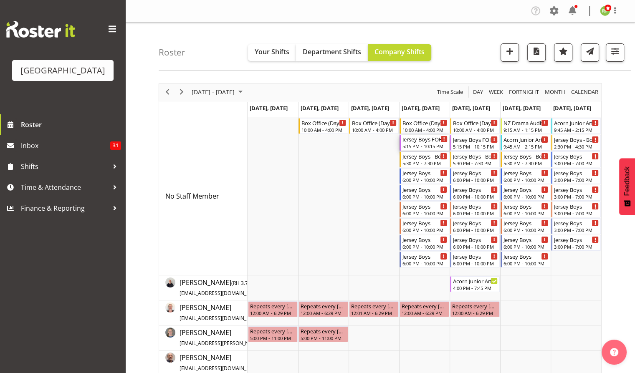
click at [411, 146] on div "5:15 PM - 10:15 PM" at bounding box center [425, 146] width 45 height 7
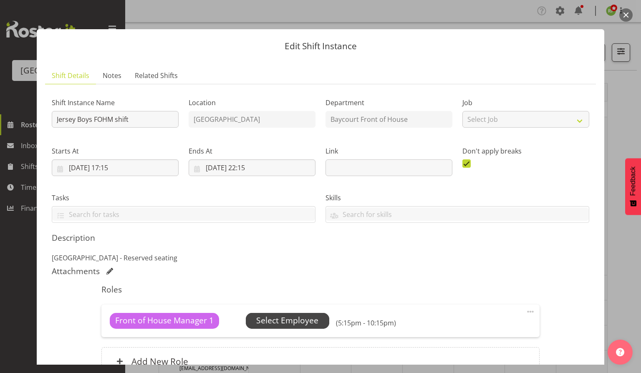
click at [289, 322] on span "Select Employee" at bounding box center [287, 321] width 62 height 12
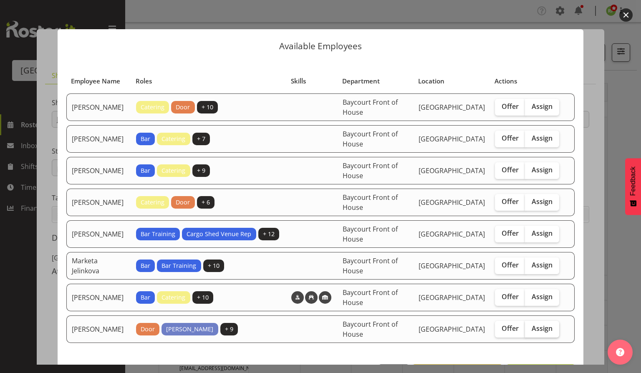
click at [542, 327] on span "Assign" at bounding box center [542, 328] width 21 height 8
click at [531, 327] on input "Assign" at bounding box center [527, 328] width 5 height 5
checkbox input "true"
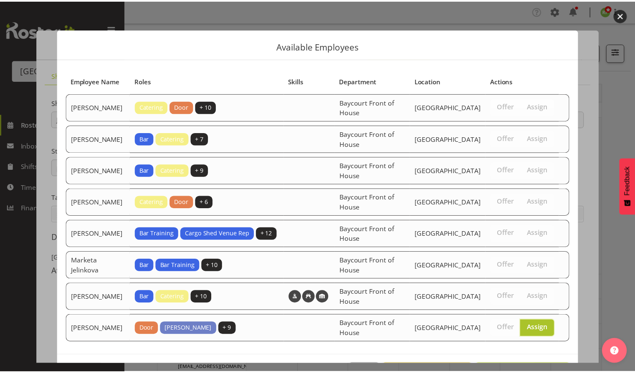
scroll to position [27, 0]
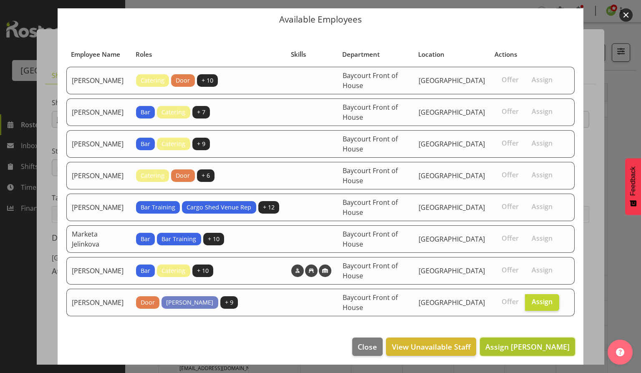
click at [523, 342] on span "Assign Robin Hendriks" at bounding box center [528, 347] width 84 height 10
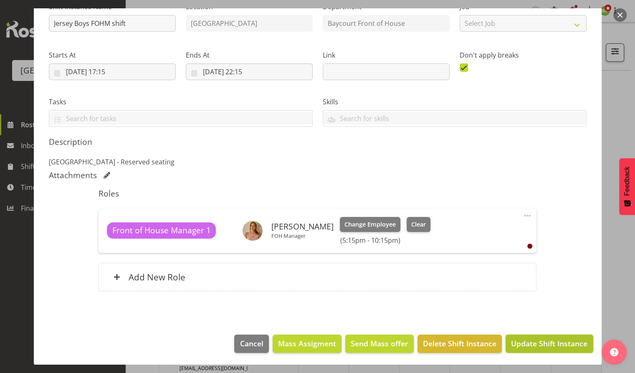
click at [553, 340] on span "Update Shift Instance" at bounding box center [549, 343] width 76 height 11
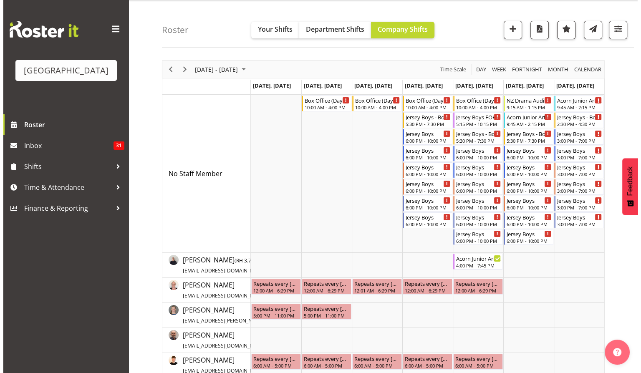
scroll to position [8, 0]
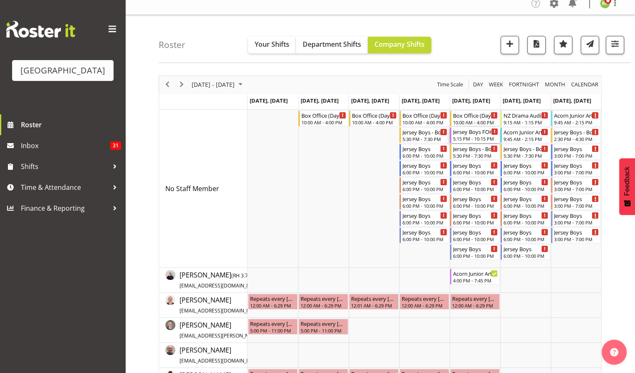
click at [467, 137] on div "5:15 PM - 10:15 PM" at bounding box center [475, 138] width 45 height 7
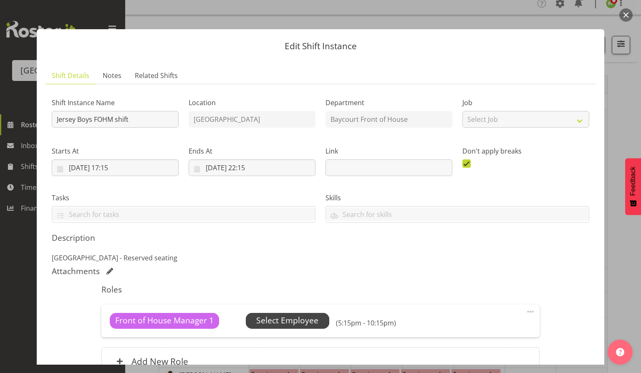
click at [297, 327] on span "Select Employee" at bounding box center [288, 321] width 84 height 16
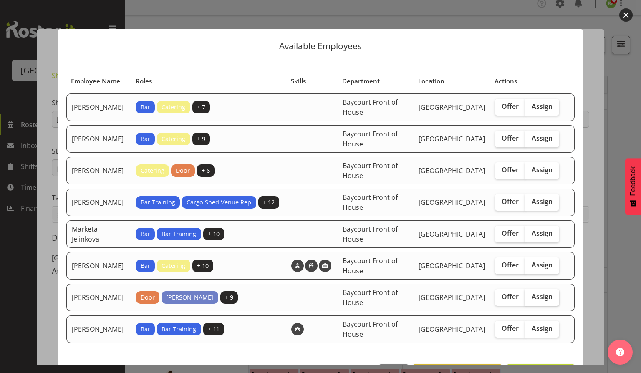
click at [542, 289] on label "Assign" at bounding box center [542, 297] width 34 height 17
click at [531, 294] on input "Assign" at bounding box center [527, 296] width 5 height 5
checkbox input "true"
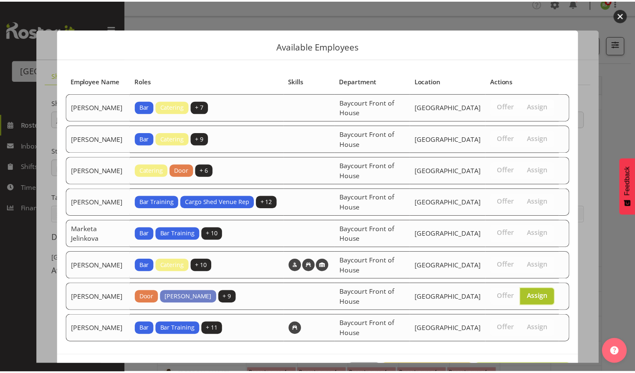
scroll to position [27, 0]
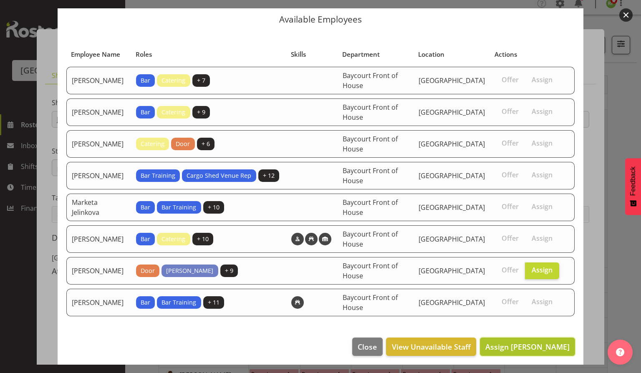
click at [521, 343] on span "Assign Robin Hendriks" at bounding box center [528, 347] width 84 height 10
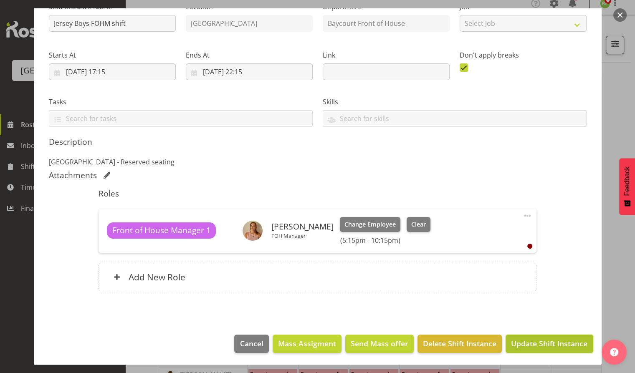
click at [545, 342] on span "Update Shift Instance" at bounding box center [549, 343] width 76 height 11
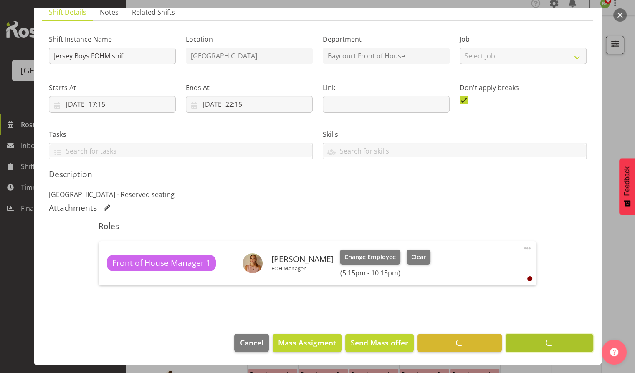
scroll to position [63, 0]
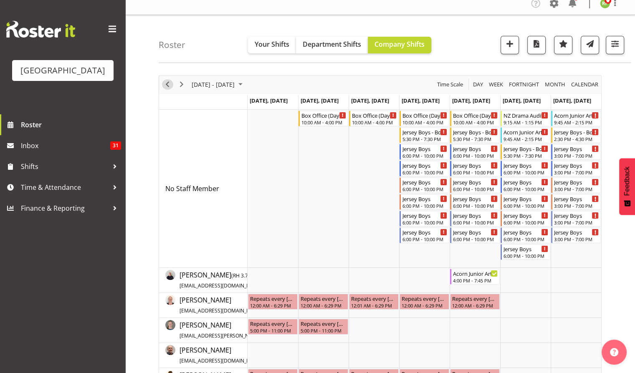
click at [169, 84] on span "Previous" at bounding box center [167, 84] width 10 height 10
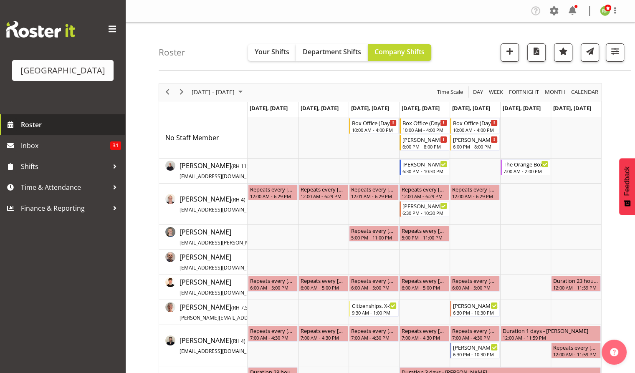
click at [35, 131] on span "Roster" at bounding box center [71, 125] width 100 height 13
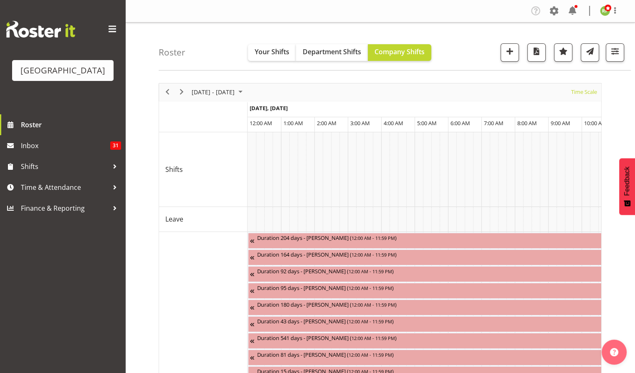
scroll to position [0, 4811]
